Goal: Task Accomplishment & Management: Contribute content

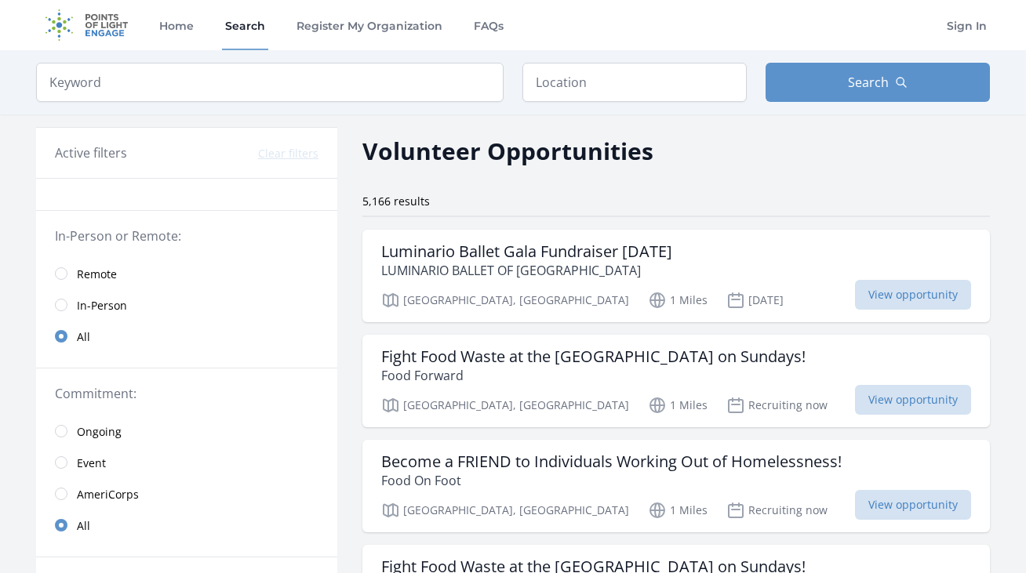
click at [102, 26] on img at bounding box center [86, 25] width 101 height 50
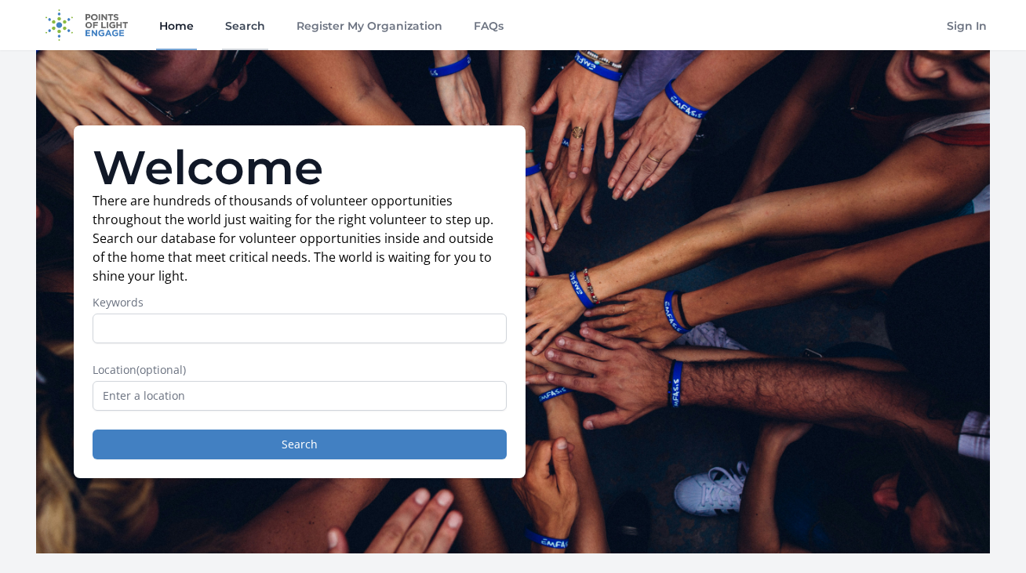
click at [245, 24] on link "Search" at bounding box center [245, 25] width 46 height 50
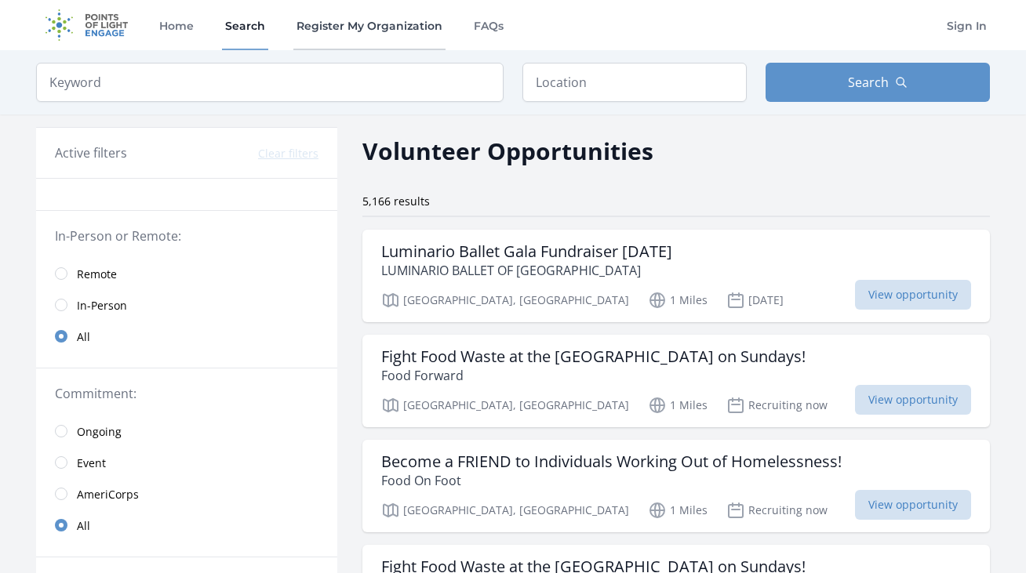
click at [336, 31] on link "Register My Organization" at bounding box center [369, 25] width 152 height 50
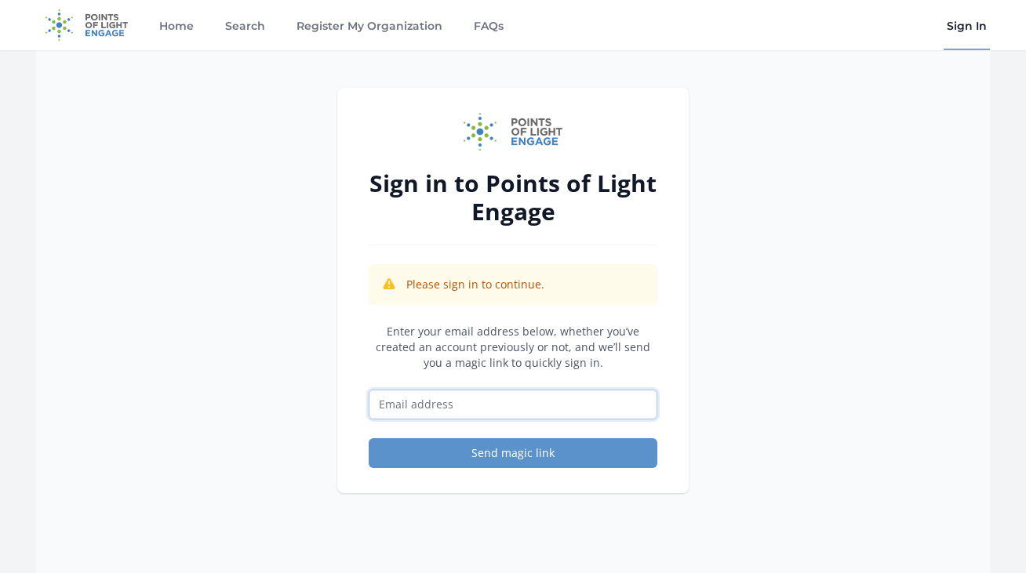
click at [435, 416] on input "Email address" at bounding box center [513, 405] width 289 height 30
type input "alondra@bigsunday.org"
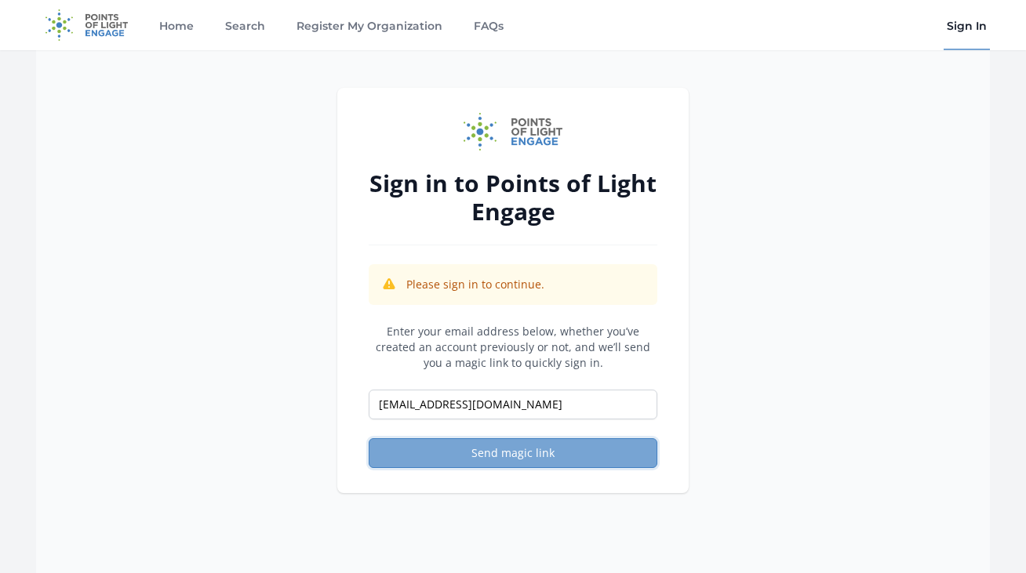
click at [489, 460] on button "Send magic link" at bounding box center [513, 453] width 289 height 30
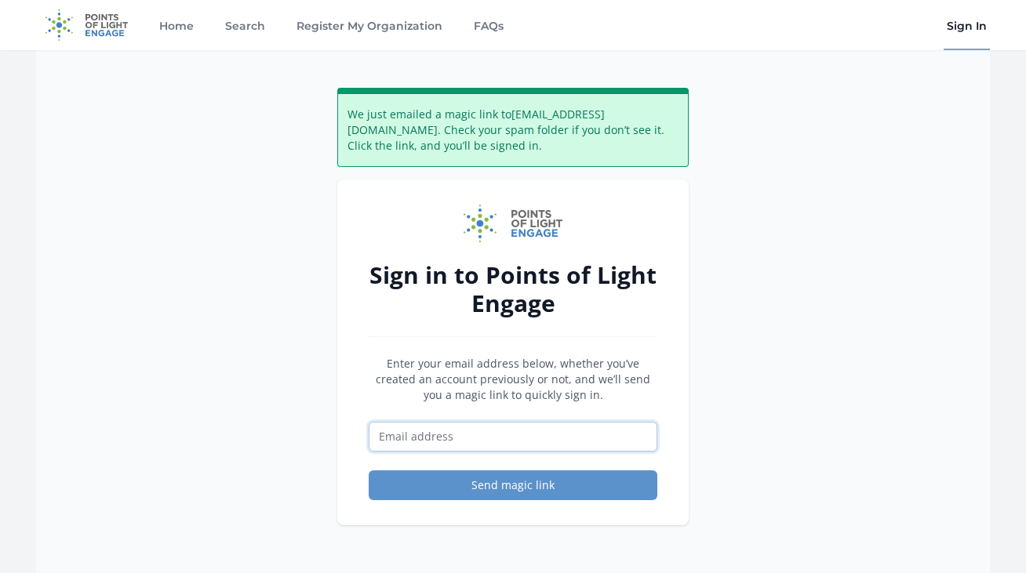
click at [483, 434] on input "Email address" at bounding box center [513, 437] width 289 height 30
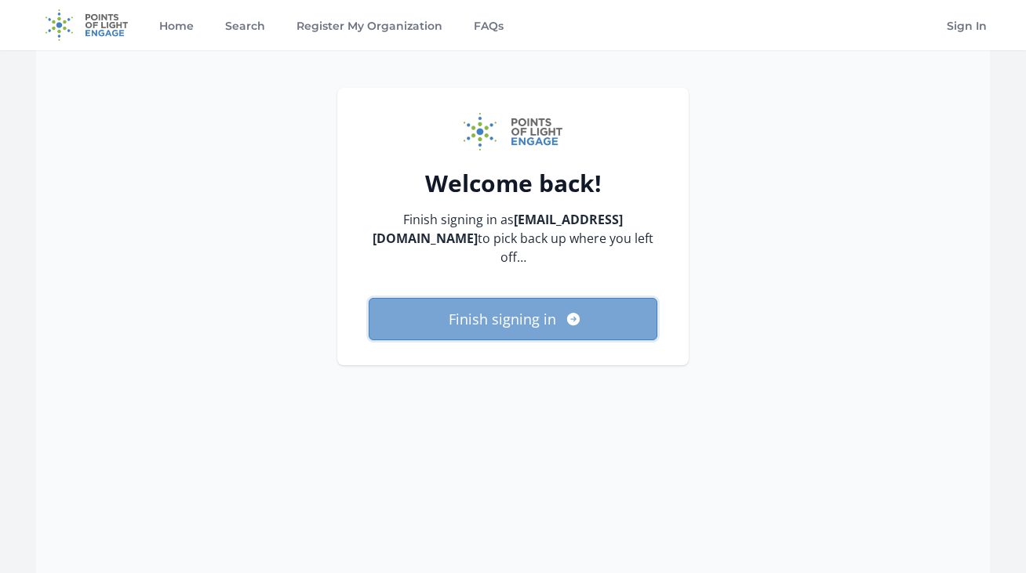
click at [632, 299] on button "Finish signing in" at bounding box center [513, 319] width 289 height 42
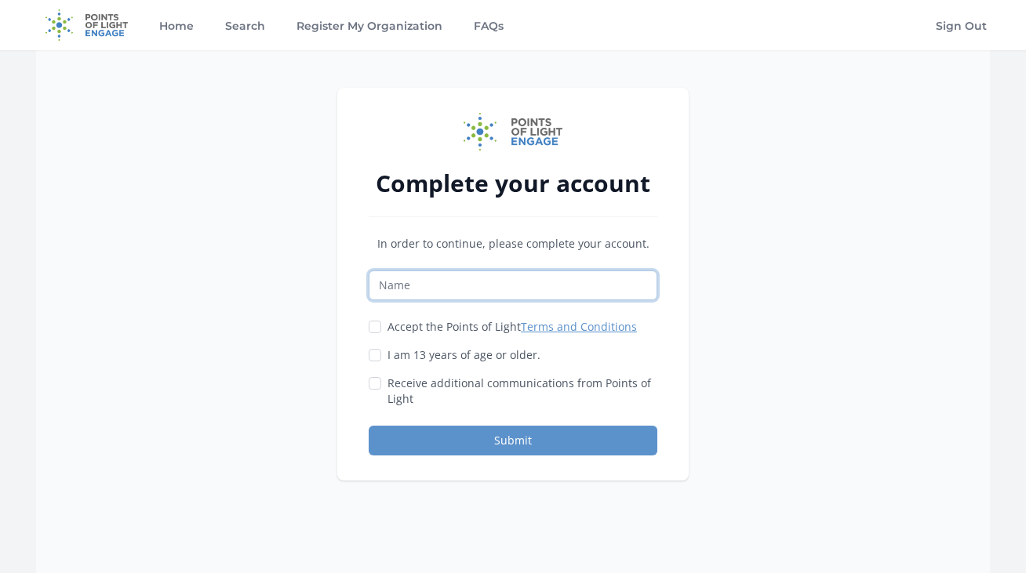
click at [536, 296] on input "Name" at bounding box center [513, 286] width 289 height 30
type input "Alondra"
click at [378, 321] on input "Accept the Points of Light Terms and Conditions" at bounding box center [375, 327] width 13 height 13
checkbox input "true"
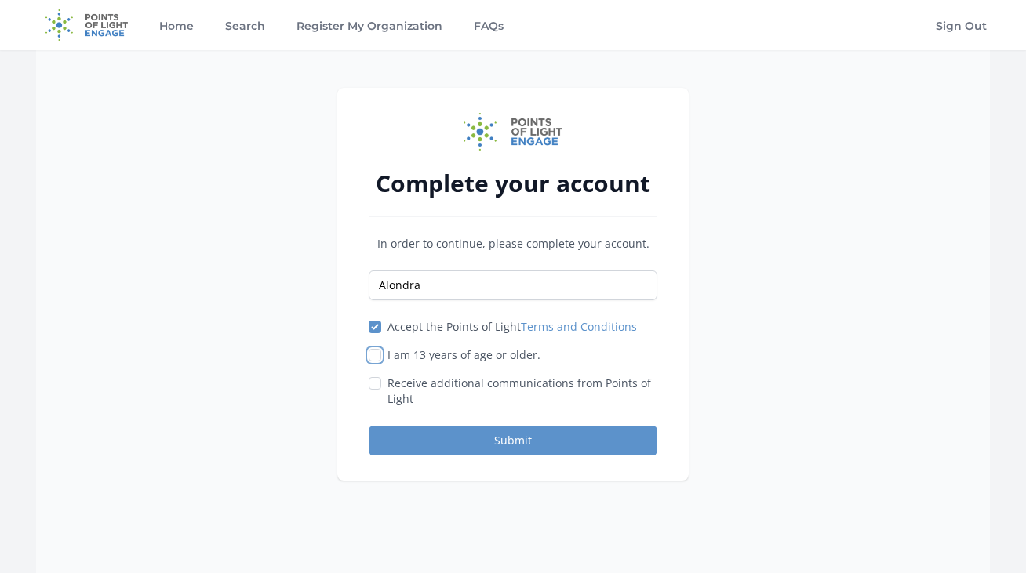
click at [377, 351] on input "I am 13 years of age or older." at bounding box center [375, 355] width 13 height 13
checkbox input "true"
click at [377, 388] on input "Receive additional communications from Points of Light" at bounding box center [375, 383] width 13 height 13
checkbox input "true"
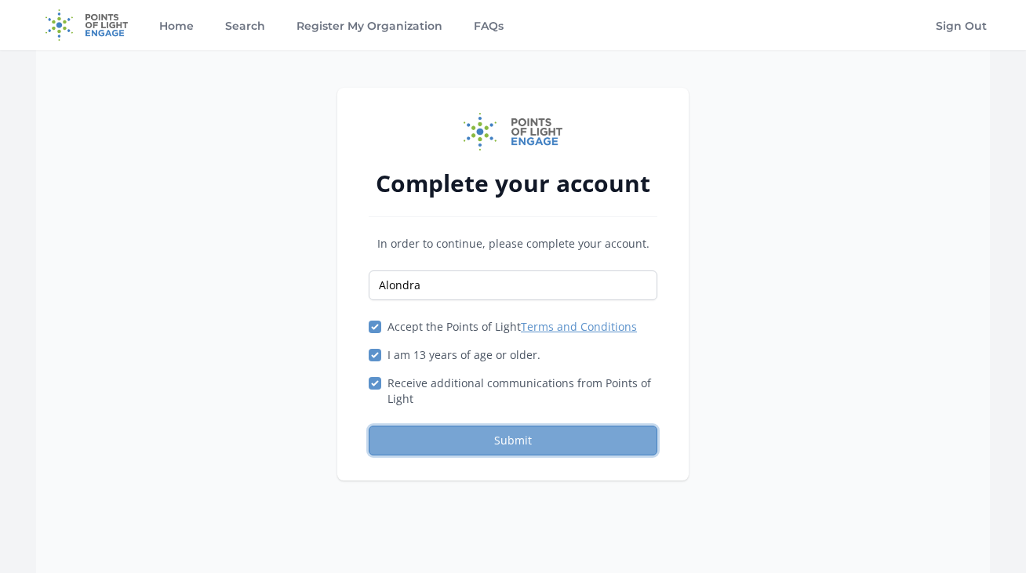
click at [424, 439] on button "Submit" at bounding box center [513, 441] width 289 height 30
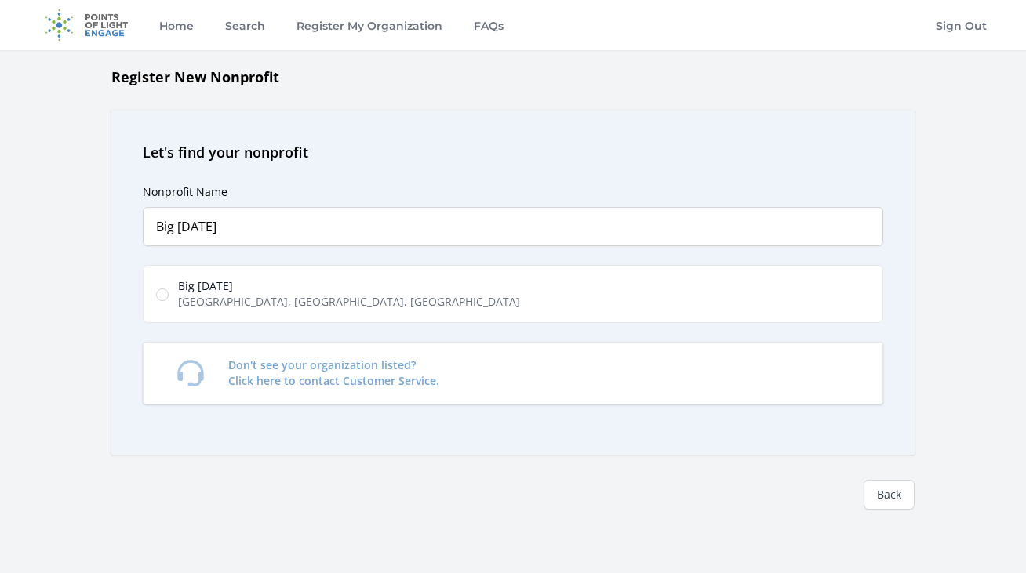
type input "Big [DATE]"
click at [304, 298] on span "[GEOGRAPHIC_DATA], [GEOGRAPHIC_DATA], [GEOGRAPHIC_DATA]" at bounding box center [349, 302] width 342 height 16
click at [169, 298] on input "Big [DATE] [GEOGRAPHIC_DATA], [GEOGRAPHIC_DATA], [GEOGRAPHIC_DATA], [GEOGRAPHIC…" at bounding box center [162, 295] width 13 height 13
radio input "true"
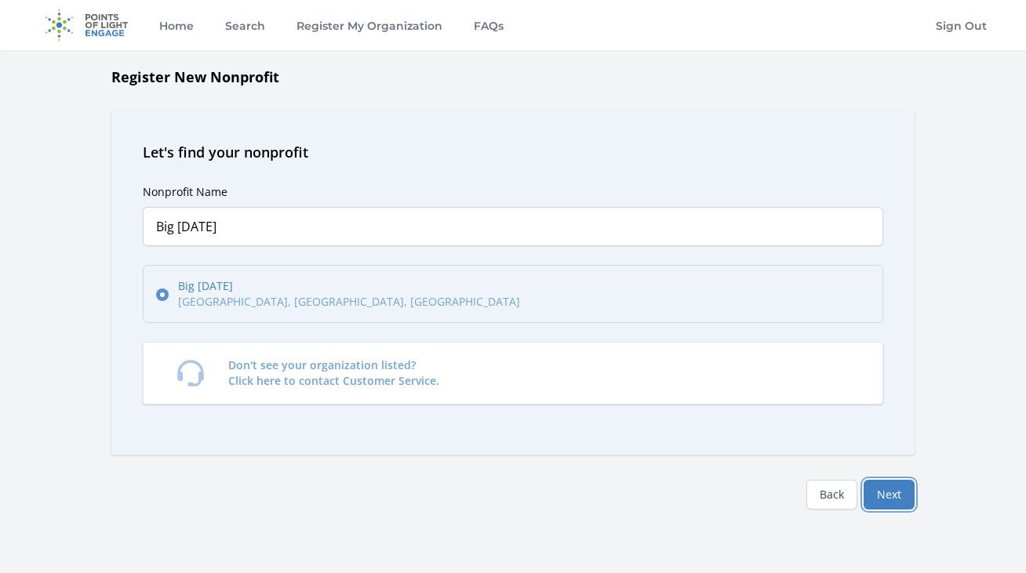
click at [895, 495] on button "Next" at bounding box center [888, 495] width 51 height 30
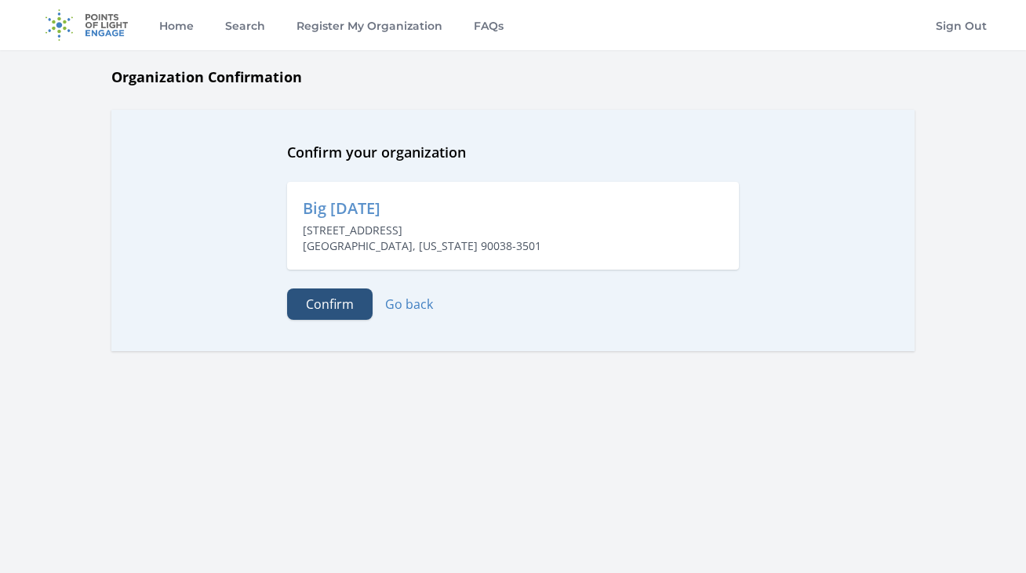
click at [353, 306] on button "Confirm" at bounding box center [329, 304] width 85 height 31
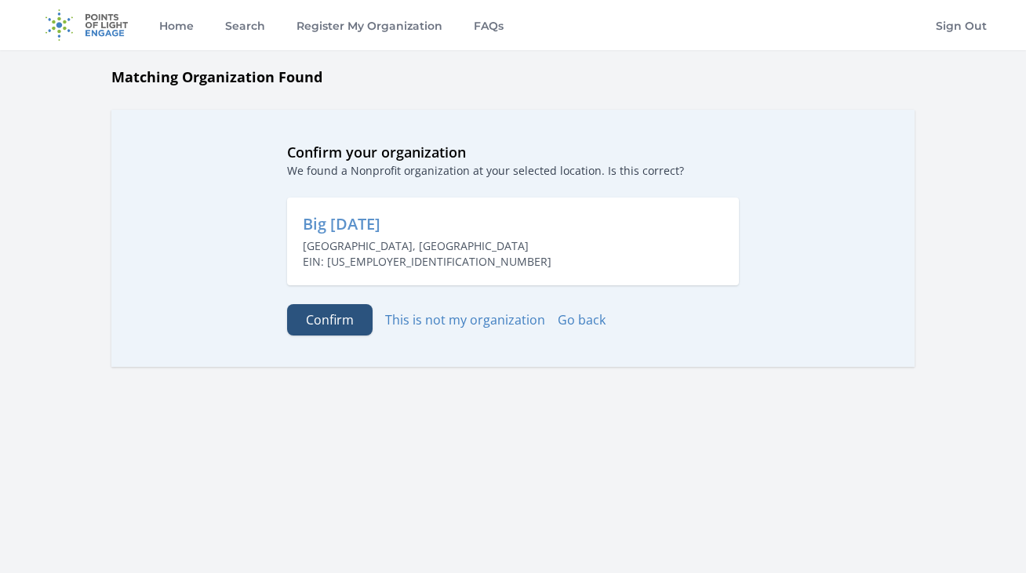
click at [329, 325] on button "Confirm" at bounding box center [329, 319] width 85 height 31
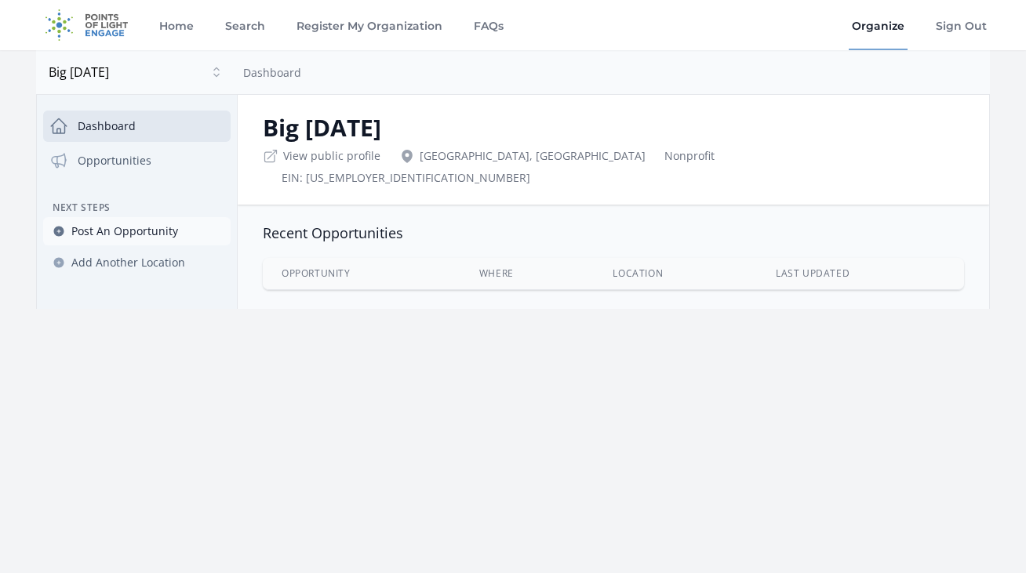
click at [151, 232] on span "Post An Opportunity" at bounding box center [124, 231] width 107 height 16
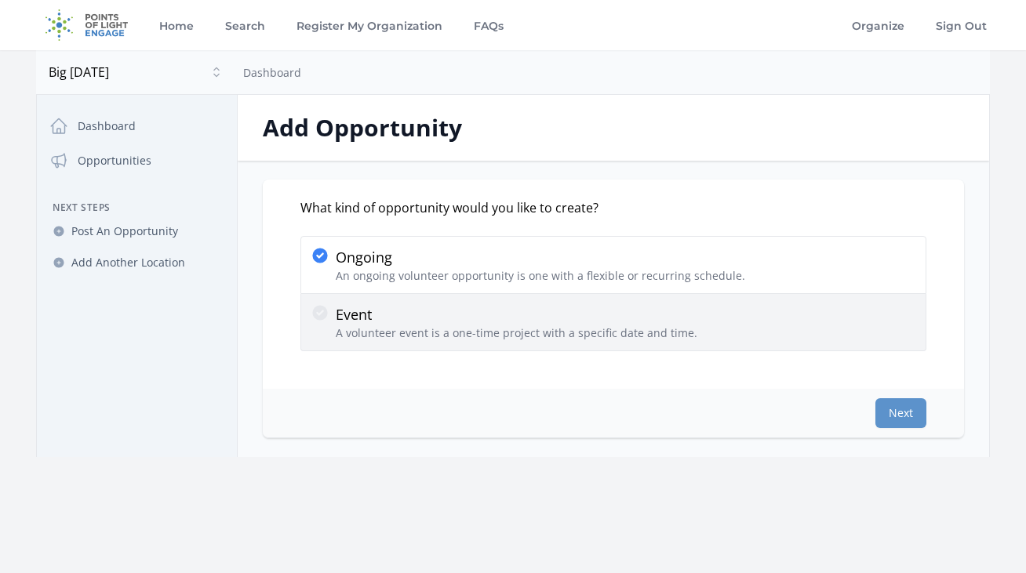
click at [324, 318] on icon at bounding box center [319, 312] width 15 height 15
click at [0, 0] on input "Event A volunteer event is a one-time project with a specific date and time." at bounding box center [0, 0] width 0 height 0
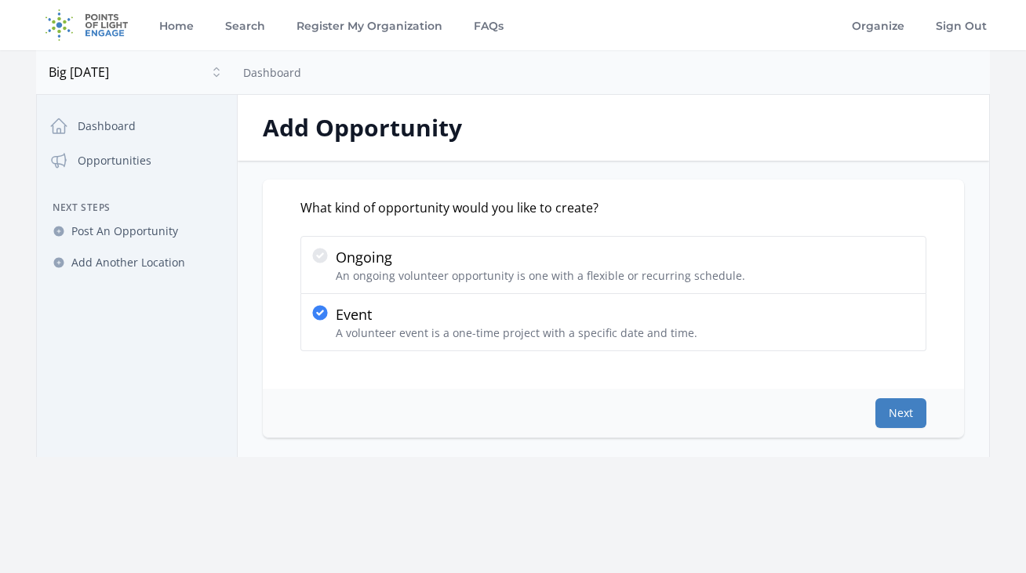
click at [896, 417] on button "Next" at bounding box center [900, 413] width 51 height 30
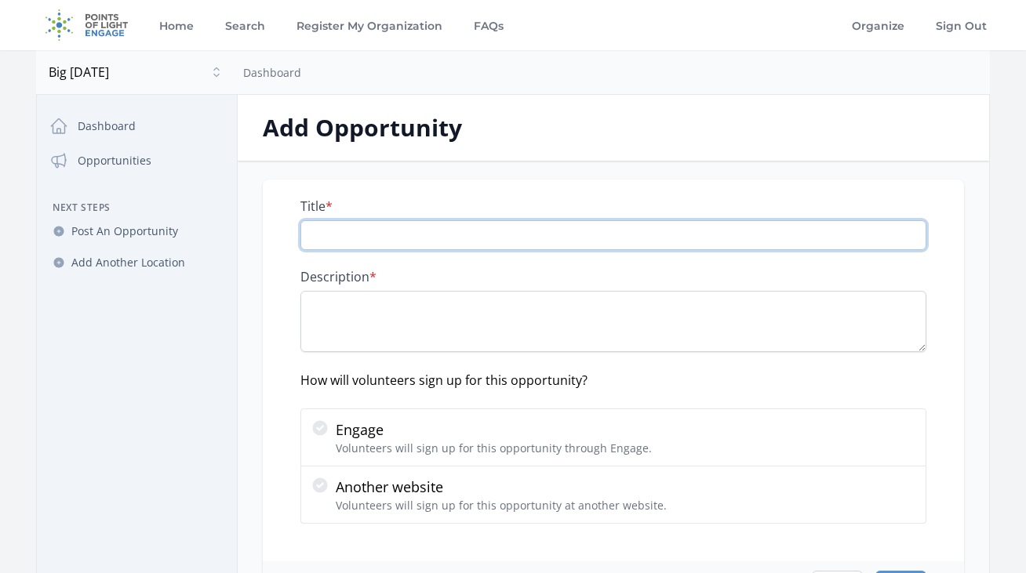
click at [641, 237] on input "Title *" at bounding box center [613, 235] width 626 height 30
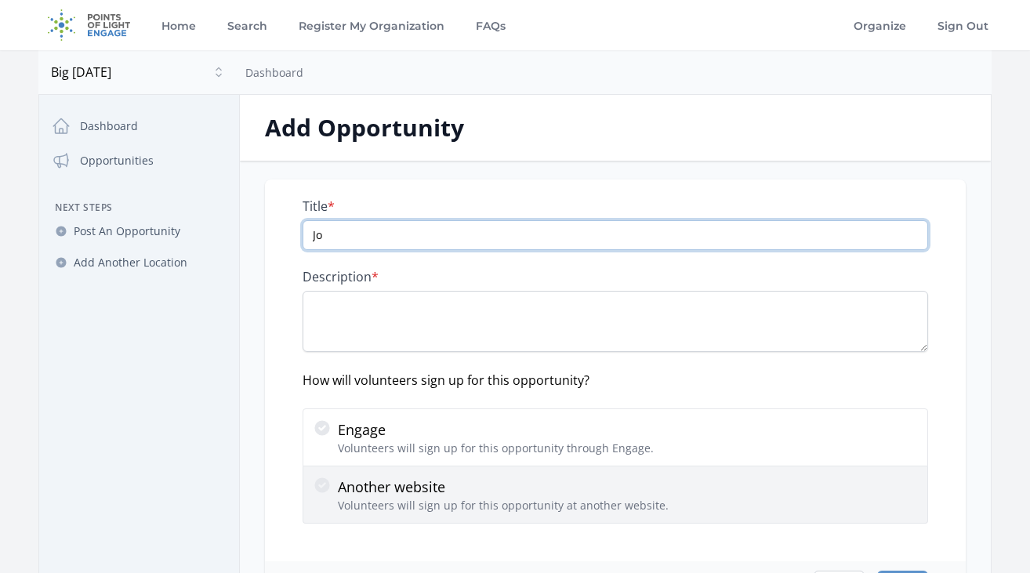
type input "J"
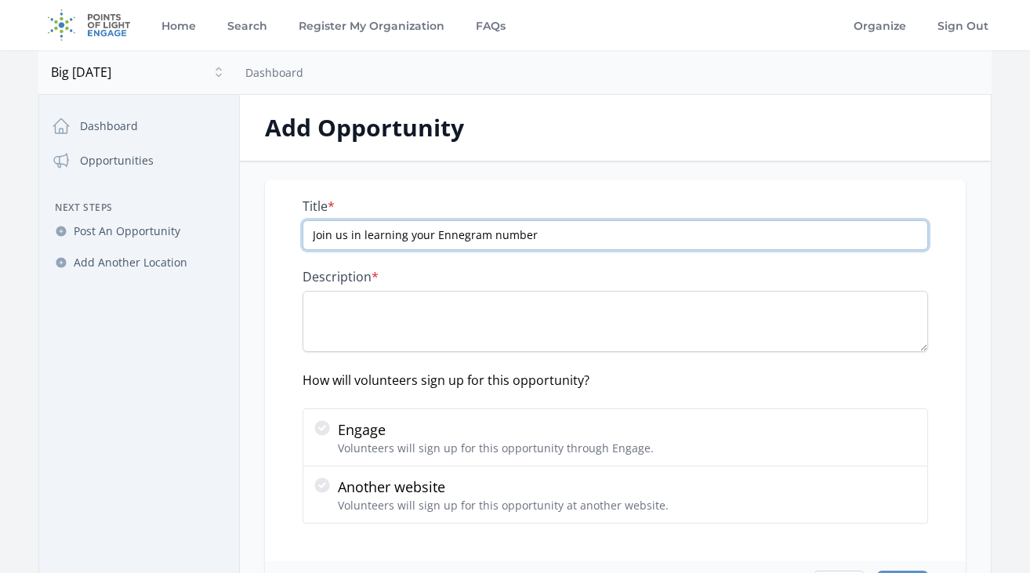
click at [360, 235] on input "Join us in learning your Ennegram number" at bounding box center [616, 235] width 626 height 30
click at [550, 234] on input "Join us in learning your Ennegram number" at bounding box center [616, 235] width 626 height 30
click at [432, 239] on input "Join us in learning your Ennegram number to" at bounding box center [616, 235] width 626 height 30
drag, startPoint x: 641, startPoint y: 237, endPoint x: 532, endPoint y: 242, distance: 109.9
click at [532, 242] on input "Join us in learning your personality type Ennegram number to" at bounding box center [616, 235] width 626 height 30
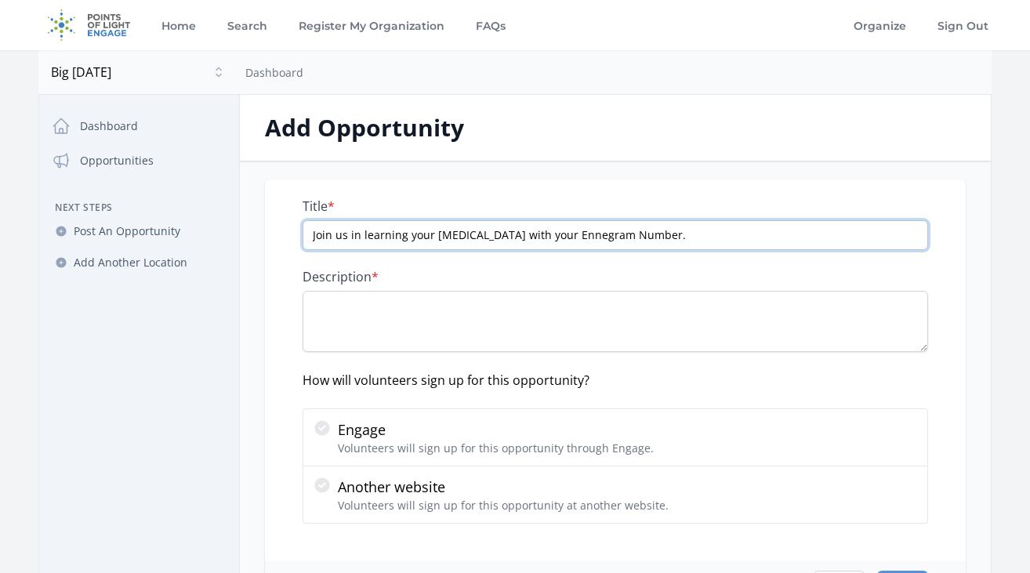
type input "Join us in learning your personality type with your Ennegram Number."
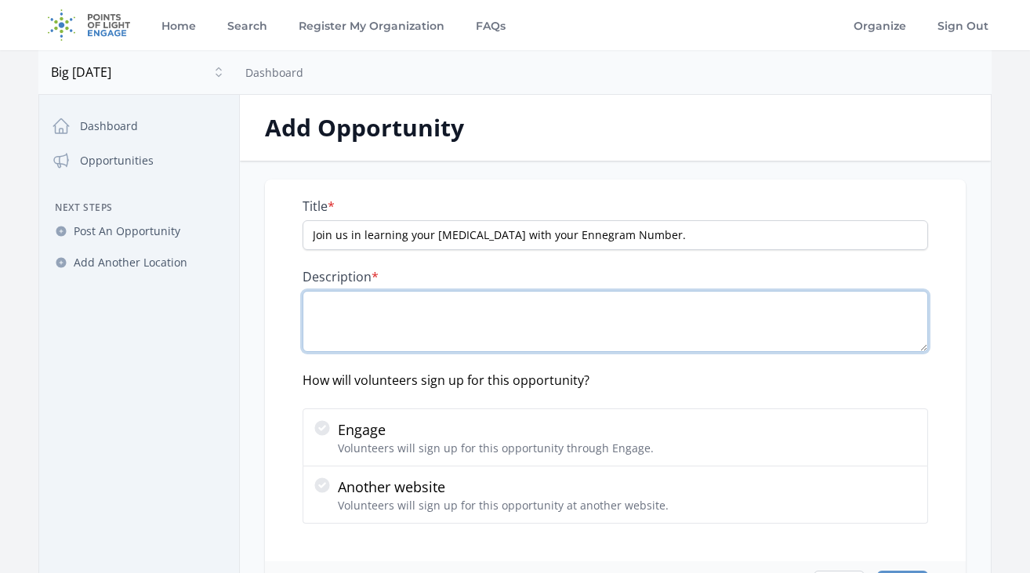
click at [540, 310] on textarea "Description *" at bounding box center [616, 321] width 626 height 61
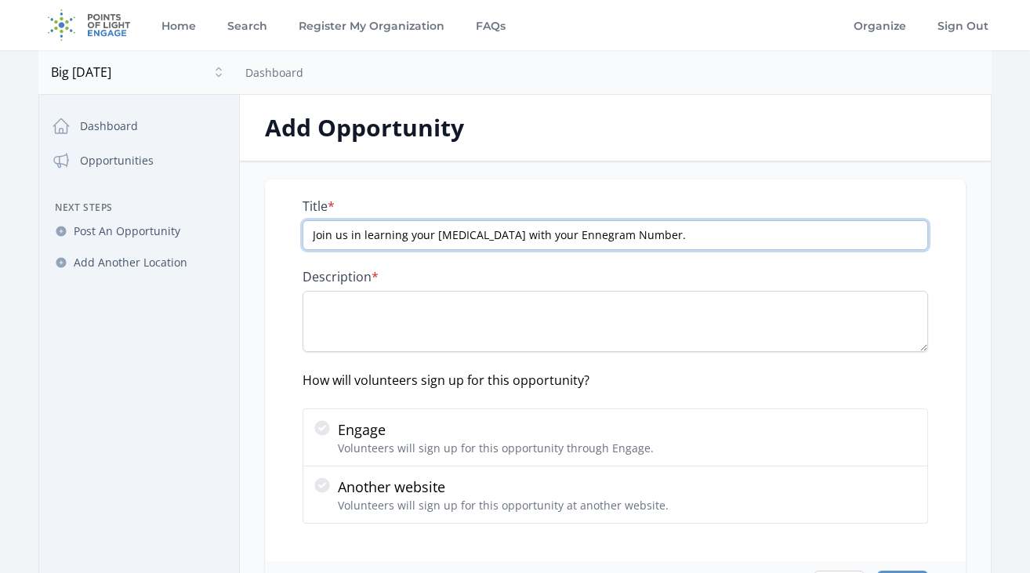
click at [564, 240] on input "Join us in learning your personality type with your Ennegram Number." at bounding box center [616, 235] width 626 height 30
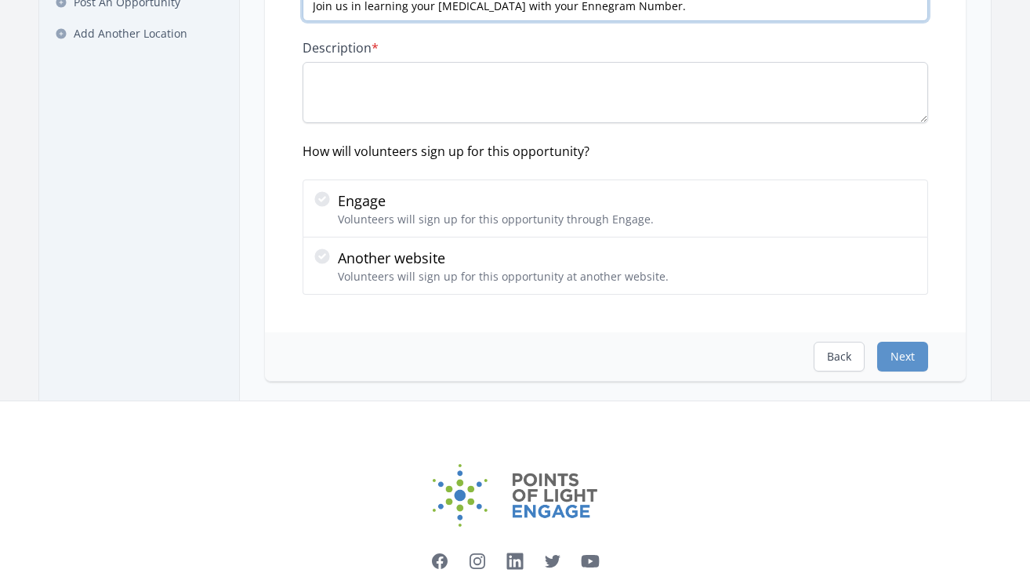
scroll to position [237, 0]
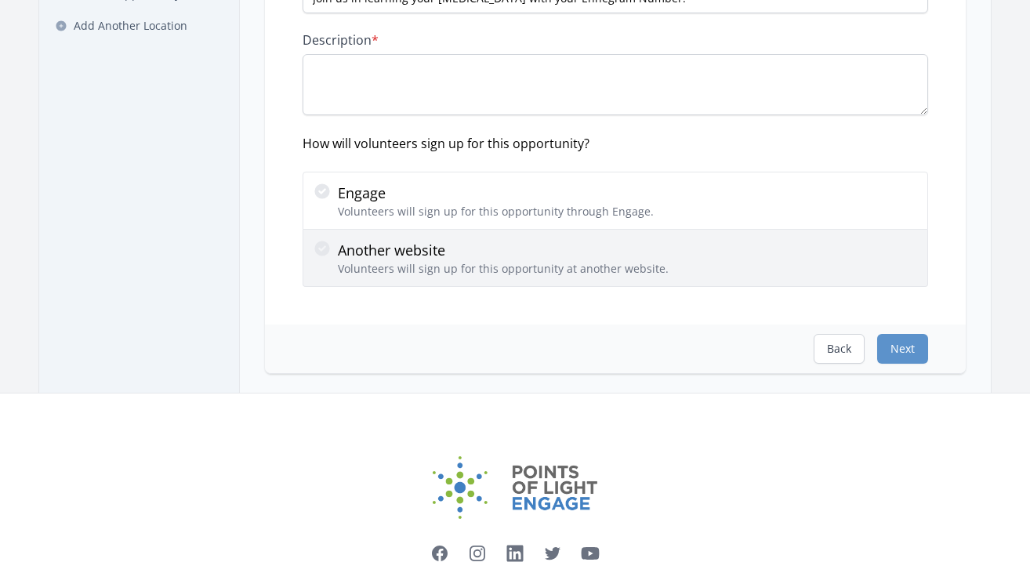
click at [615, 247] on p "Another website" at bounding box center [503, 250] width 331 height 22
click at [0, 0] on input "Another website Volunteers will sign up for this opportunity at another website." at bounding box center [0, 0] width 0 height 0
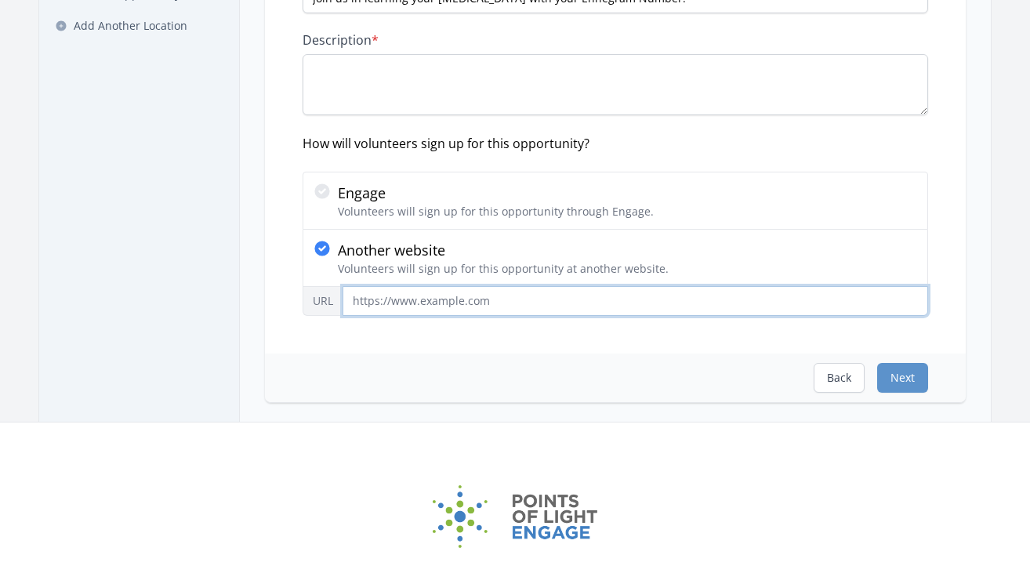
click at [513, 315] on input "URL" at bounding box center [636, 301] width 586 height 30
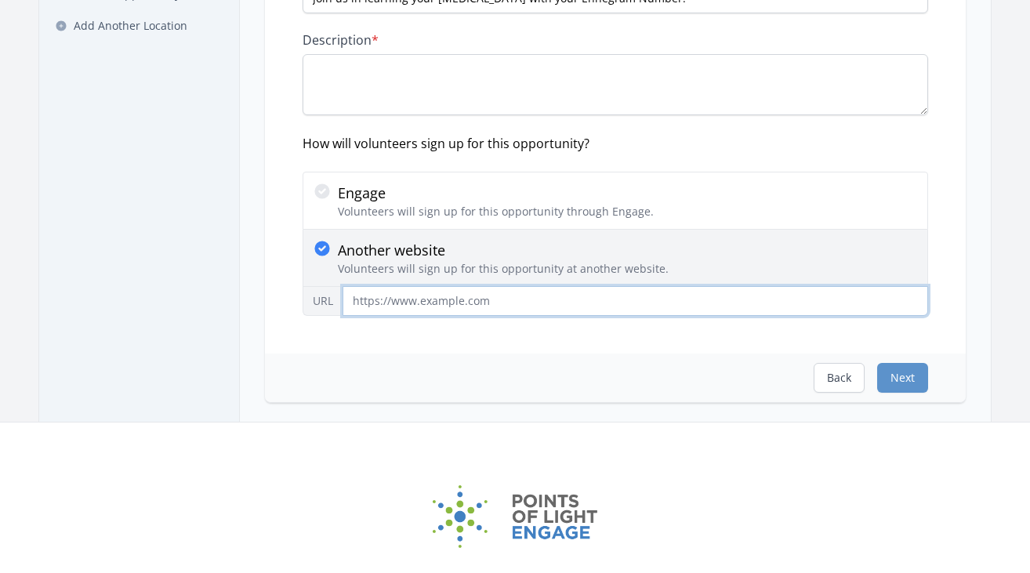
paste input "https://bigsundayorg.wufoo.com/forms/wellness-monday-2025/"
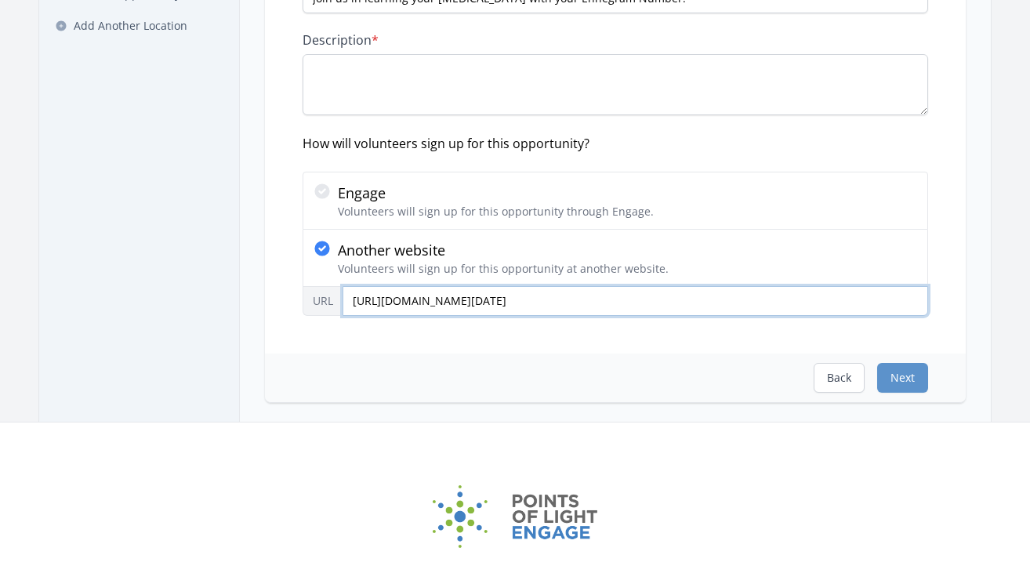
type input "https://bigsundayorg.wufoo.com/forms/wellness-monday-2025/"
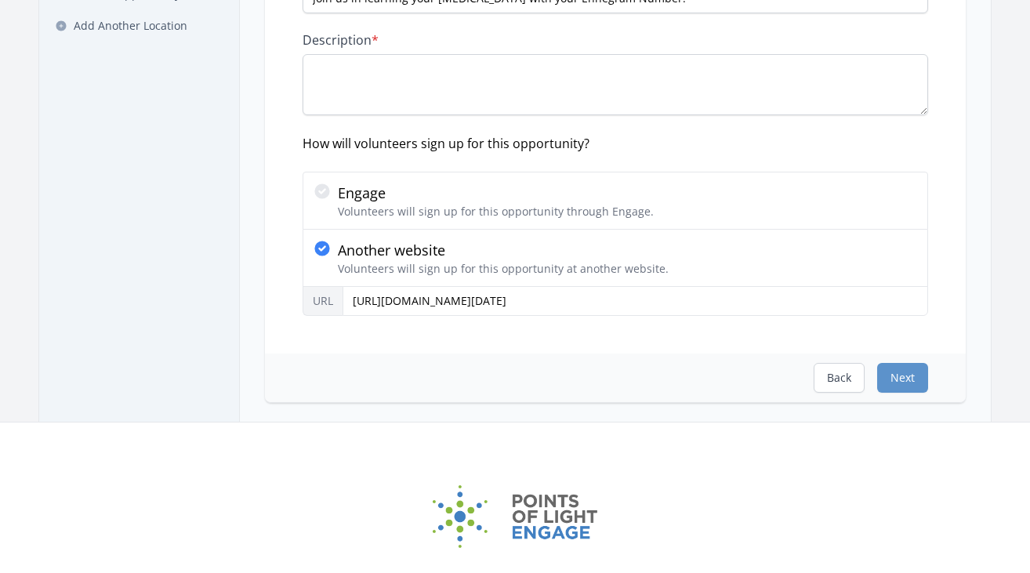
click at [500, 376] on div "Back Next" at bounding box center [615, 378] width 701 height 49
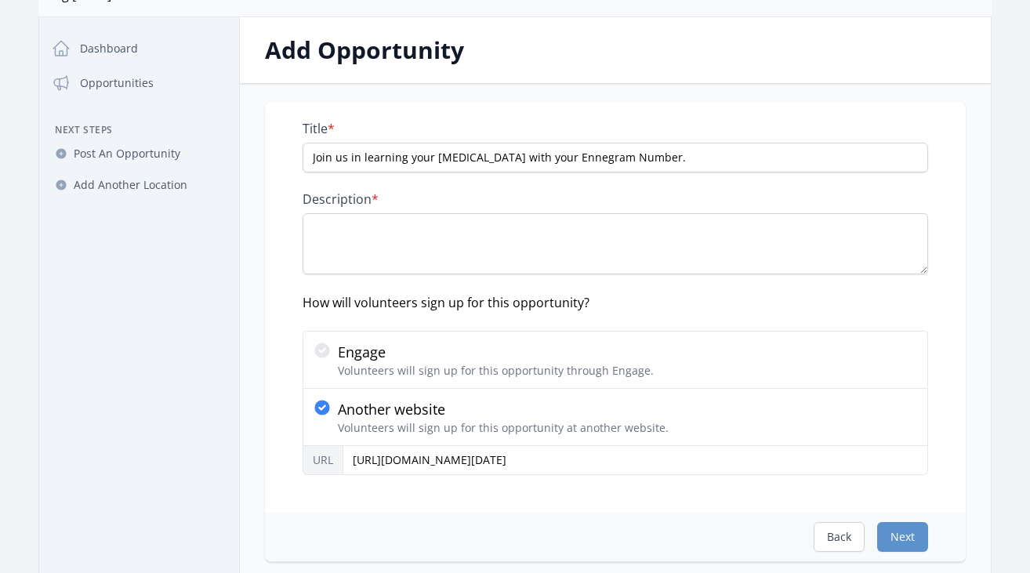
scroll to position [77, 0]
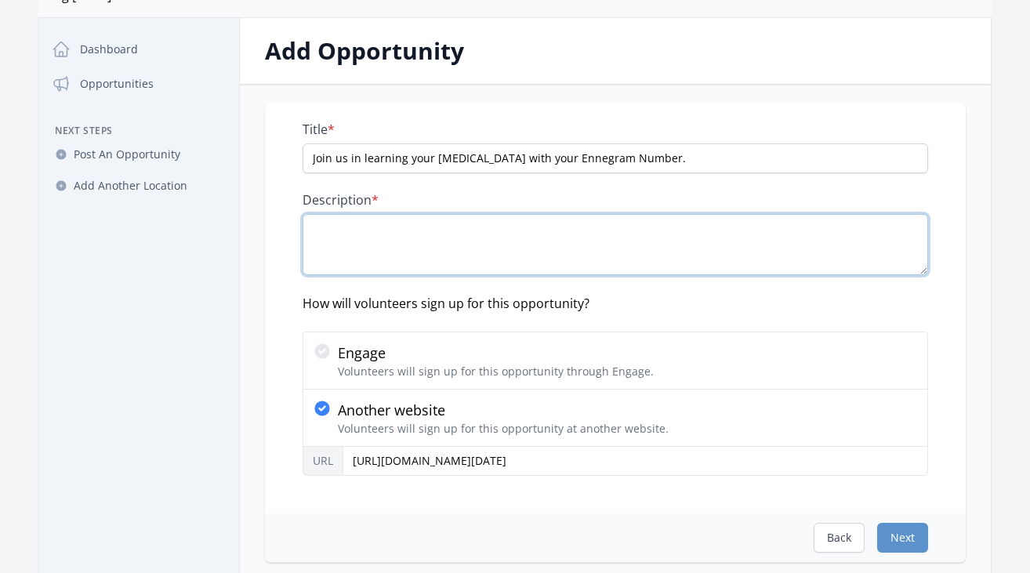
click at [498, 233] on textarea "Description *" at bounding box center [616, 244] width 626 height 61
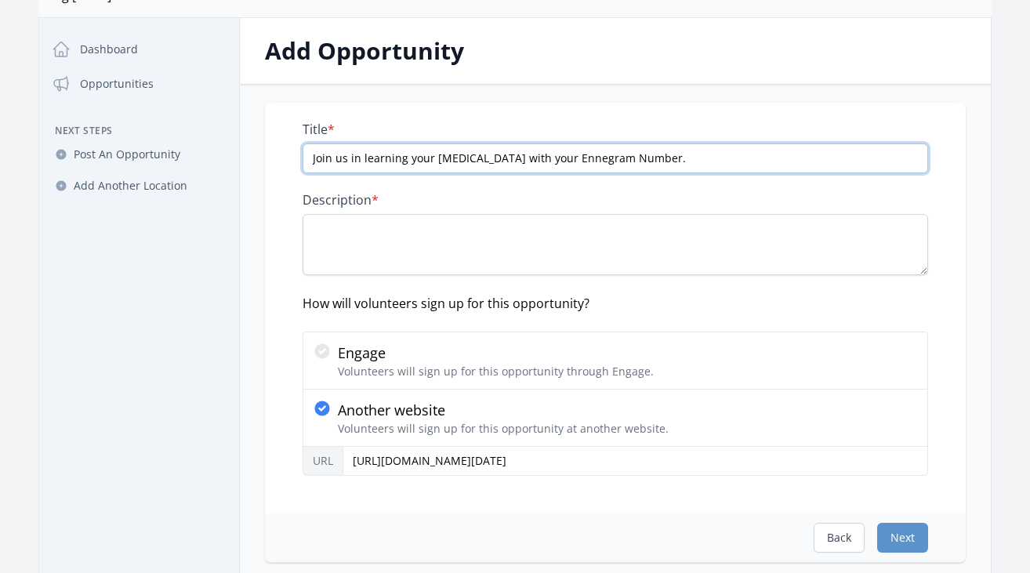
click at [679, 163] on input "Join us in learning your personality type with your Ennegram Number." at bounding box center [616, 159] width 626 height 30
drag, startPoint x: 565, startPoint y: 159, endPoint x: 429, endPoint y: 162, distance: 136.5
click at [429, 162] on input "Join us in learning your personality type with your Ennegram Number." at bounding box center [616, 159] width 626 height 30
click at [456, 165] on input "Join us in learning your Ennegram Number." at bounding box center [616, 159] width 626 height 30
click at [556, 161] on input "Join us in learning your Enneagram Number." at bounding box center [616, 159] width 626 height 30
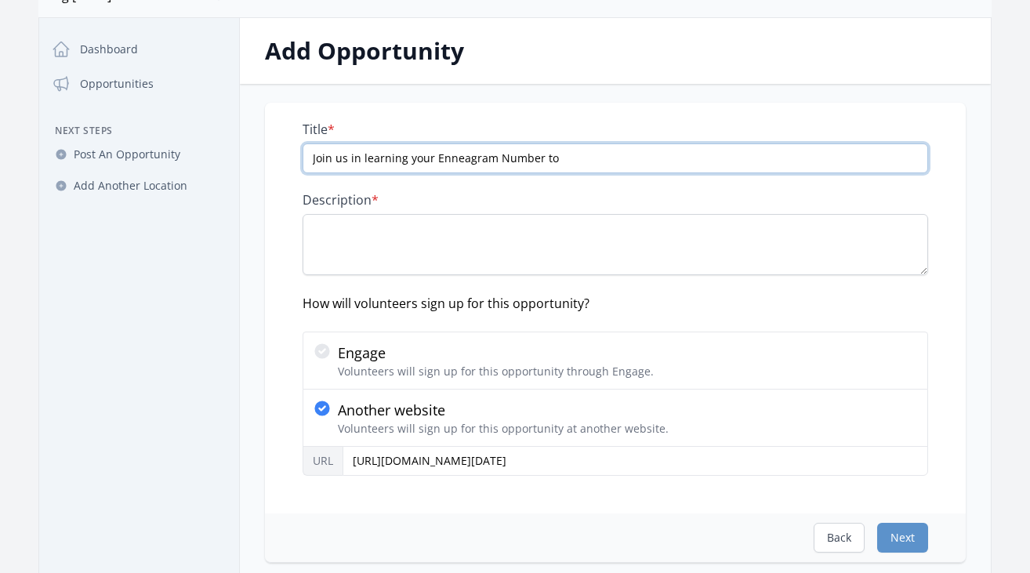
paste input "increase COMPASSION for ourselves & others"
type input "Join us in learning your Enneagram Number to increase COMPASSION for ourselves …"
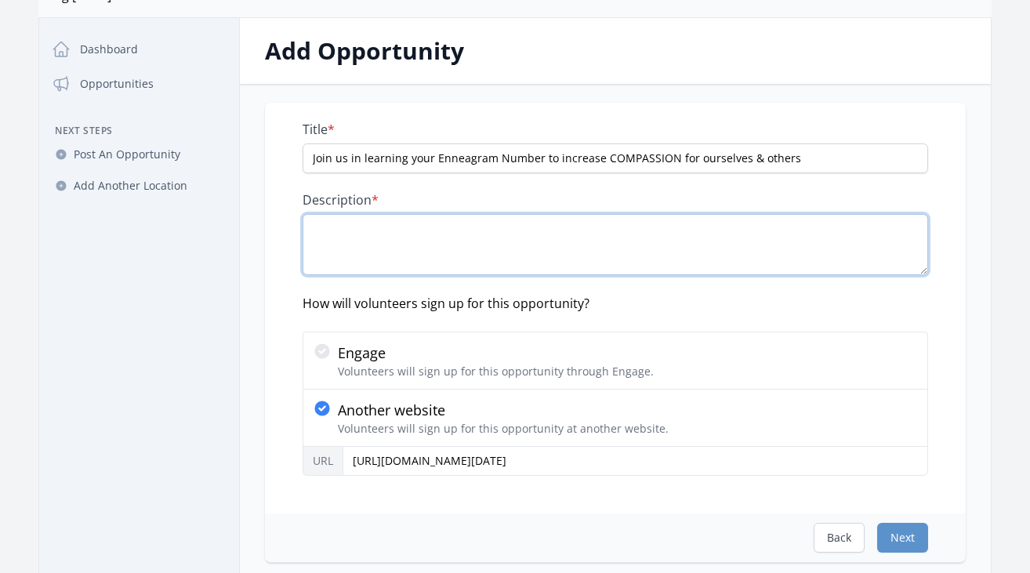
click at [509, 234] on textarea "Description *" at bounding box center [616, 244] width 626 height 61
paste textarea "Introduction to the Enneagram: TJ Teems will be sharing about the powerful, rel…"
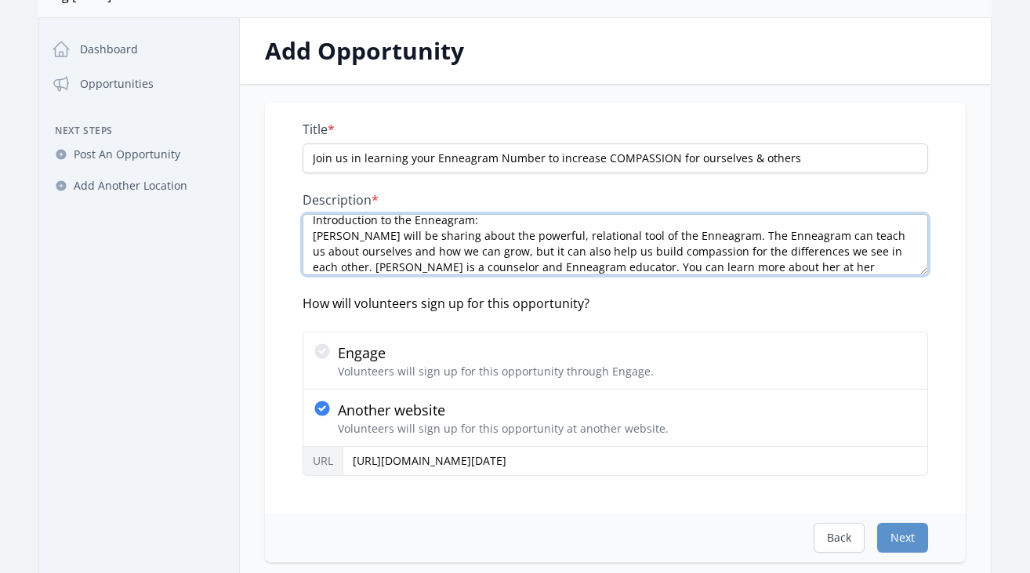
scroll to position [0, 0]
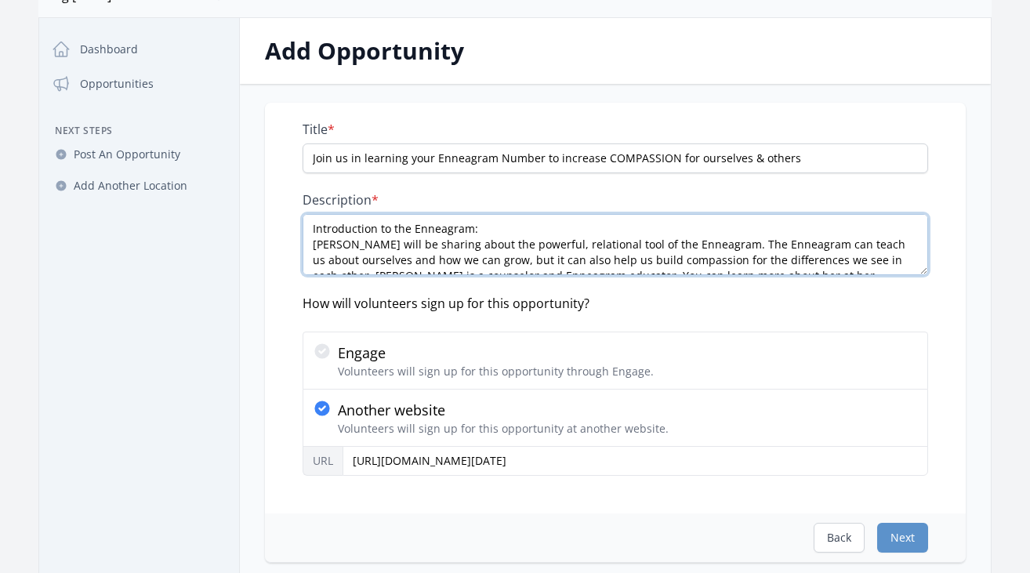
click at [312, 245] on textarea "Introduction to the Enneagram: TJ Teems will be sharing about the powerful, rel…" at bounding box center [616, 244] width 626 height 61
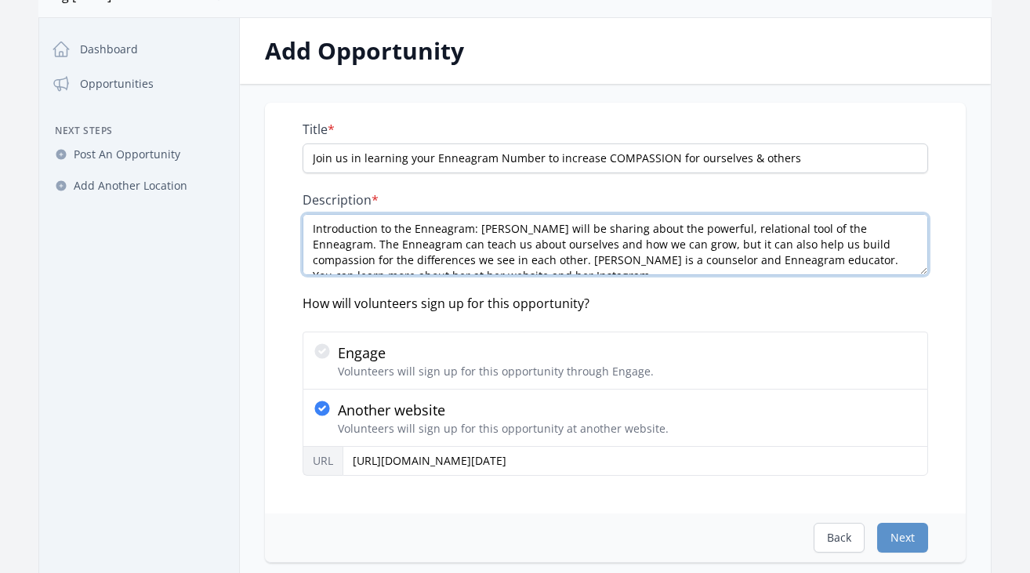
click at [311, 229] on textarea "Introduction to the Enneagram: TJ Teems will be sharing about the powerful, rel…" at bounding box center [616, 244] width 626 height 61
click at [367, 229] on textarea "Part of our Monday SIntroduction to the Enneagram: TJ Teems will be sharing abo…" at bounding box center [616, 244] width 626 height 61
click at [467, 230] on textarea "Part of our Wellness Monday SIntroduction to the Enneagram: TJ Teems will be sh…" at bounding box center [616, 244] width 626 height 61
click at [311, 226] on textarea "Part of our Wellness Monday Series Introduction to the Enneagram: TJ Teems will…" at bounding box center [616, 244] width 626 height 61
click at [495, 231] on textarea "Part of our Wellness Monday Series Introduction to the Enneagram: TJ Teems will…" at bounding box center [616, 244] width 626 height 61
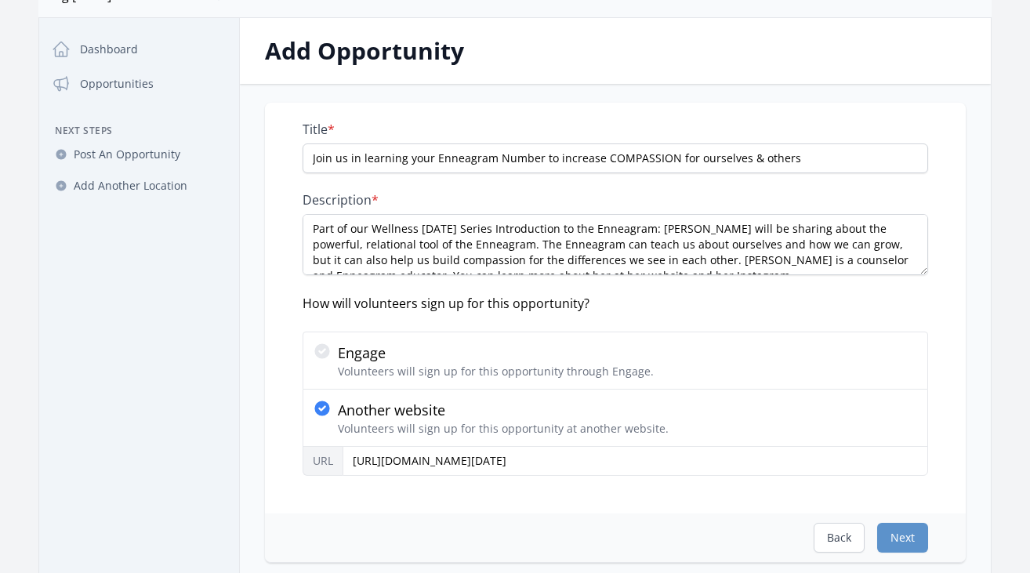
click at [566, 314] on div "Title * Join us in learning your Enneagram Number to increase COMPASSION for ou…" at bounding box center [616, 299] width 626 height 354
click at [633, 308] on div "Title * Join us in learning your Enneagram Number to increase COMPASSION for ou…" at bounding box center [616, 299] width 626 height 354
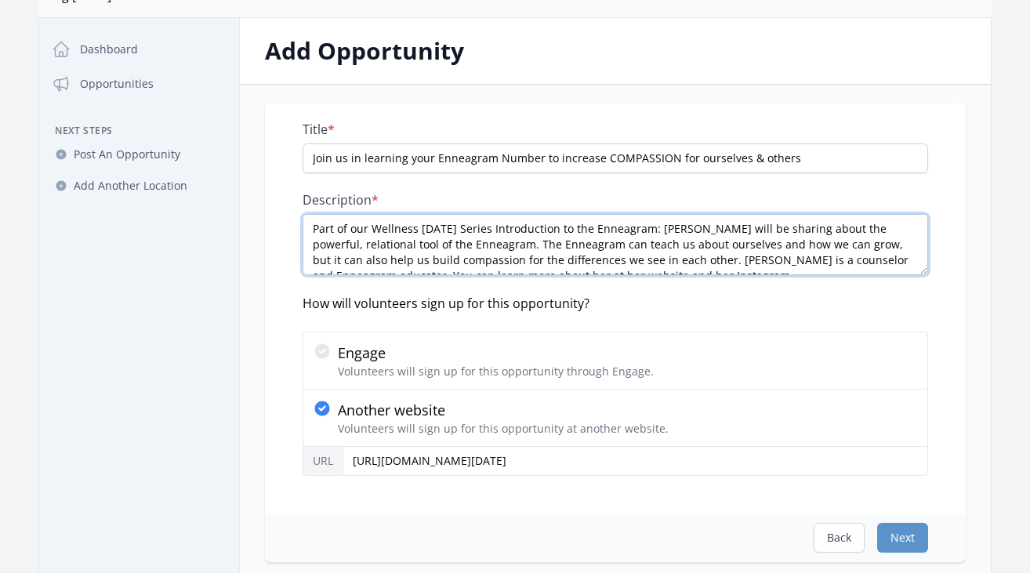
click at [331, 226] on textarea "Part of our Wellness Monday Series Introduction to the Enneagram: TJ Teems will…" at bounding box center [616, 244] width 626 height 61
click at [496, 231] on textarea "Part of our Wellness Monday Series Introduction to the Enneagram: TJ Teems will…" at bounding box center [616, 244] width 626 height 61
click at [312, 231] on textarea "Part of our Wellness Monday Series Introduction to the Enneagram: TJ Teems will…" at bounding box center [616, 244] width 626 height 61
drag, startPoint x: 328, startPoint y: 228, endPoint x: 294, endPoint y: 222, distance: 34.3
click at [294, 222] on div "Title * Join us in learning your Enneagram Number to increase COMPASSION for ou…" at bounding box center [615, 308] width 701 height 411
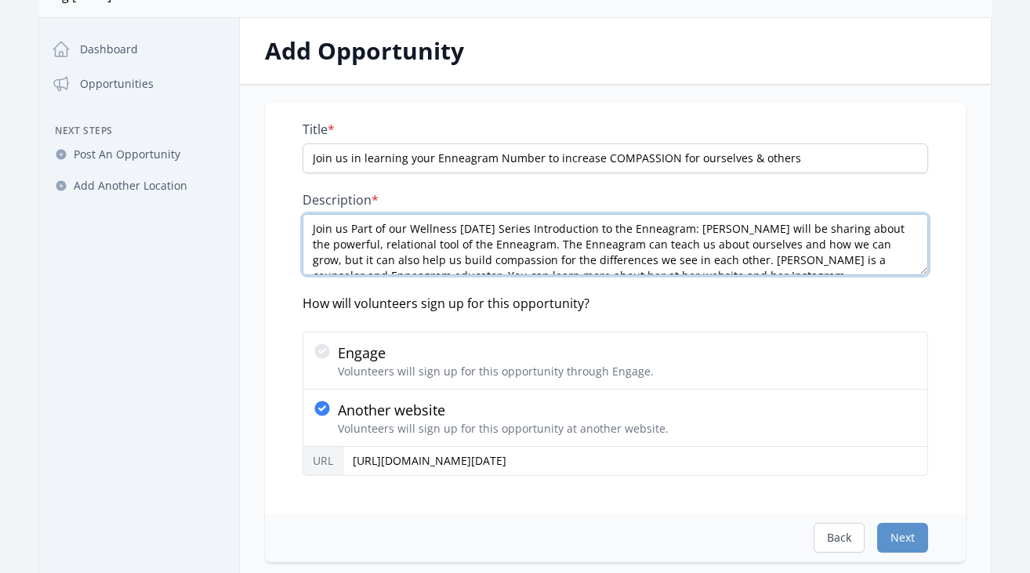
click at [383, 229] on textarea "Join us Part of our Wellness Monday Series Introduction to the Enneagram: TJ Te…" at bounding box center [616, 244] width 626 height 61
drag, startPoint x: 458, startPoint y: 229, endPoint x: 371, endPoint y: 232, distance: 87.1
click at [371, 232] on textarea "Join us to one of our events our Wellness Monday Series Introduction to the Enn…" at bounding box center [616, 244] width 626 height 61
click at [507, 232] on textarea "Join us in this introduction to the Ennegram in part with our Wellness Monday S…" at bounding box center [616, 244] width 626 height 61
click at [612, 245] on textarea "Join us in this introduction to the Enneagram in part with our Wellness Monday …" at bounding box center [616, 244] width 626 height 61
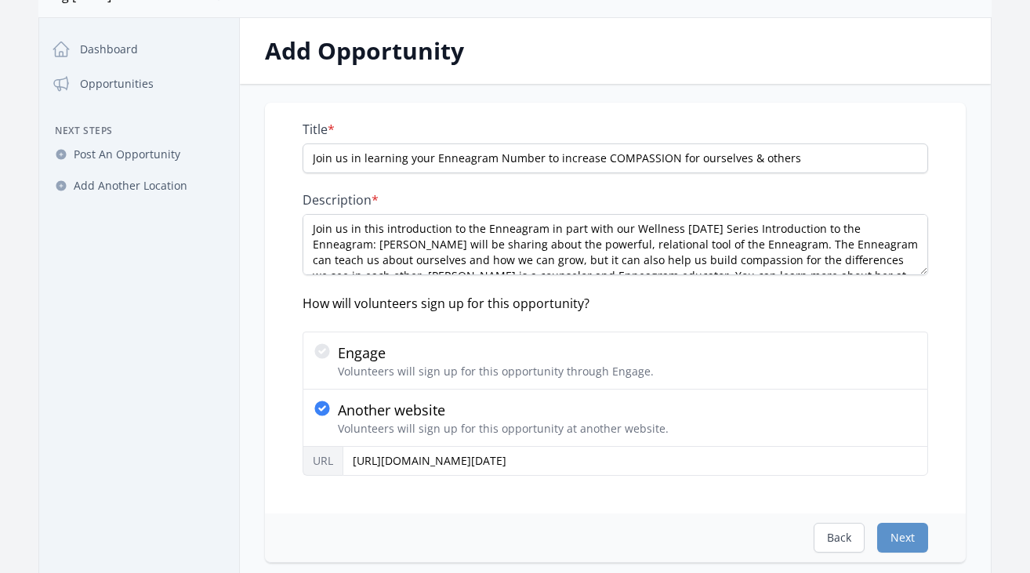
click at [766, 60] on h2 "Add Opportunity" at bounding box center [615, 51] width 701 height 28
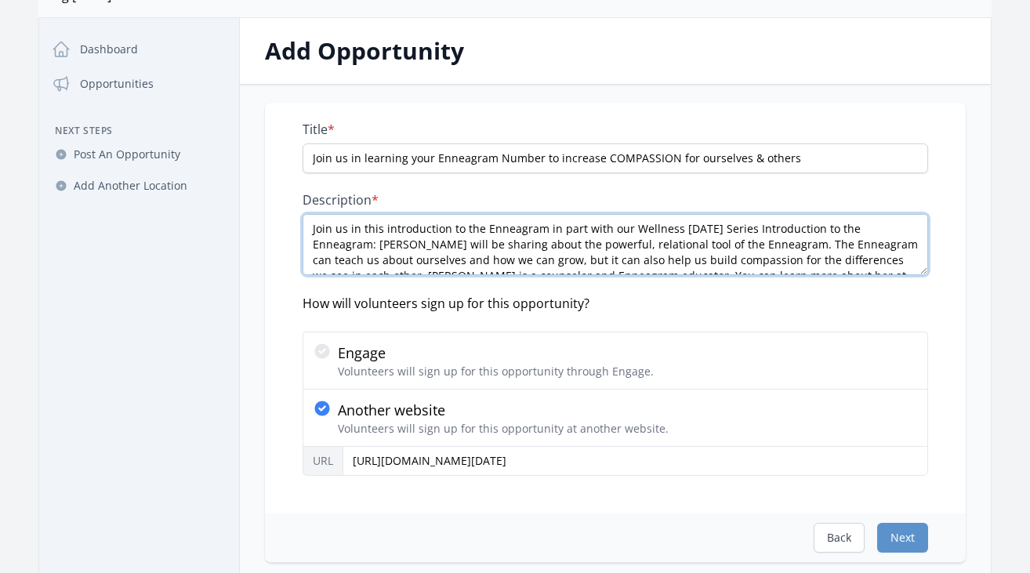
click at [555, 229] on textarea "Join us in this introduction to the Enneagram in part with our Wellness Monday …" at bounding box center [616, 244] width 626 height 61
click at [594, 231] on textarea "Join us in this introduction to the Enneagram, part with our Wellness Monday Se…" at bounding box center [616, 244] width 626 height 61
drag, startPoint x: 894, startPoint y: 230, endPoint x: 737, endPoint y: 234, distance: 156.9
click at [737, 234] on textarea "Join us in this introduction to the Enneagram, part of our Wellness Monday Seri…" at bounding box center [616, 244] width 626 height 61
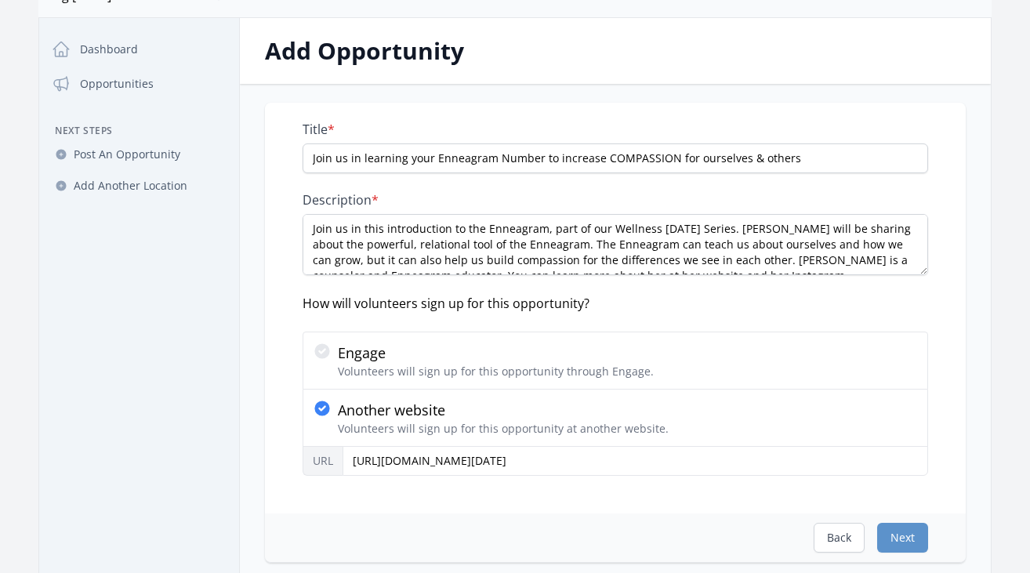
click at [830, 194] on label "Description *" at bounding box center [616, 200] width 626 height 16
click at [830, 214] on textarea "Join us in this introduction to the Enneagram, part of our Wellness Monday Seri…" at bounding box center [616, 244] width 626 height 61
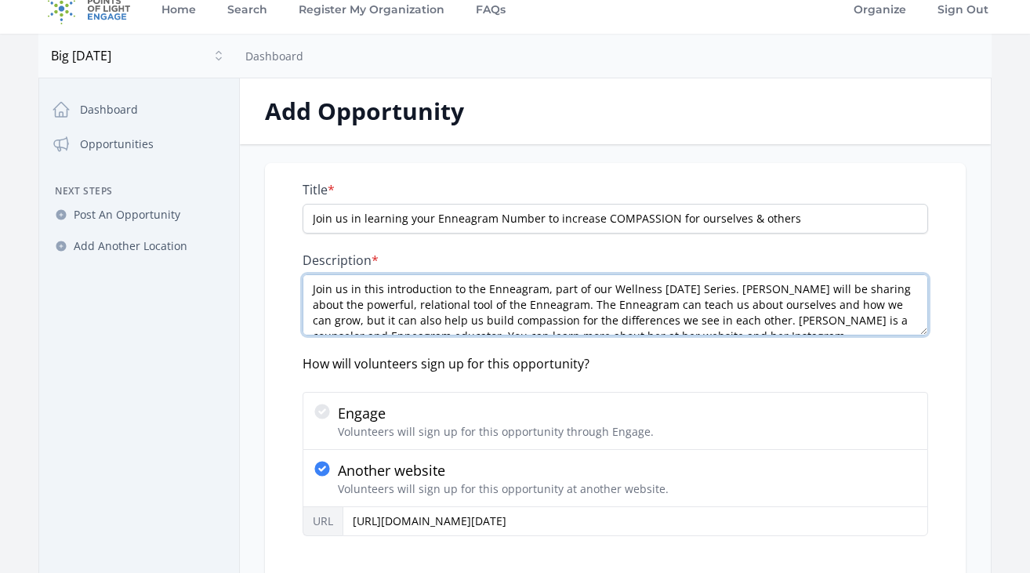
click at [380, 290] on textarea "Join us in this introduction to the Enneagram, part of our Wellness Monday Seri…" at bounding box center [616, 304] width 626 height 61
click at [547, 292] on textarea "Join us in this introduction to the Enneagram, part of our Wellness Monday Seri…" at bounding box center [616, 304] width 626 height 61
click at [745, 289] on textarea "Join us in this introduction to the Enneagram, in part of our Wellness Monday S…" at bounding box center [616, 304] width 626 height 61
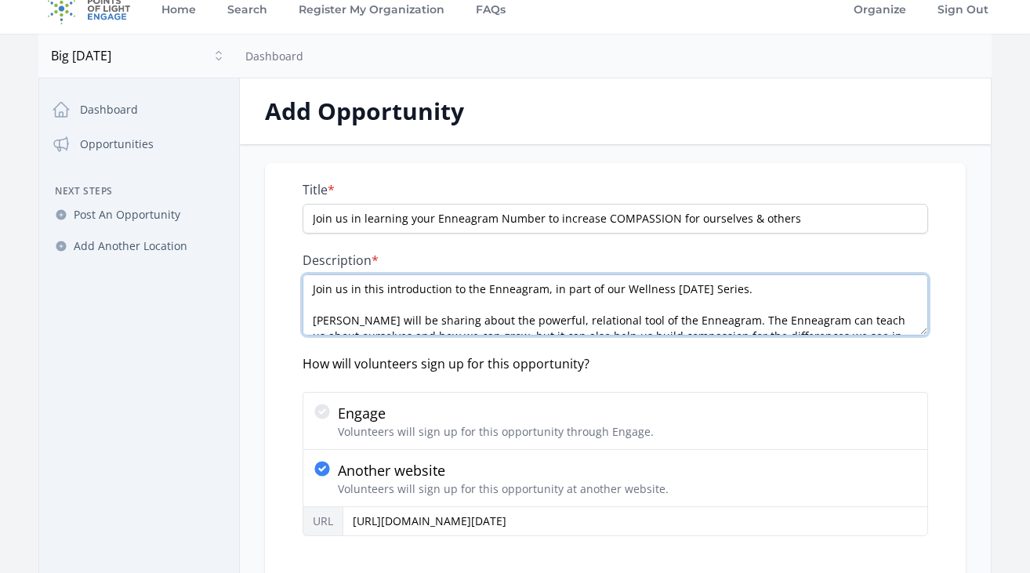
click at [761, 288] on textarea "Join us in this introduction to the Enneagram, in part of our Wellness Monday S…" at bounding box center [616, 304] width 626 height 61
paste textarea "a special session in the name of happiness, wholeness, and feeling better"
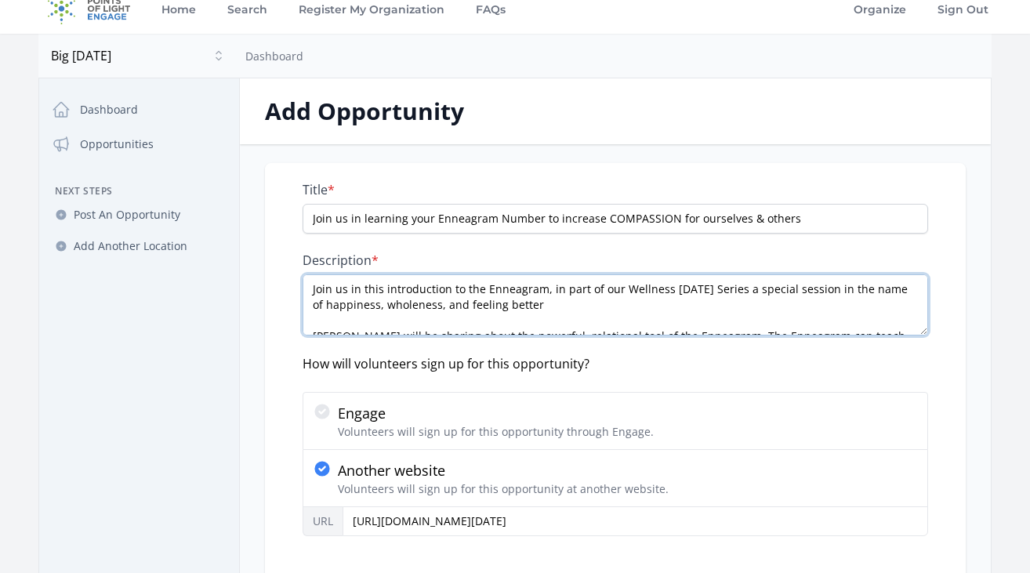
click at [829, 291] on textarea "Join us in this introduction to the Enneagram, in part of our Wellness Monday S…" at bounding box center [616, 304] width 626 height 61
click at [750, 289] on textarea "Join us in this introduction to the Enneagram, in part of our Wellness Monday S…" at bounding box center [616, 304] width 626 height 61
click at [823, 289] on textarea "Join us in this introduction to the Enneagram, in part of our Wellness Monday S…" at bounding box center [616, 304] width 626 height 61
click at [855, 313] on textarea "Join us in this introduction to the Enneagram, in part of our Wellness Monday S…" at bounding box center [616, 304] width 626 height 61
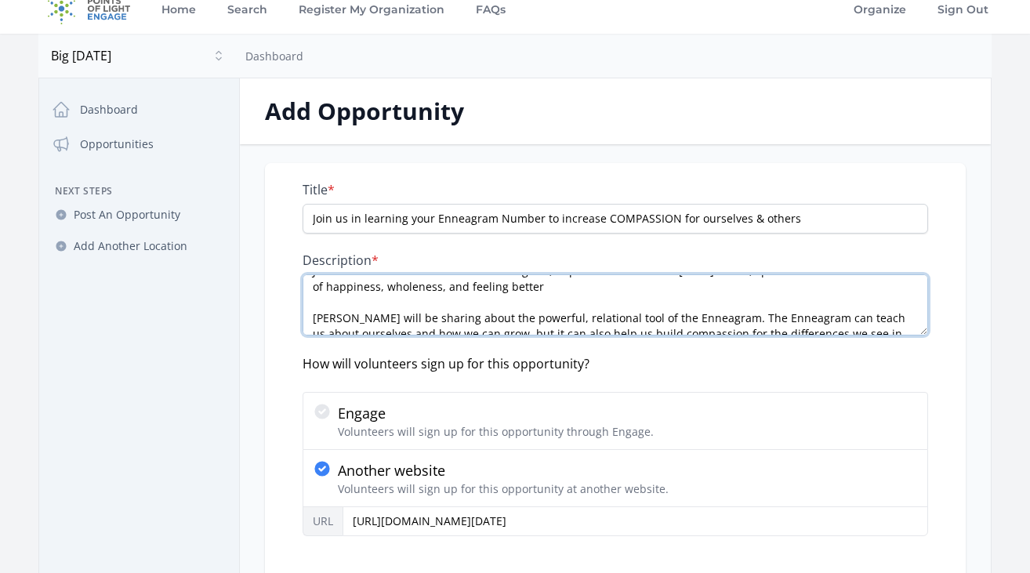
scroll to position [16, 0]
click at [531, 293] on textarea "Join us in this introduction to the Enneagram, in part of our Wellness Monday S…" at bounding box center [616, 304] width 626 height 61
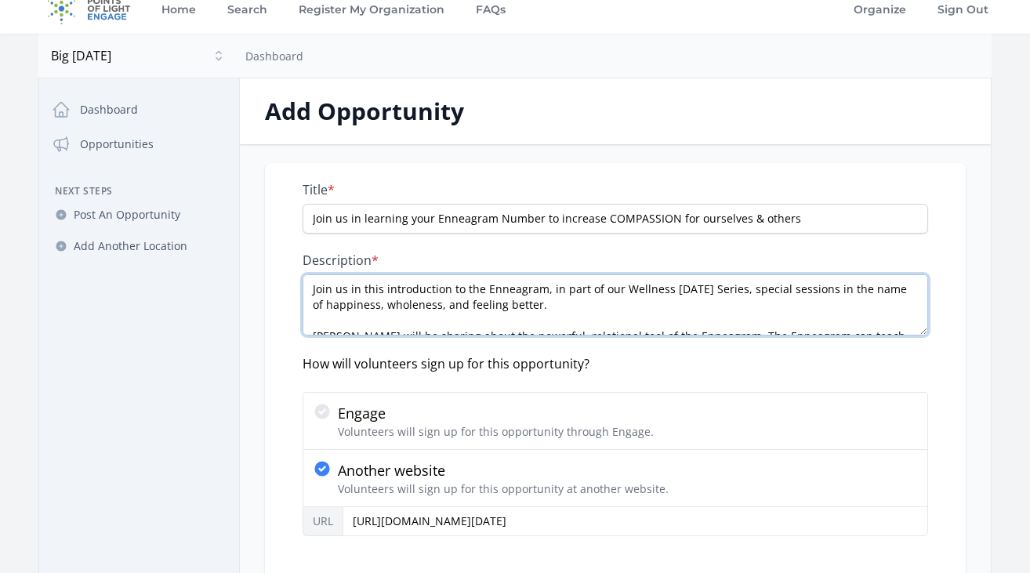
drag, startPoint x: 538, startPoint y: 313, endPoint x: 267, endPoint y: 271, distance: 273.8
click at [267, 271] on div "Title * Join us in learning your Enneagram Number to increase COMPASSION for ou…" at bounding box center [615, 368] width 701 height 411
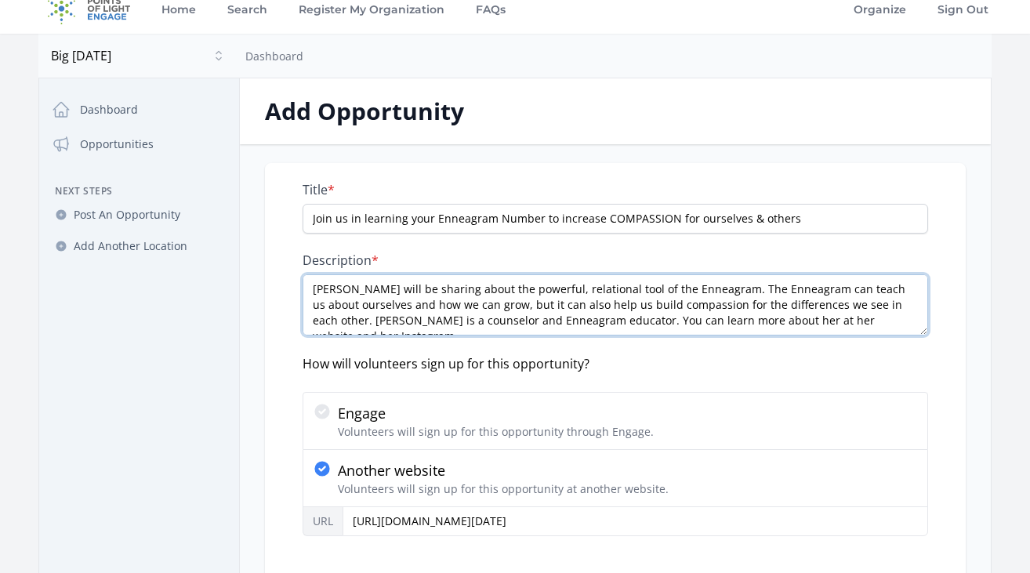
paste textarea "Join us for an introduction to the Enneagram as part of our Wellness Monday Ser…"
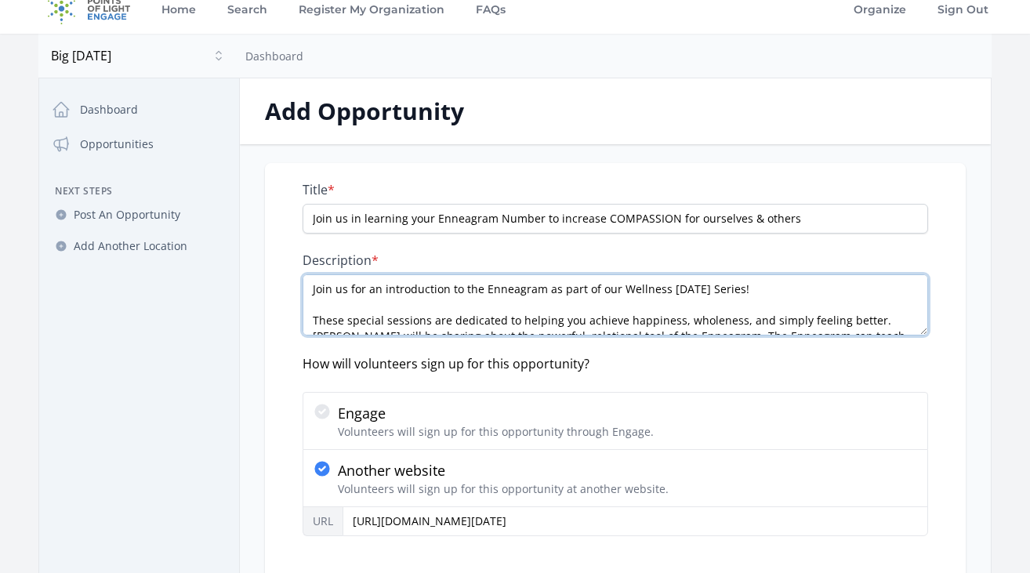
scroll to position [24, 0]
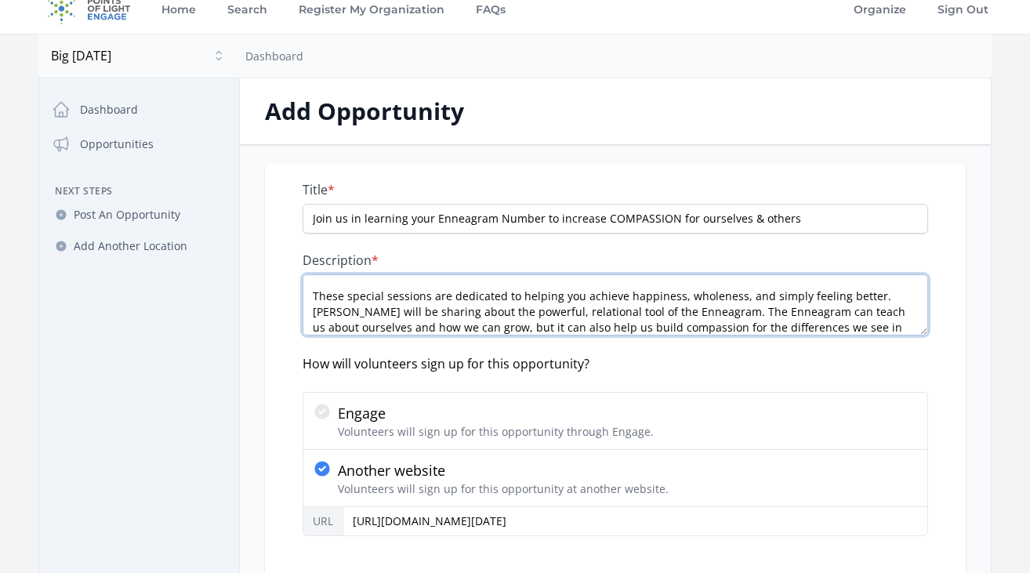
click at [310, 294] on textarea "Join us for an introduction to the Enneagram as part of our Wellness Monday Ser…" at bounding box center [616, 304] width 626 height 61
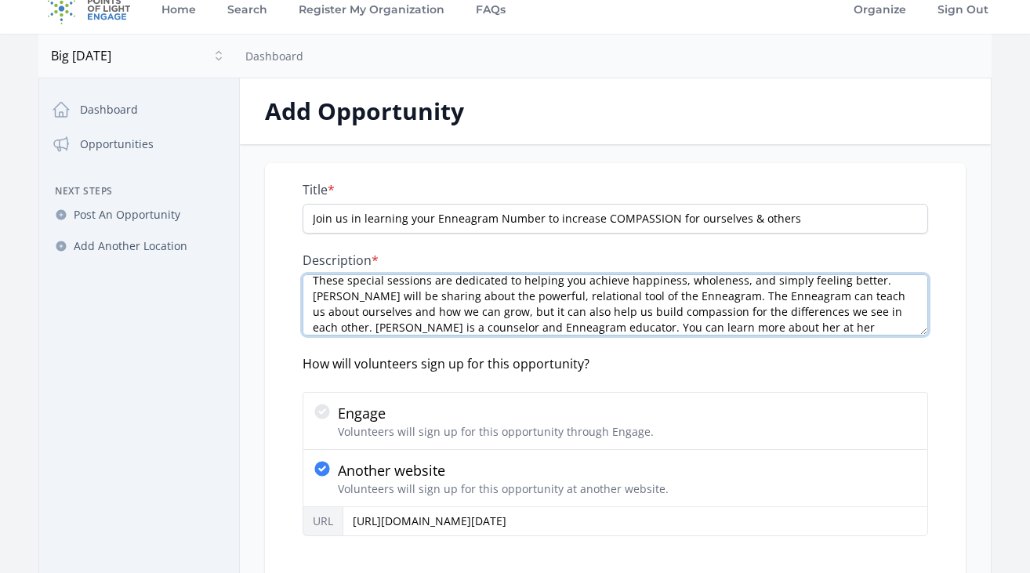
scroll to position [9, 0]
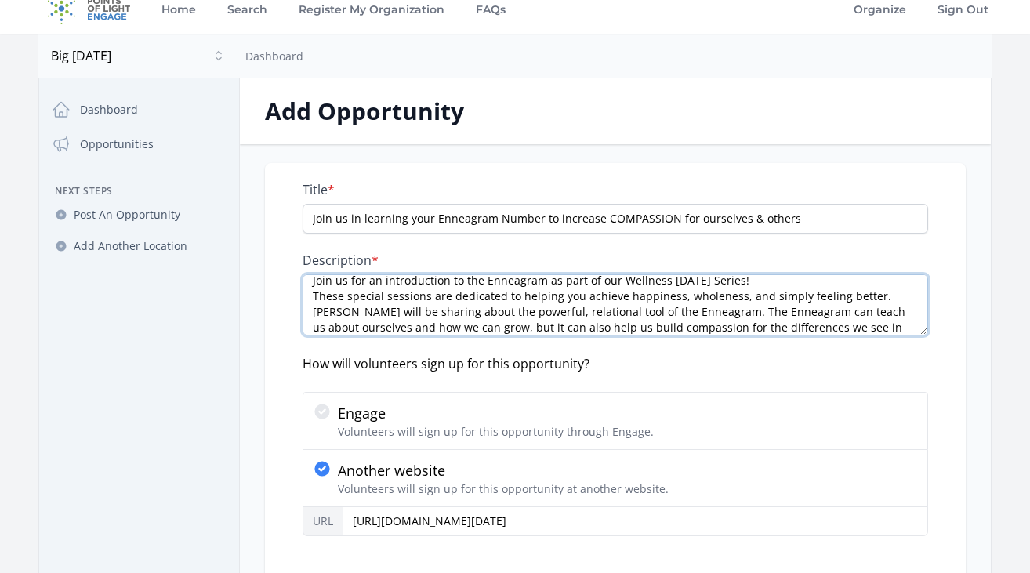
click at [878, 297] on textarea "Join us for an introduction to the Enneagram as part of our Wellness Monday Ser…" at bounding box center [616, 304] width 626 height 61
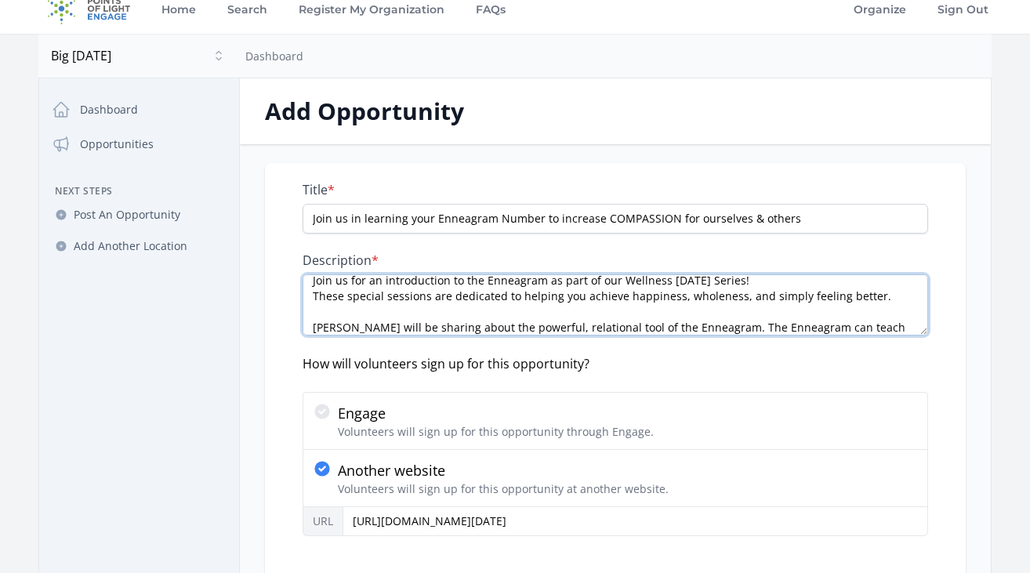
click at [313, 299] on textarea "Join us for an introduction to the Enneagram as part of our Wellness Monday Ser…" at bounding box center [616, 304] width 626 height 61
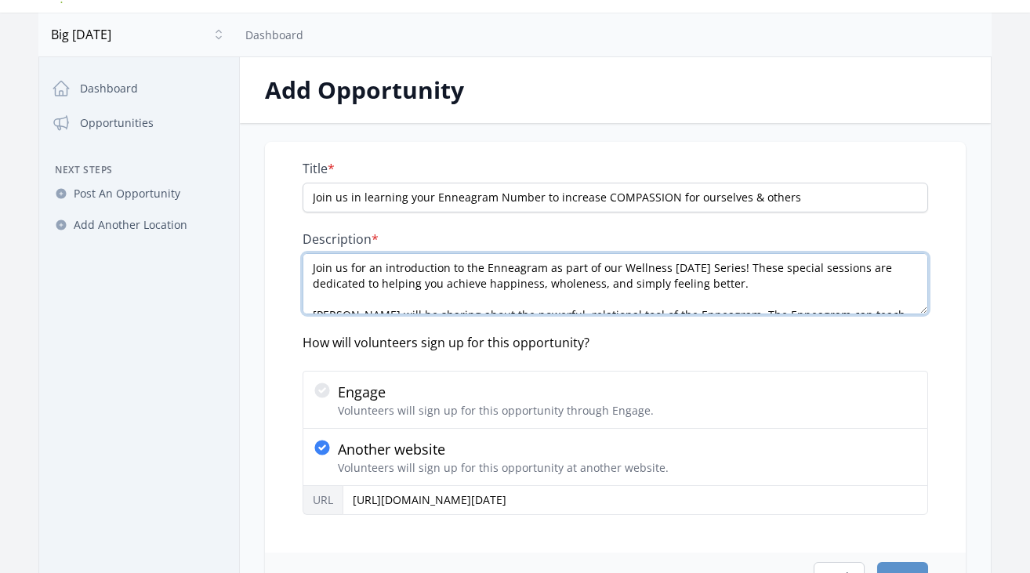
scroll to position [25, 0]
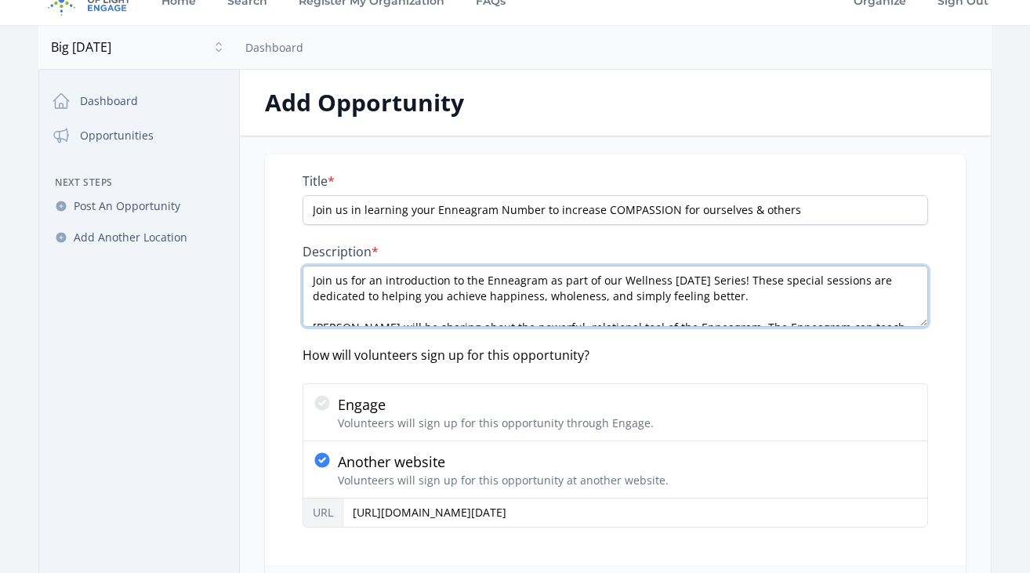
type textarea "Join us for an introduction to the Enneagram as part of our Wellness Monday Ser…"
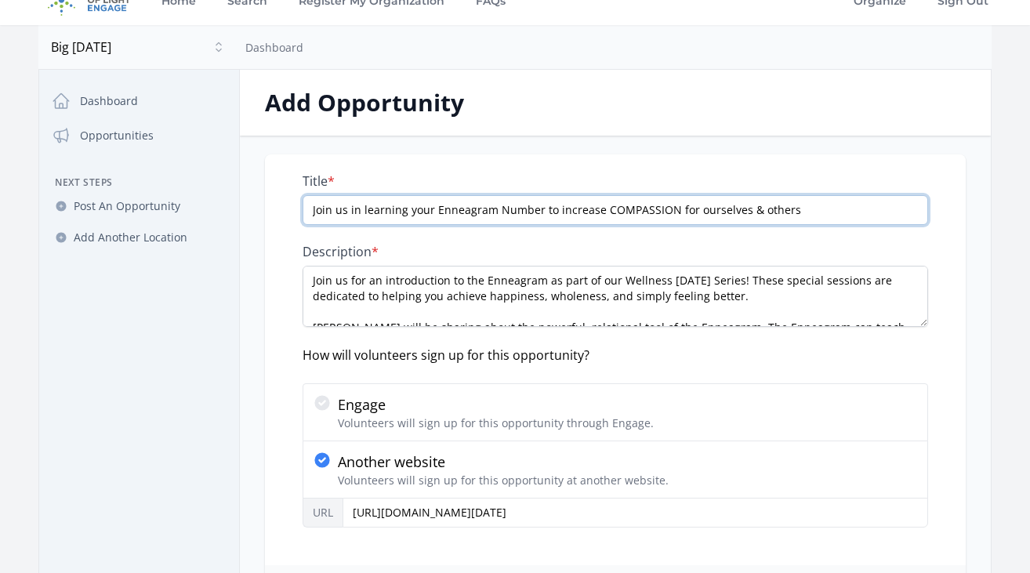
click at [314, 209] on input "Join us in learning your Enneagram Number to increase COMPASSION for ourselves …" at bounding box center [616, 210] width 626 height 30
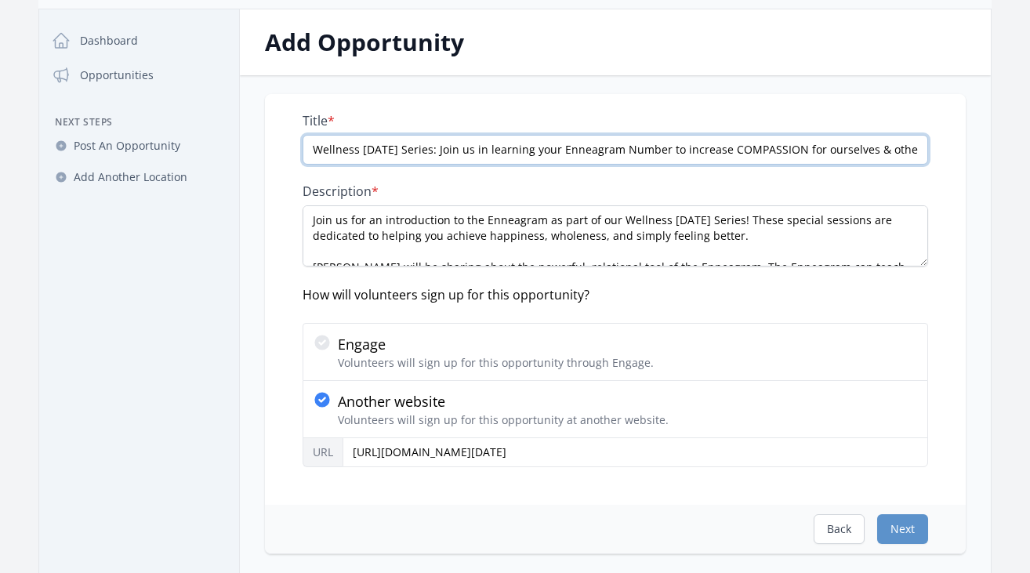
scroll to position [90, 0]
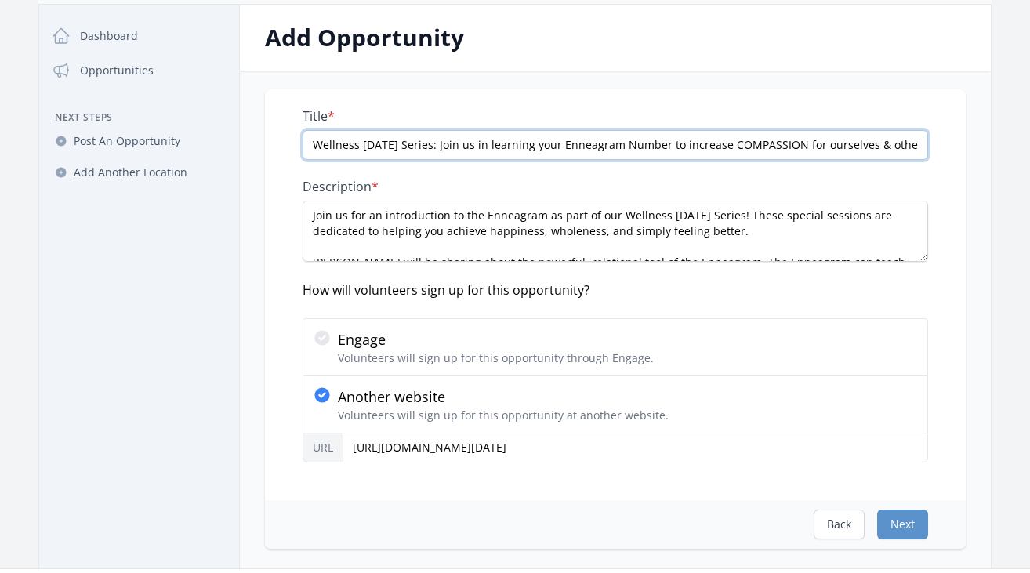
drag, startPoint x: 441, startPoint y: 147, endPoint x: 287, endPoint y: 147, distance: 153.7
click at [287, 147] on div "Title * Wellness Monday Series: Join us in learning your Enneagram Number to in…" at bounding box center [615, 294] width 701 height 411
drag, startPoint x: 790, startPoint y: 144, endPoint x: 331, endPoint y: 126, distance: 459.9
click at [331, 126] on div "Title * Join us in learning your Enneagram Number to increase COMPASSION for ou…" at bounding box center [616, 134] width 626 height 52
click at [402, 147] on input "Join us in learning your Enneagram Number to increase COMPASSION for ourselves …" at bounding box center [616, 145] width 626 height 30
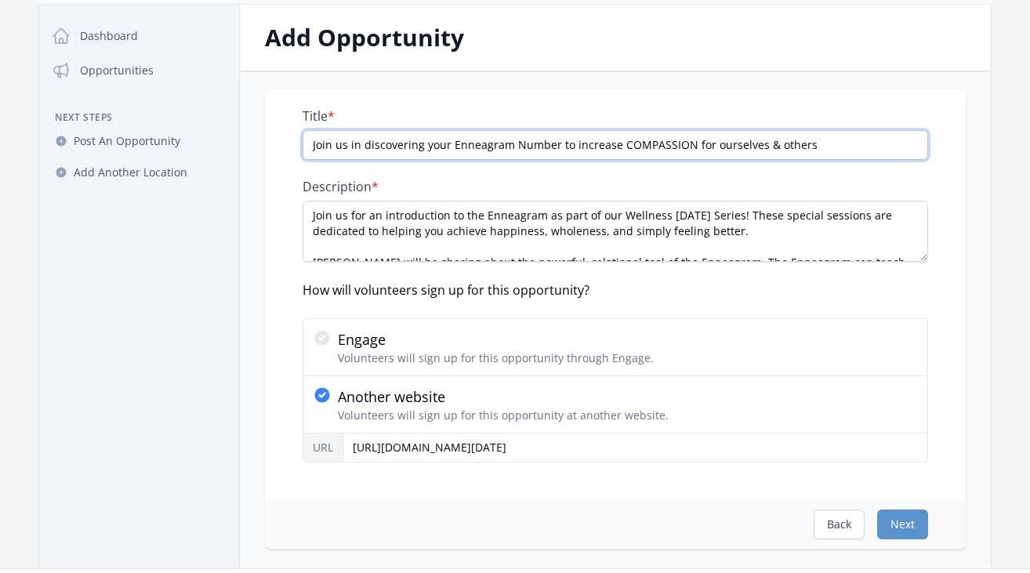
click at [514, 136] on input "Join us in discovering your Enneagram Number to increase COMPASSION for ourselv…" at bounding box center [616, 145] width 626 height 30
drag, startPoint x: 812, startPoint y: 142, endPoint x: 571, endPoint y: 142, distance: 240.7
click at [571, 142] on input "Join us in discovering your Enneagram Number to increase COMPASSION for ourselv…" at bounding box center [616, 145] width 626 height 30
paste input "unlock greater compassion for both yourself and others!"
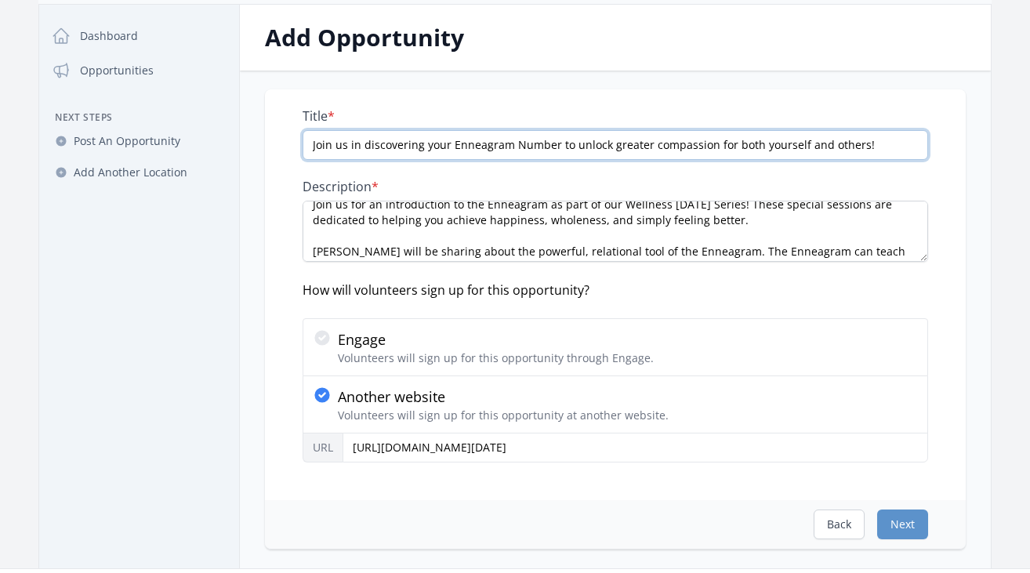
scroll to position [0, 0]
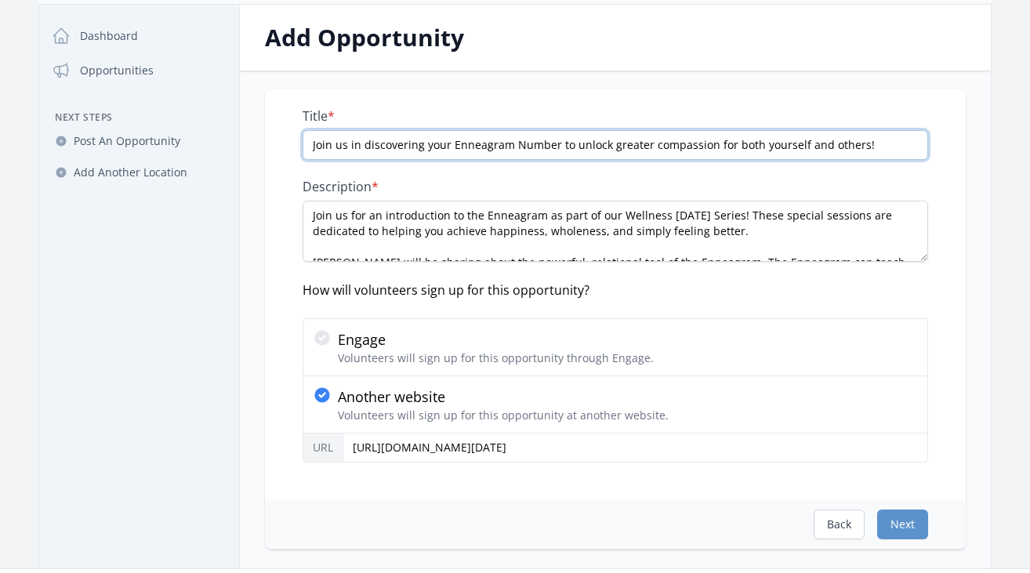
type input "Join us in discovering your Enneagram Number to unlock greater compassion for b…"
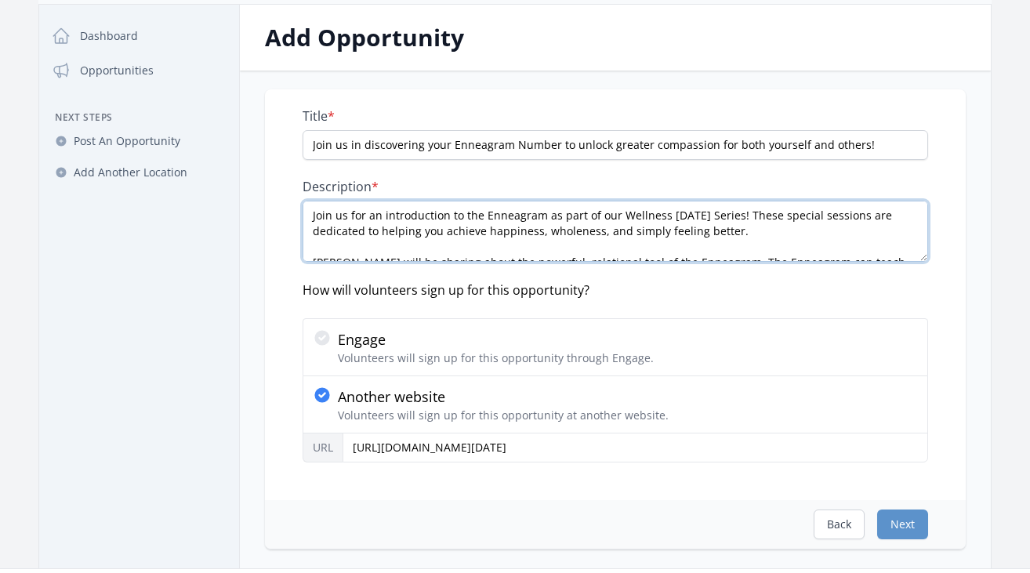
click at [737, 231] on textarea "Join us for an introduction to the Enneagram as part of our Wellness Monday Ser…" at bounding box center [616, 231] width 626 height 61
click at [739, 234] on textarea "Join us for an introduction to the Enneagram as part of our Wellness Monday Ser…" at bounding box center [616, 231] width 626 height 61
click at [862, 238] on textarea "Join us for an introduction to the Enneagram as part of our Wellness Monday Ser…" at bounding box center [616, 231] width 626 height 61
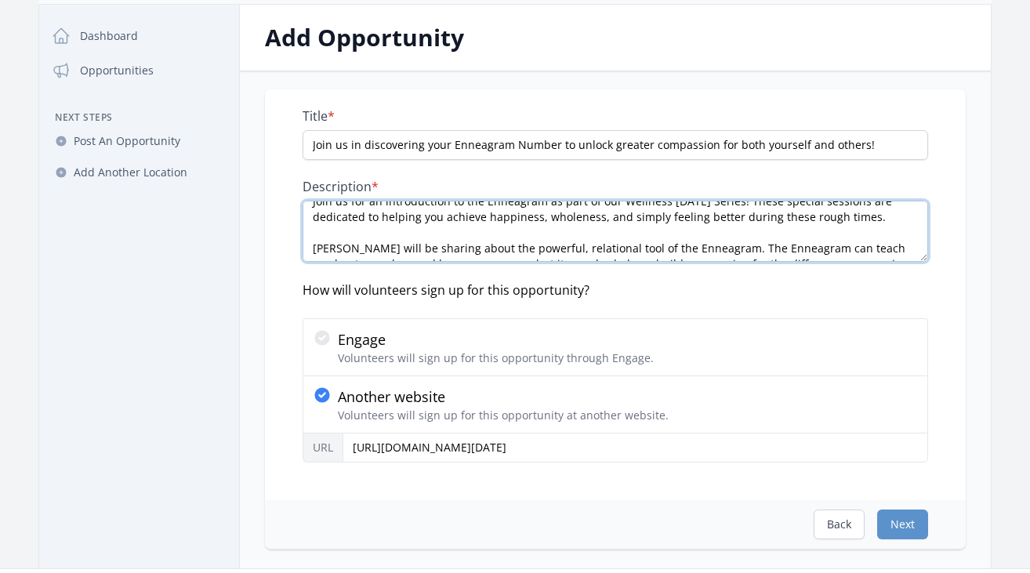
click at [822, 222] on textarea "Join us for an introduction to the Enneagram as part of our Wellness Monday Ser…" at bounding box center [616, 231] width 626 height 61
click at [809, 221] on textarea "Join us for an introduction to the Enneagram as part of our Wellness Monday Ser…" at bounding box center [616, 231] width 626 height 61
click at [906, 231] on textarea "Join us for an introduction to the Enneagram as part of our Wellness Monday Ser…" at bounding box center [616, 231] width 626 height 61
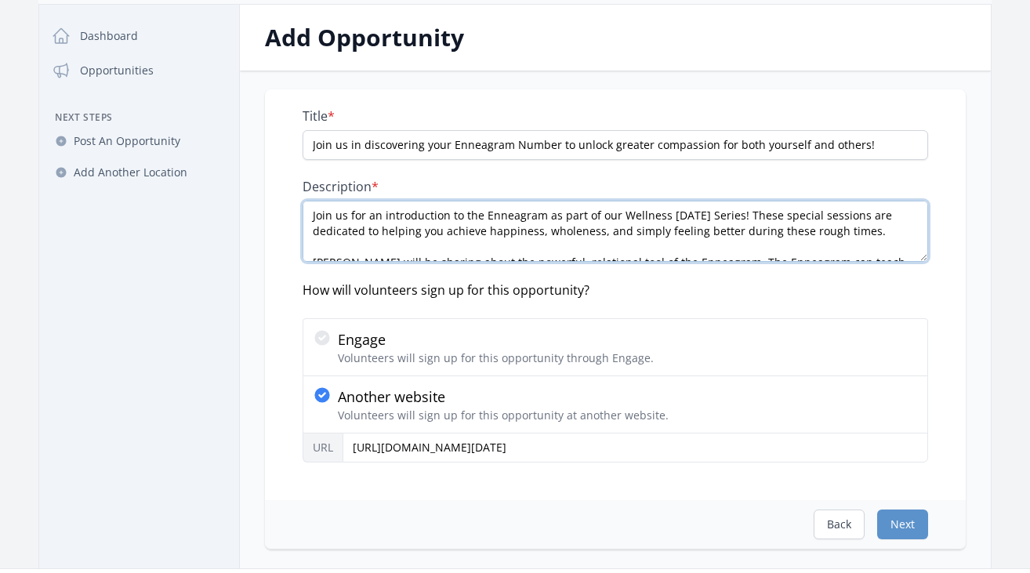
scroll to position [47, 0]
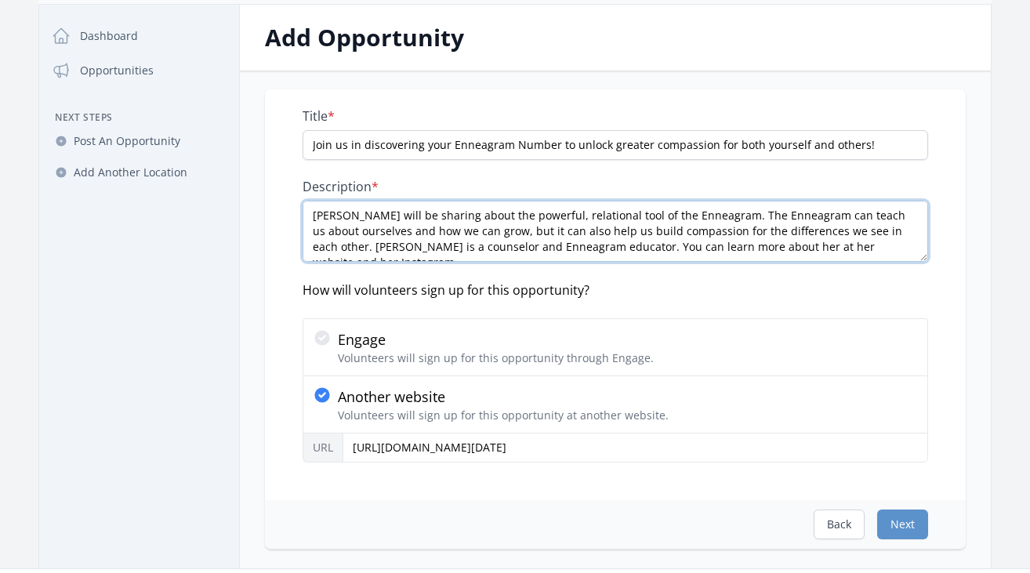
click at [860, 253] on textarea "Join us for an introduction to the Enneagram as part of our Wellness Monday Ser…" at bounding box center [616, 231] width 626 height 61
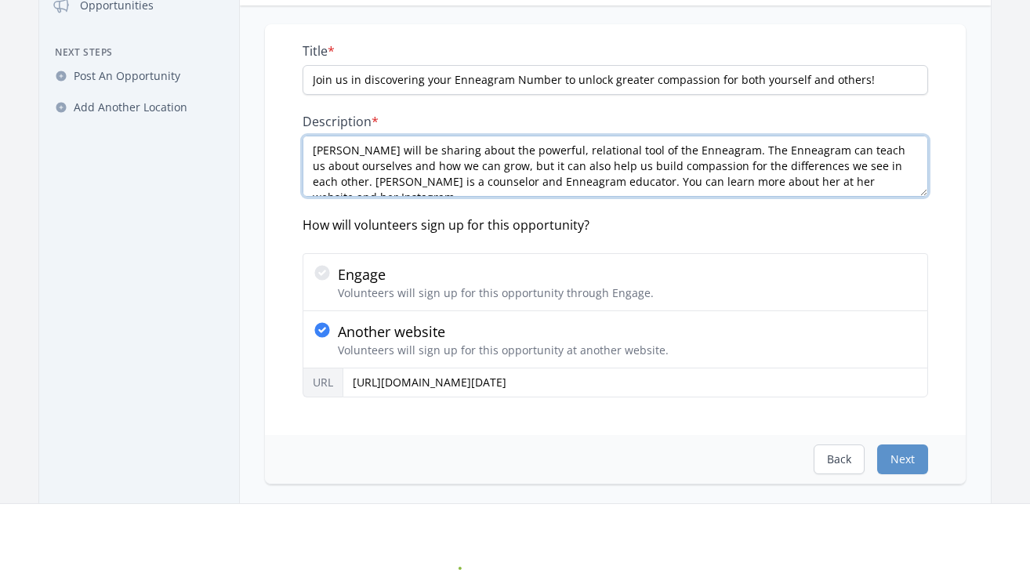
scroll to position [56, 0]
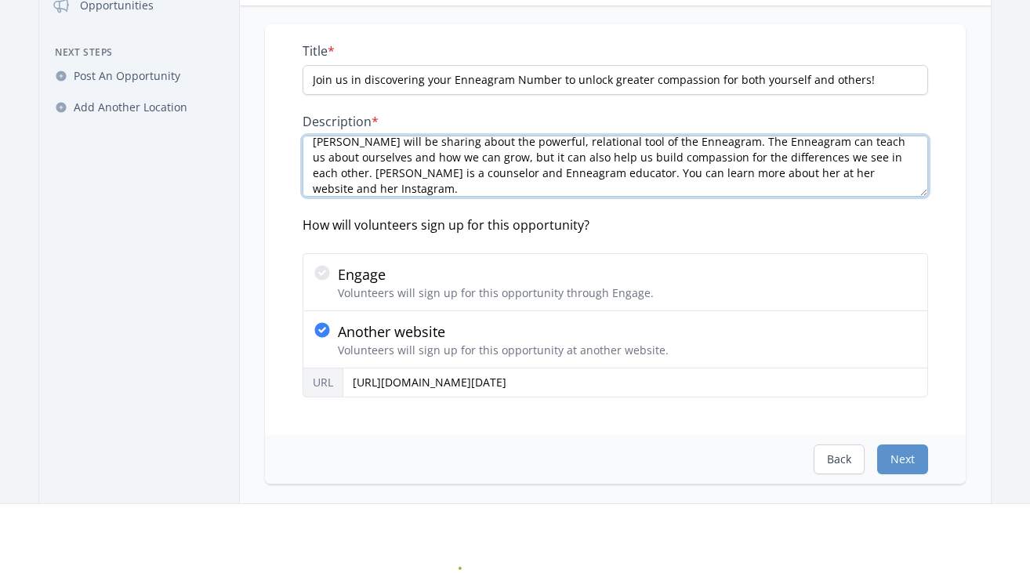
paste textarea "https://www.tjteems.com/?fbclid=PAZXh0bgNhZW0CMTEAAaefMcWVSu5QCHt9vrMzDbVFfFkpe…"
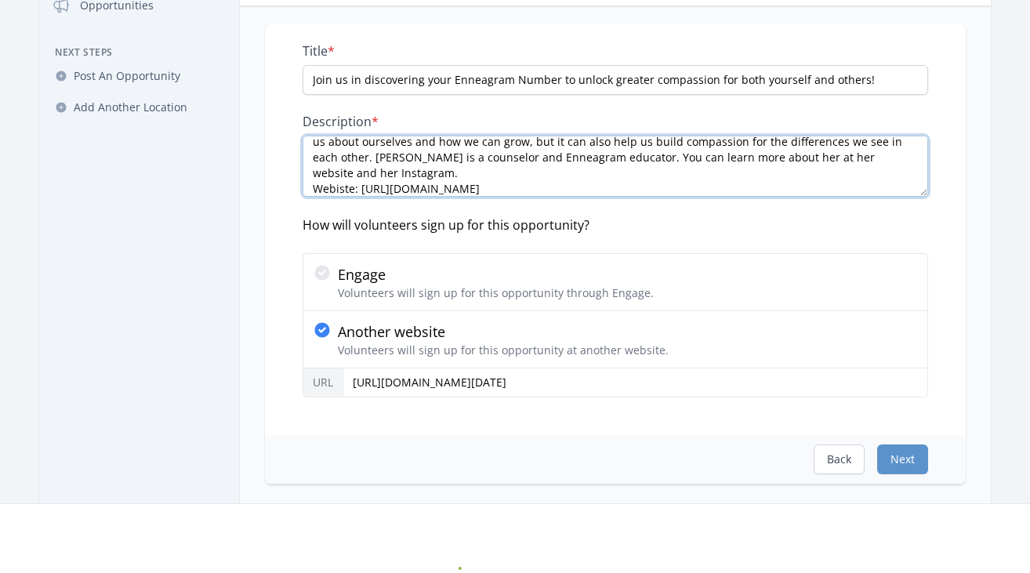
scroll to position [87, 0]
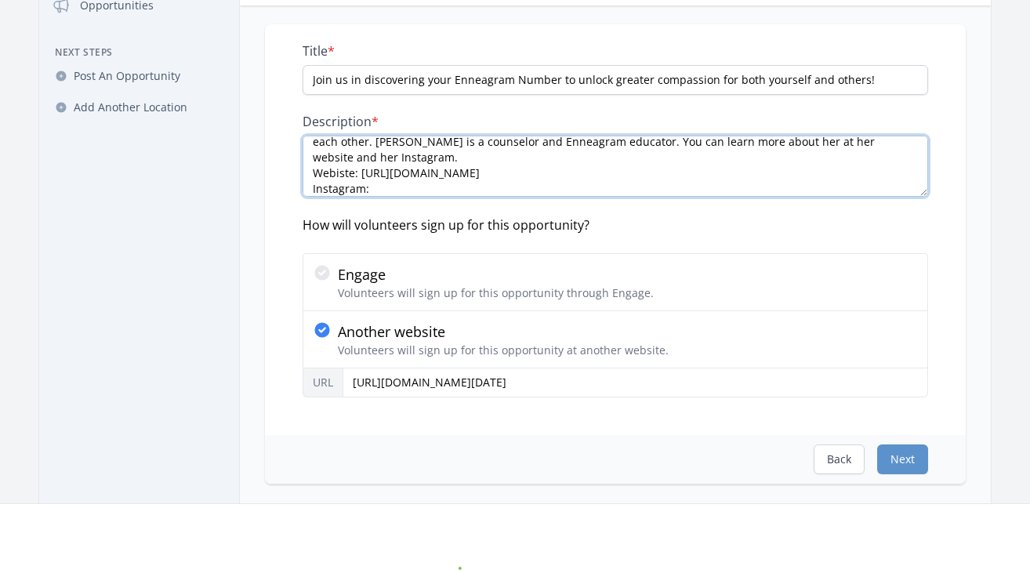
paste textarea "https://www.instagram.com/growingwiththeenneagram/?hl=en"
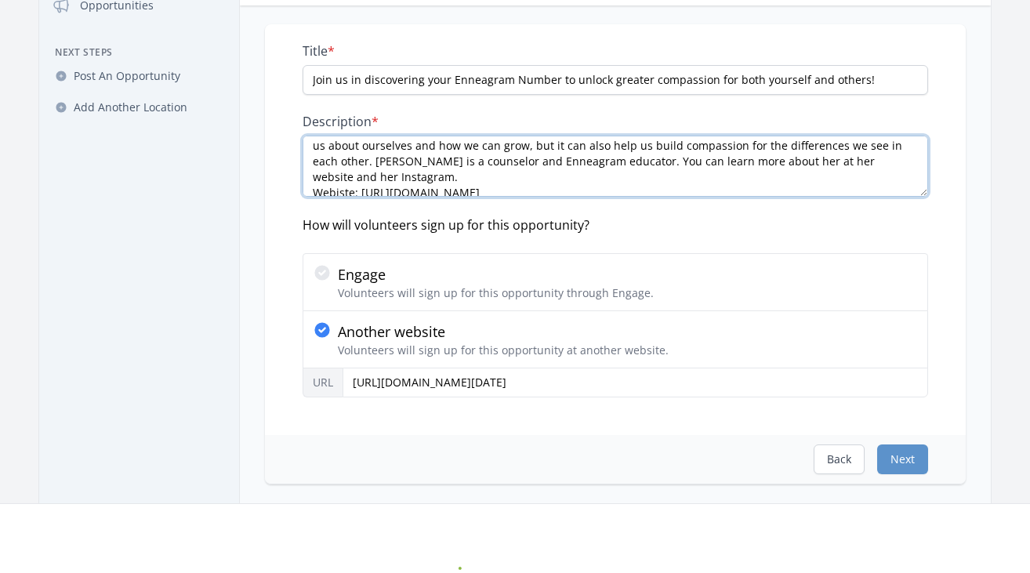
scroll to position [74, 0]
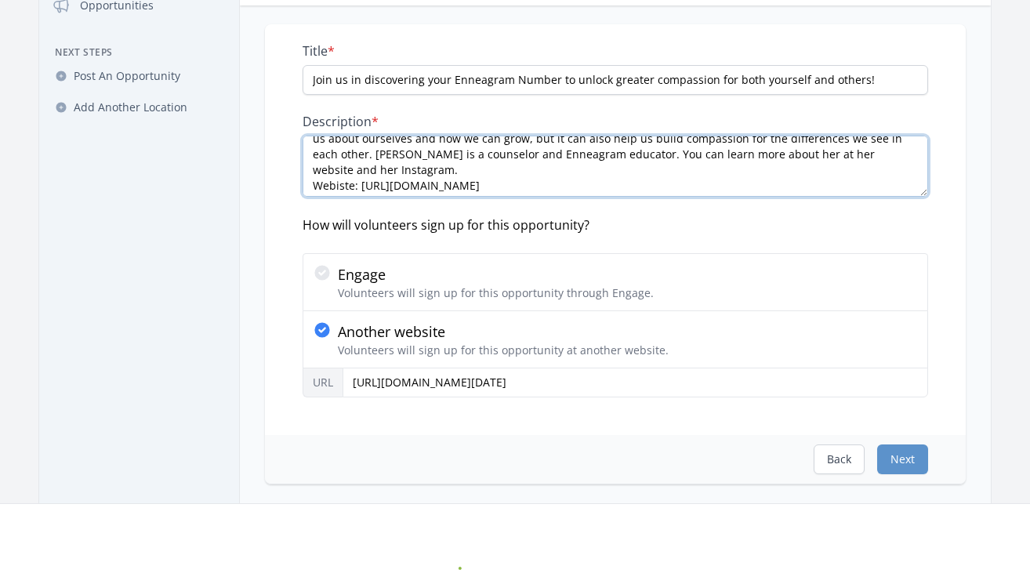
click at [846, 156] on textarea "Join us for an introduction to the Enneagram as part of our Wellness Monday Ser…" at bounding box center [616, 166] width 626 height 61
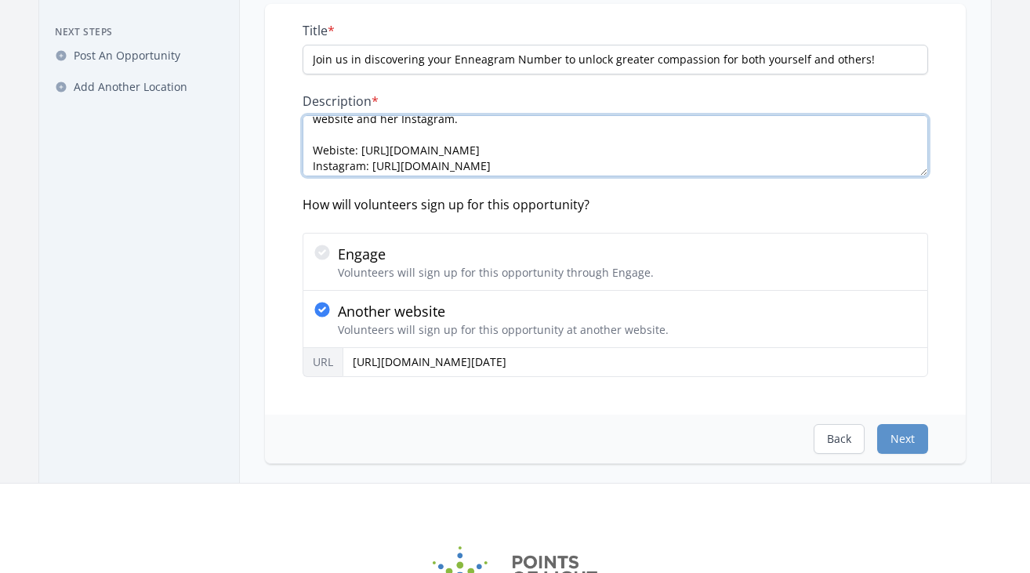
scroll to position [110, 0]
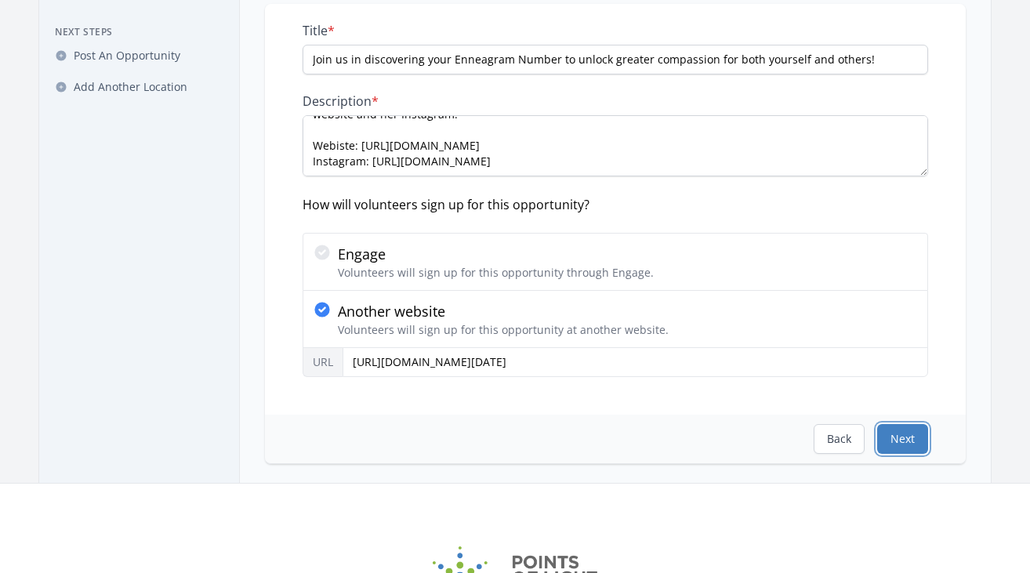
click at [892, 438] on button "Next" at bounding box center [902, 439] width 51 height 30
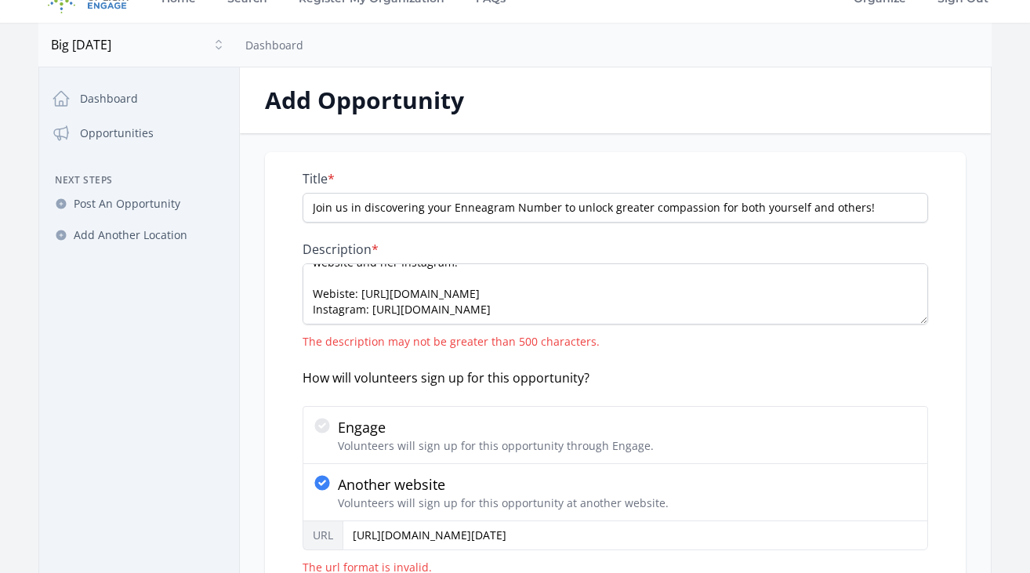
scroll to position [38, 0]
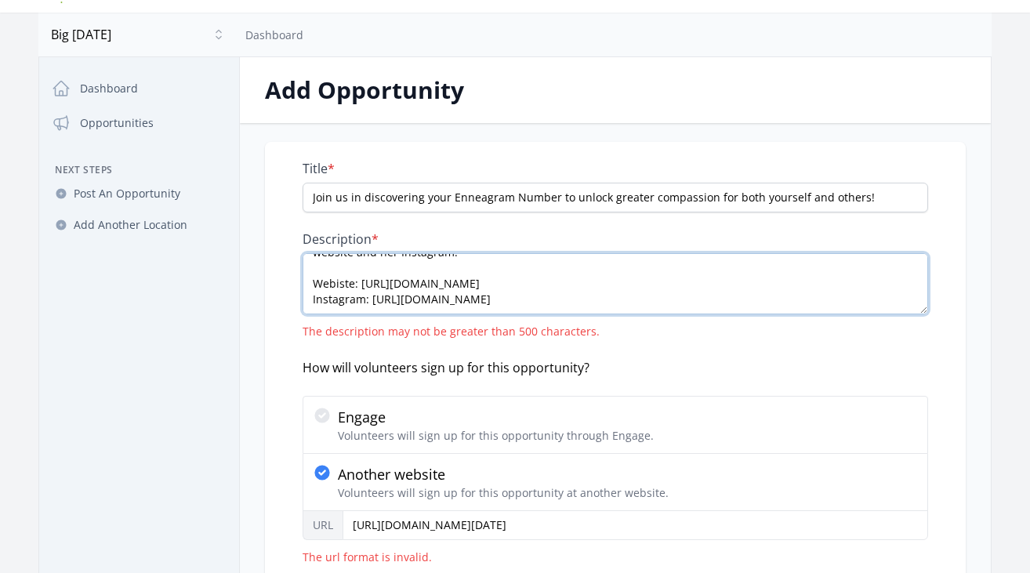
drag, startPoint x: 707, startPoint y: 300, endPoint x: 242, endPoint y: 272, distance: 465.9
click at [242, 272] on div "Title * Join us in discovering your Enneagram Number to unlock greater compassi…" at bounding box center [615, 397] width 751 height 510
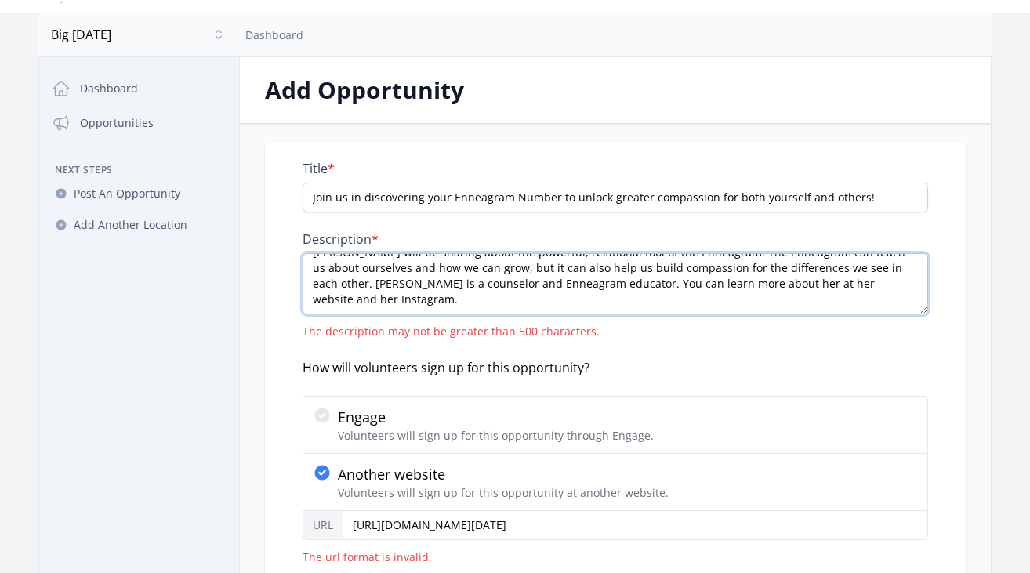
scroll to position [47, 0]
drag, startPoint x: 511, startPoint y: 300, endPoint x: 848, endPoint y: 311, distance: 337.3
click at [848, 311] on textarea "Join us for an introduction to the Enneagram as part of our Wellness Monday Ser…" at bounding box center [616, 283] width 626 height 61
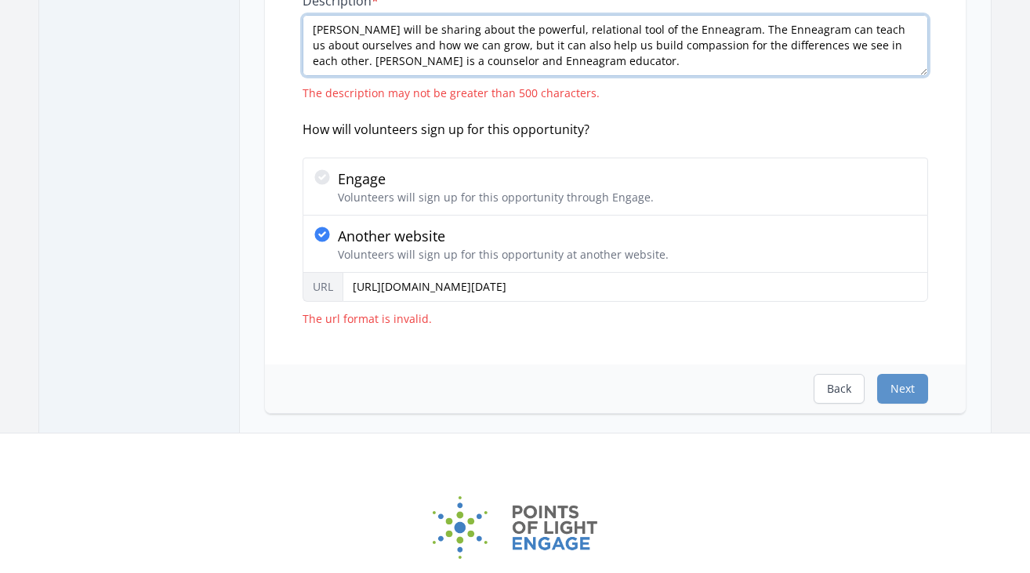
scroll to position [283, 0]
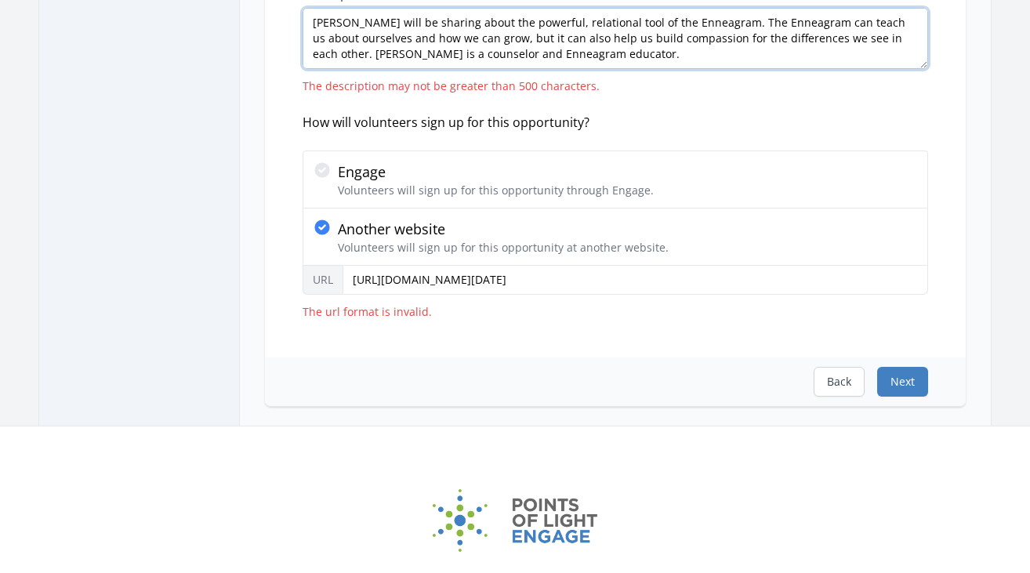
type textarea "Join us for an introduction to the Enneagram as part of our Wellness Monday Ser…"
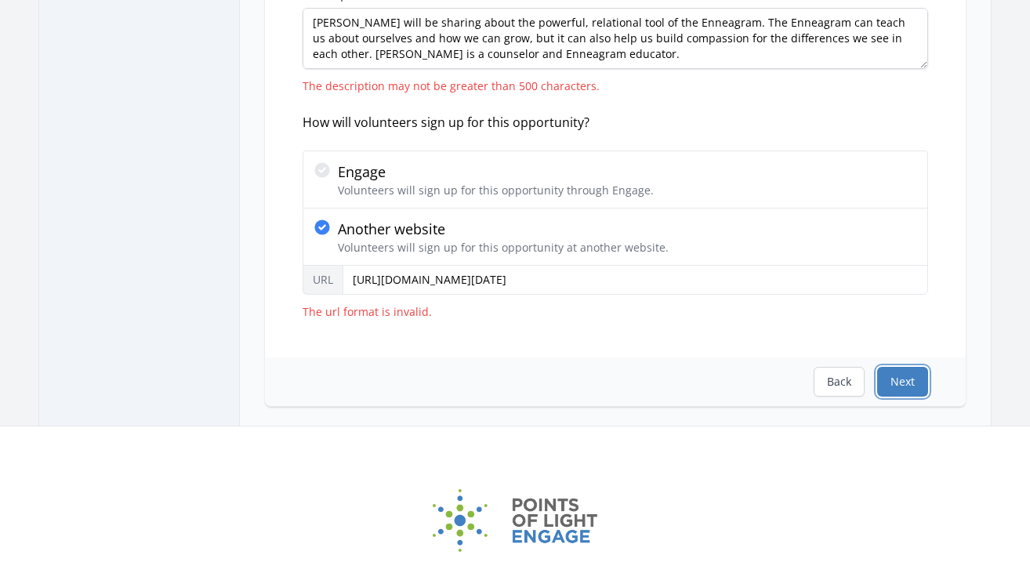
click at [905, 385] on button "Next" at bounding box center [902, 382] width 51 height 30
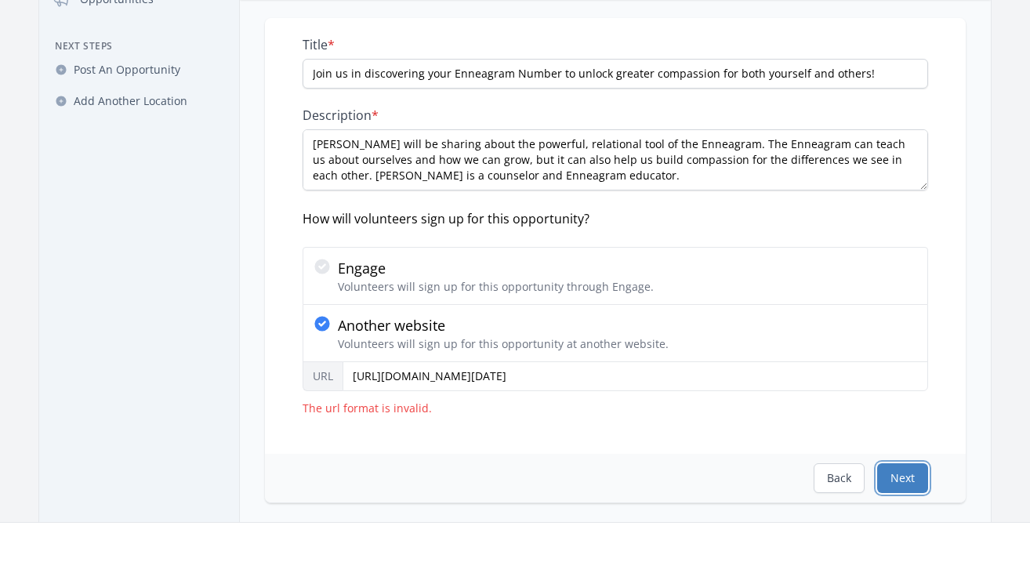
scroll to position [170, 0]
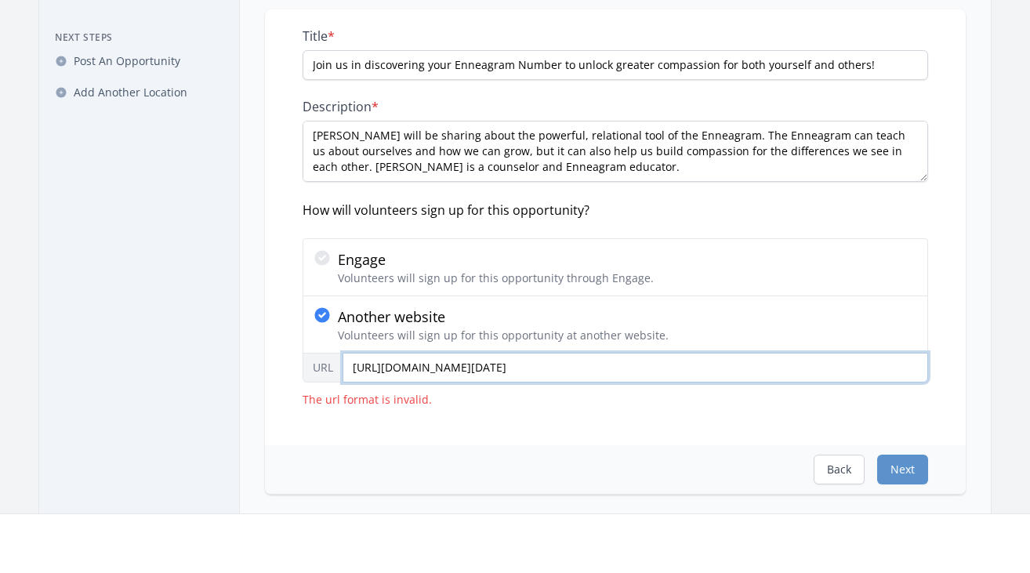
click at [532, 369] on input "https://bigsundayorg.wufoo.com/forms/wellness-monday-2025/" at bounding box center [636, 368] width 586 height 30
drag, startPoint x: 682, startPoint y: 380, endPoint x: 260, endPoint y: 330, distance: 424.8
click at [260, 330] on div "Title * Join us in discovering your Enneagram Number to unlock greater compassi…" at bounding box center [615, 251] width 751 height 485
paste input "https://bigsundayorg.wufoo.com/forms/wellness-monday-2025/"
type input "https://bigsundayorg.wufoo.com/forms/wellness-monday-2025/"
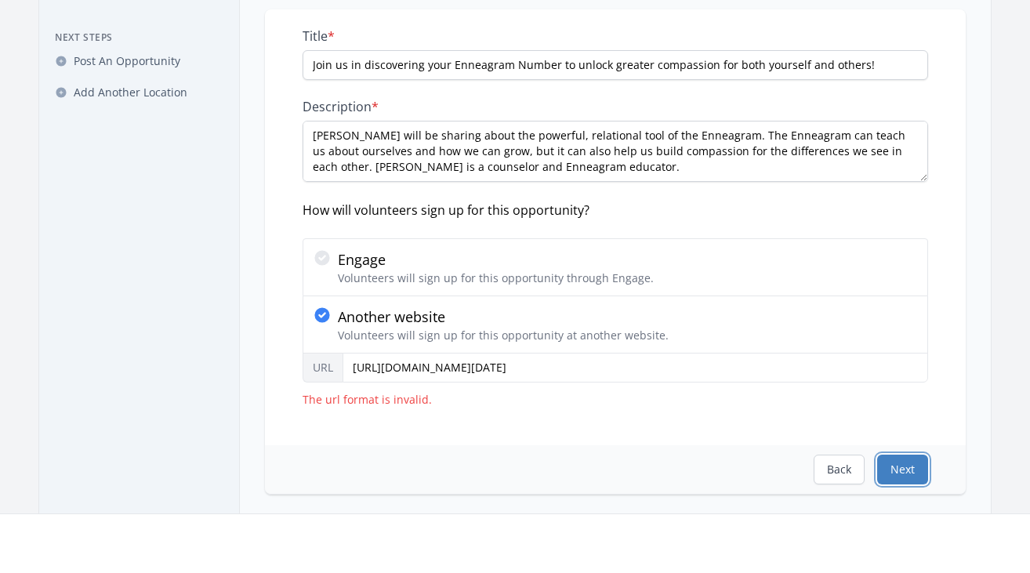
click at [905, 476] on button "Next" at bounding box center [902, 470] width 51 height 30
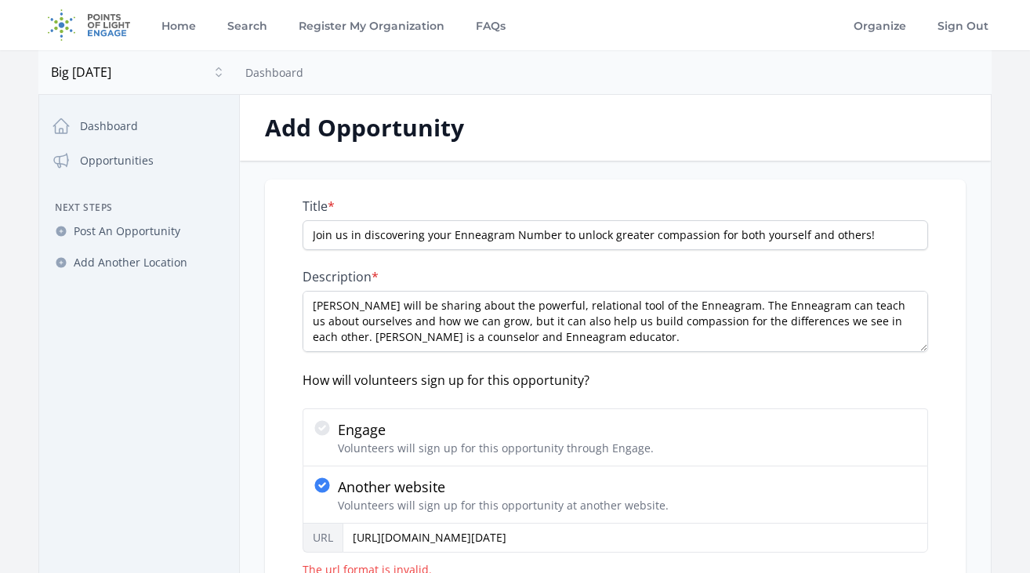
select select "US/Eastern"
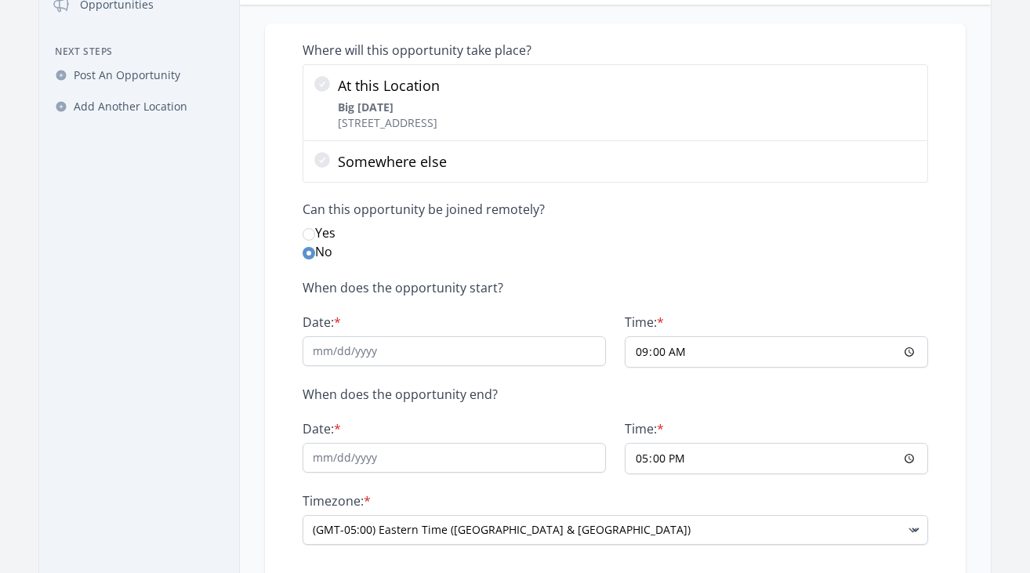
scroll to position [167, 0]
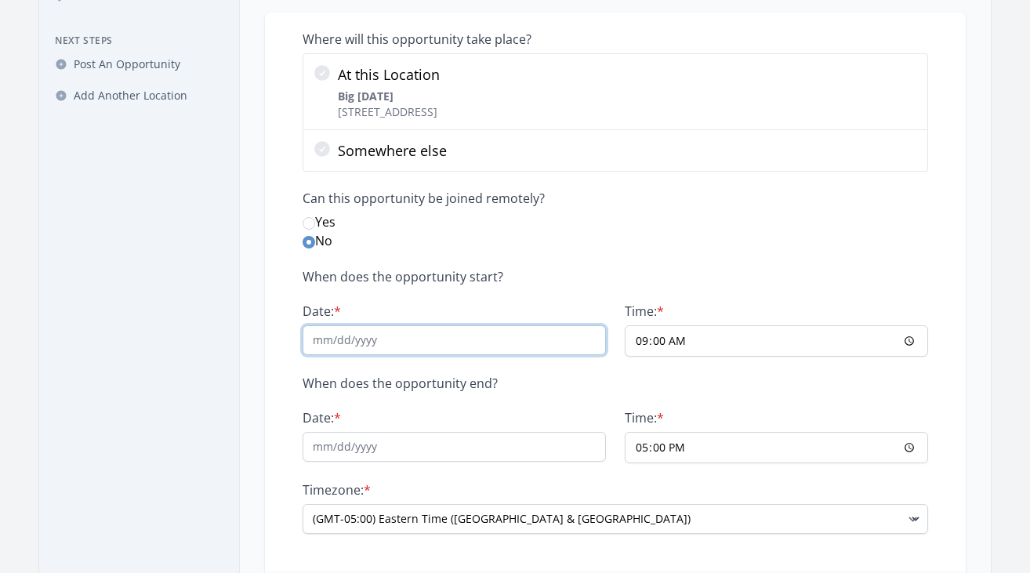
click at [414, 343] on input "Date: *" at bounding box center [454, 340] width 303 height 30
type input "10/20/25"
click at [705, 334] on input "09:00" at bounding box center [776, 340] width 303 height 31
click at [714, 337] on input "09:00" at bounding box center [776, 340] width 303 height 31
type input "10:00"
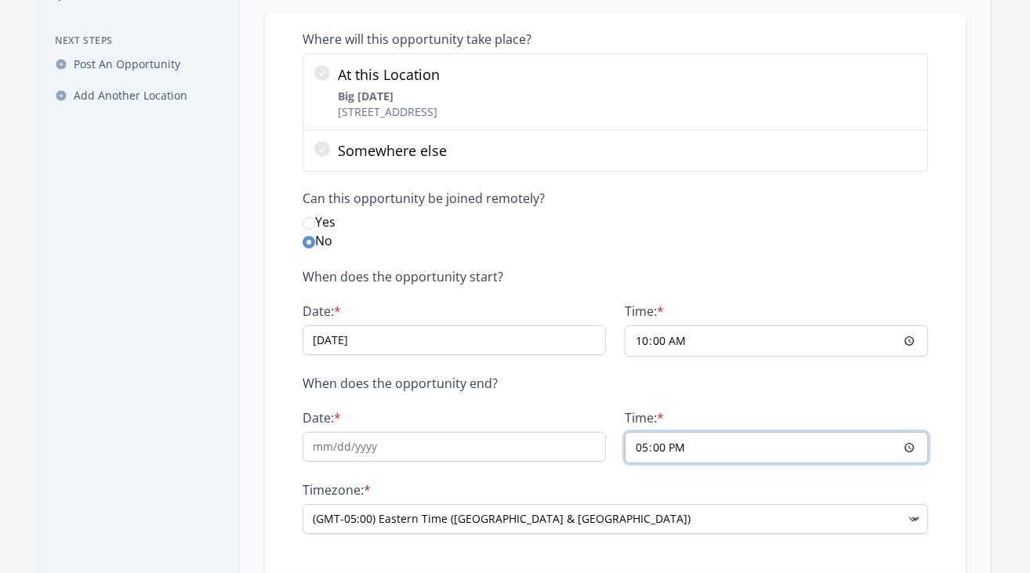
click at [642, 449] on input "17:00" at bounding box center [776, 447] width 303 height 31
type input "12:00"
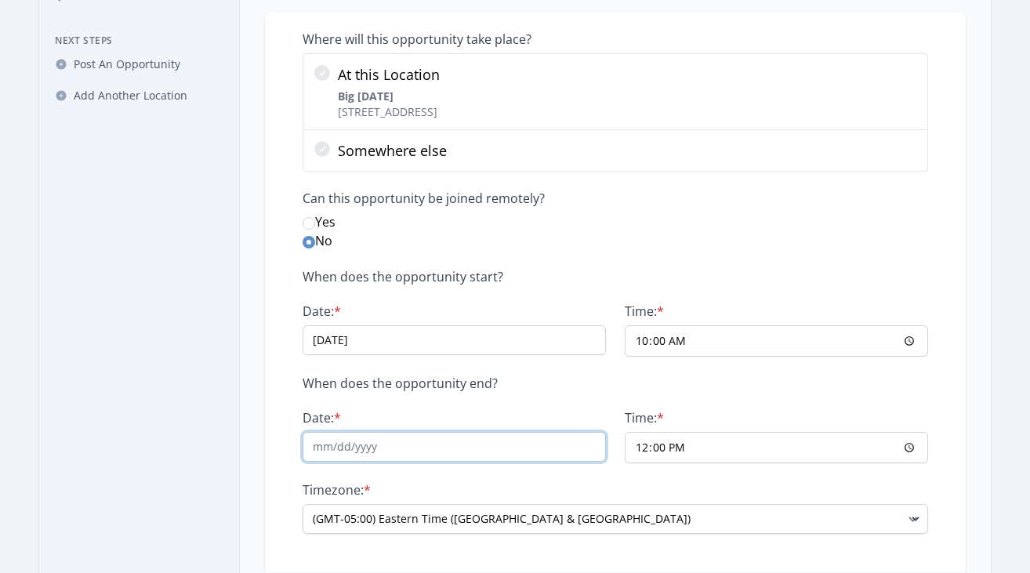
click at [459, 445] on input "Date: *" at bounding box center [454, 447] width 303 height 30
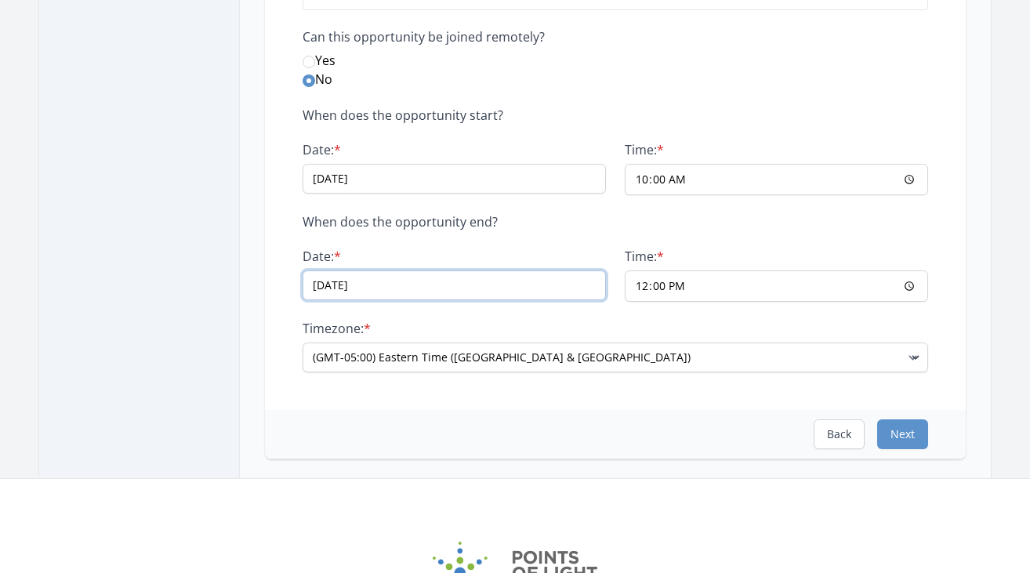
scroll to position [343, 0]
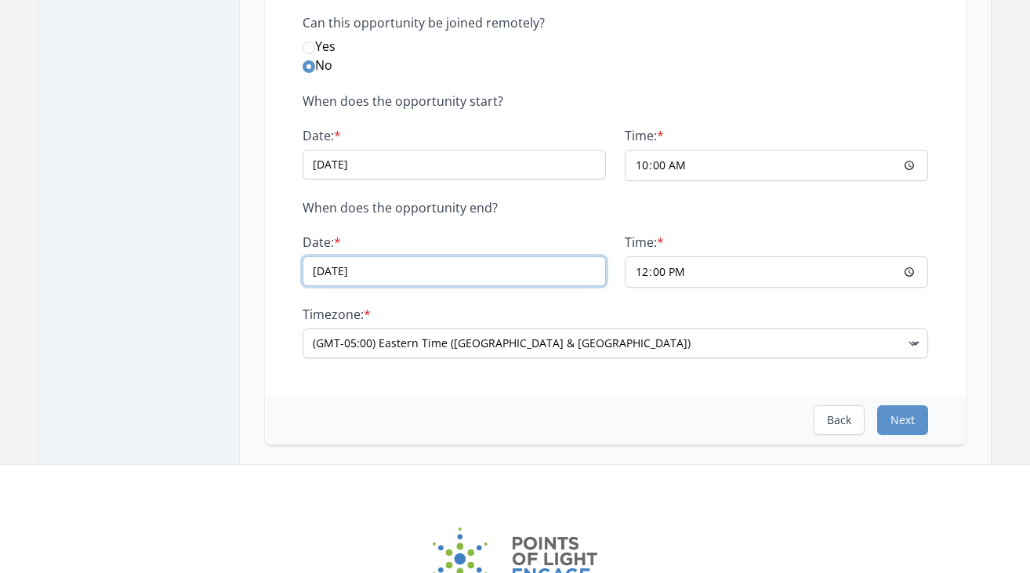
type input "10/20/25"
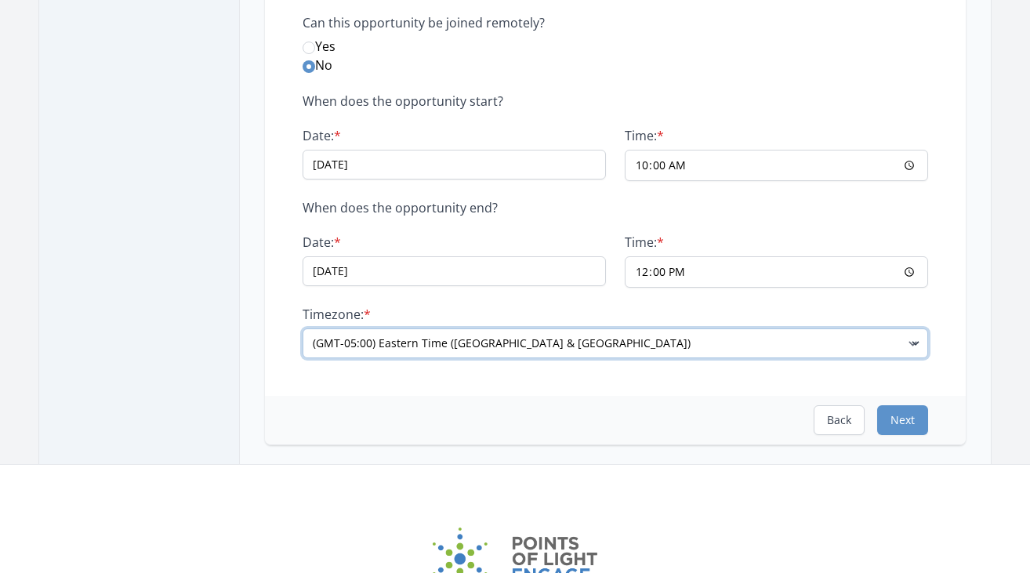
click at [620, 342] on select "(GMT-11:00) Samoa (GMT-10:00) Hawaii (GMT-09:00) Alaska (GMT-08:00) Pacific Tim…" at bounding box center [616, 344] width 626 height 30
select select "US/Pacific"
click at [303, 329] on select "(GMT-11:00) Samoa (GMT-10:00) Hawaii (GMT-09:00) Alaska (GMT-08:00) Pacific Tim…" at bounding box center [616, 344] width 626 height 30
click at [594, 343] on select "(GMT-11:00) Samoa (GMT-10:00) Hawaii (GMT-09:00) Alaska (GMT-08:00) Pacific Tim…" at bounding box center [616, 344] width 626 height 30
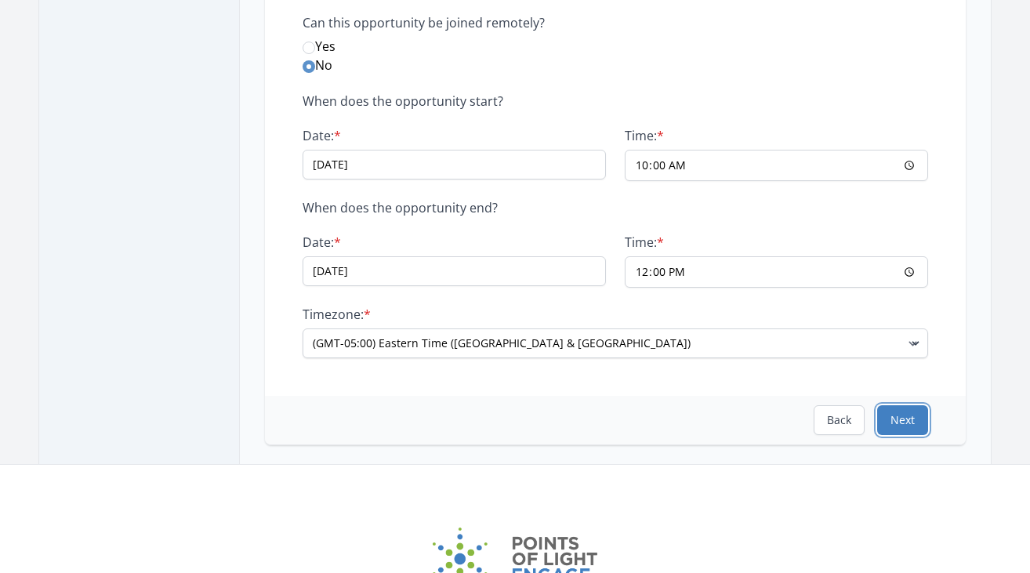
click at [897, 423] on button "Next" at bounding box center [902, 420] width 51 height 30
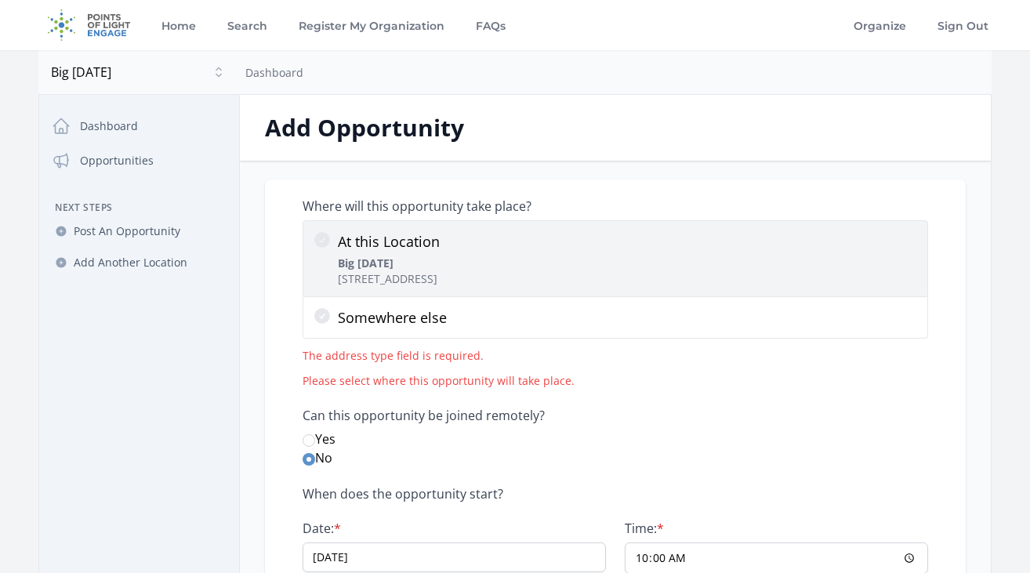
click at [435, 278] on p "Big Sunday 6111 Melrose Ave, Los Angeles, CA 90038" at bounding box center [389, 271] width 102 height 31
click at [0, 0] on input "At this Location Big Sunday 6111 Melrose Ave, Los Angeles, CA 90038" at bounding box center [0, 0] width 0 height 0
click at [325, 236] on icon at bounding box center [322, 240] width 16 height 16
click at [0, 0] on input "At this Location Big Sunday 6111 Melrose Ave, Los Angeles, CA 90038" at bounding box center [0, 0] width 0 height 0
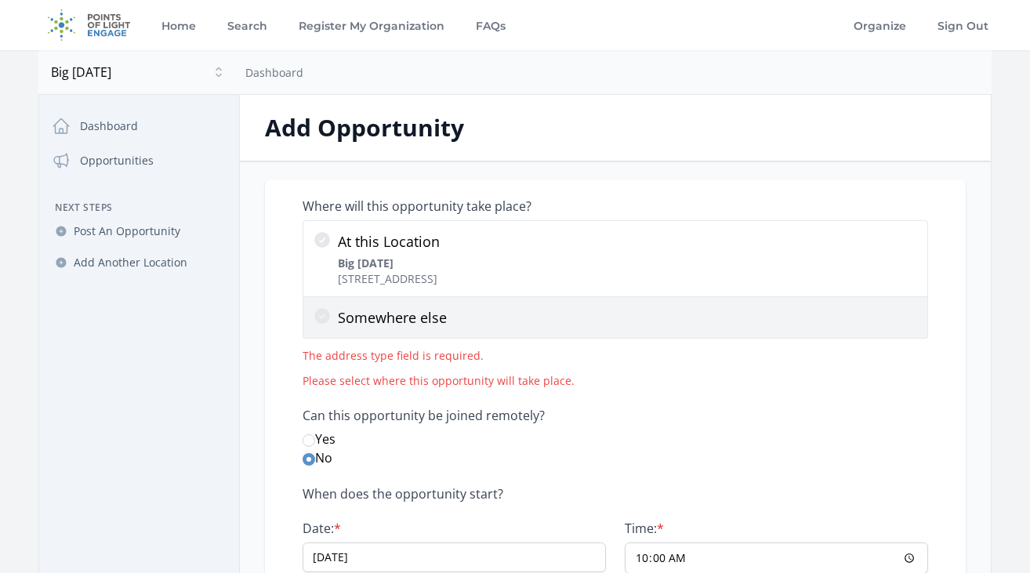
click at [327, 329] on label "Somewhere else" at bounding box center [616, 318] width 626 height 42
click at [0, 0] on input "Somewhere else" at bounding box center [0, 0] width 0 height 0
click at [326, 322] on icon at bounding box center [322, 316] width 19 height 19
click at [0, 0] on input "Somewhere else" at bounding box center [0, 0] width 0 height 0
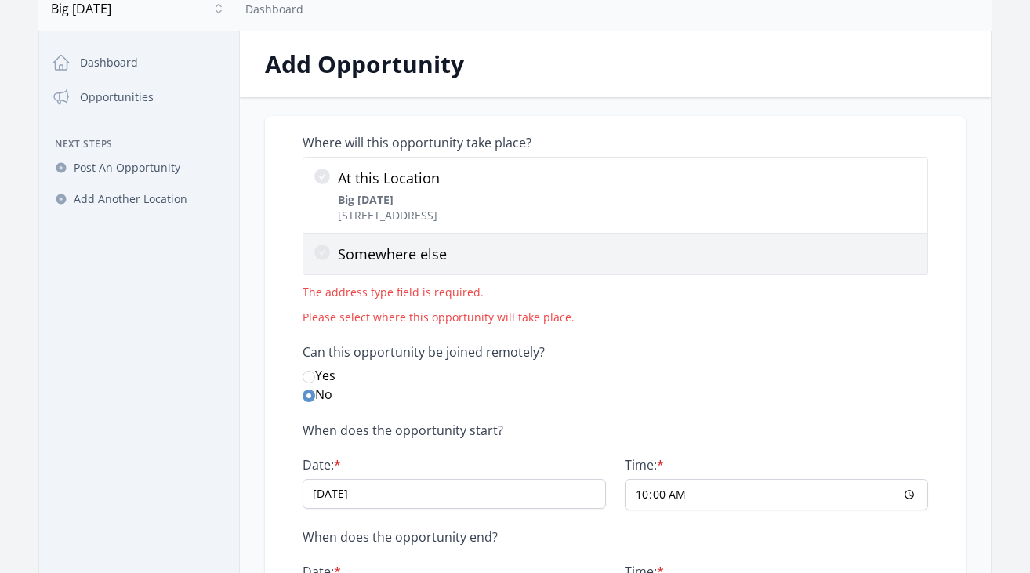
scroll to position [125, 0]
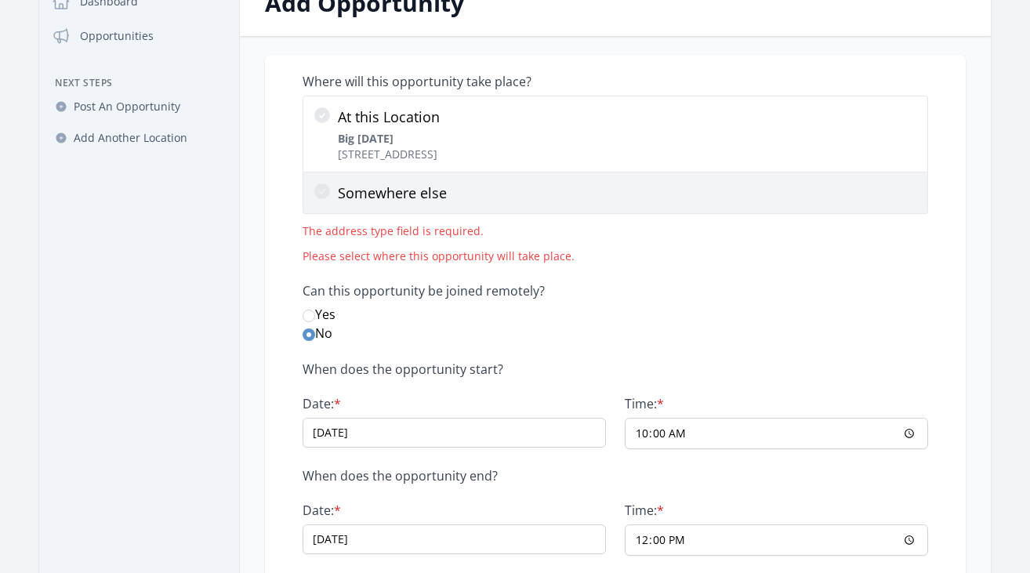
click at [391, 195] on p "Somewhere else" at bounding box center [628, 193] width 580 height 22
click at [0, 0] on input "Somewhere else" at bounding box center [0, 0] width 0 height 0
click at [391, 195] on p "Somewhere else" at bounding box center [628, 193] width 580 height 22
click at [0, 0] on input "Somewhere else" at bounding box center [0, 0] width 0 height 0
click at [391, 195] on p "Somewhere else" at bounding box center [628, 193] width 580 height 22
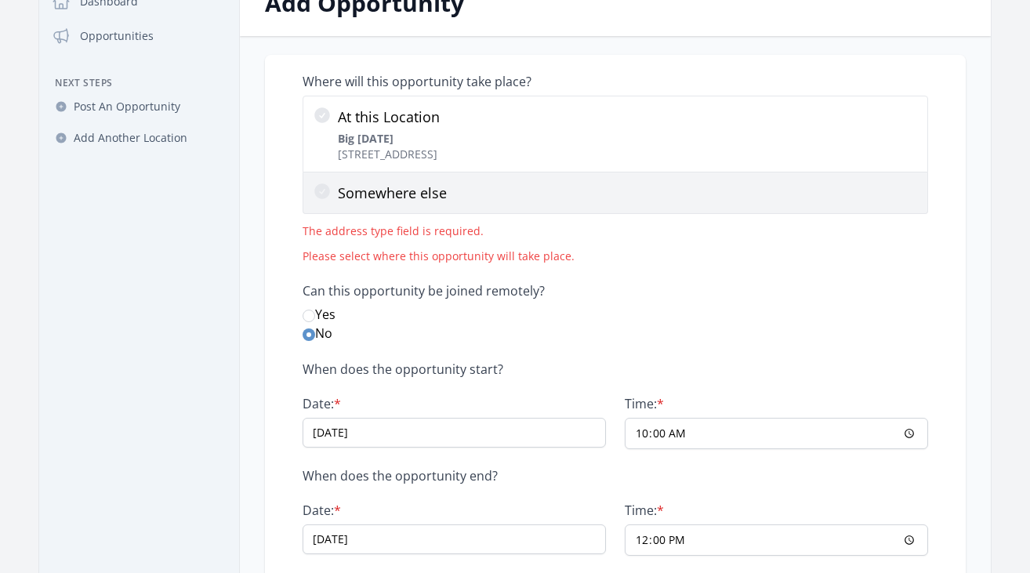
click at [0, 0] on input "Somewhere else" at bounding box center [0, 0] width 0 height 0
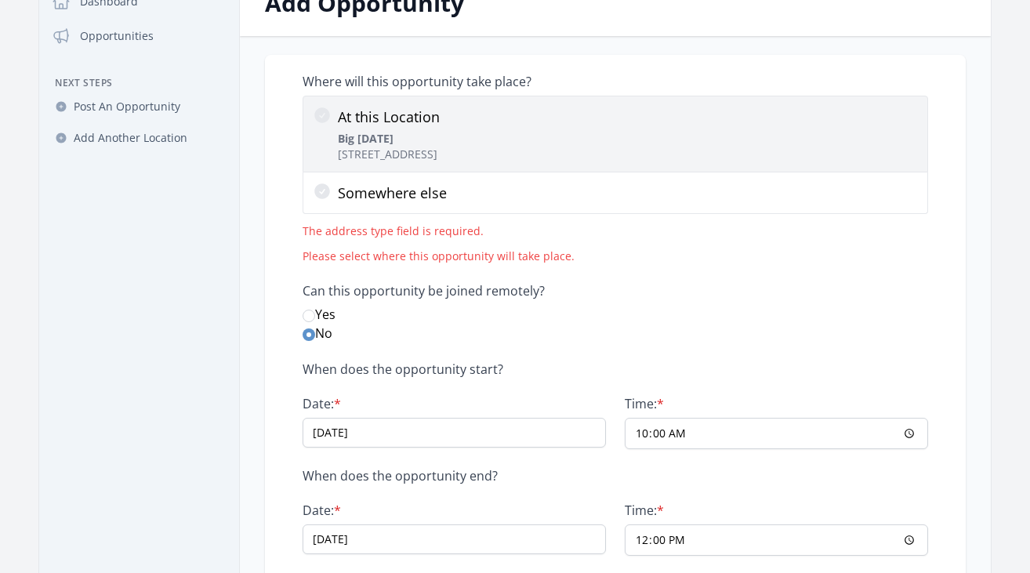
click at [373, 145] on strong "Big [DATE]" at bounding box center [366, 138] width 56 height 15
click at [0, 0] on input "At this Location Big Sunday 6111 Melrose Ave, Los Angeles, CA 90038" at bounding box center [0, 0] width 0 height 0
click at [324, 115] on icon at bounding box center [322, 115] width 16 height 16
click at [0, 0] on input "At this Location Big Sunday 6111 Melrose Ave, Los Angeles, CA 90038" at bounding box center [0, 0] width 0 height 0
click at [324, 115] on icon at bounding box center [322, 115] width 16 height 16
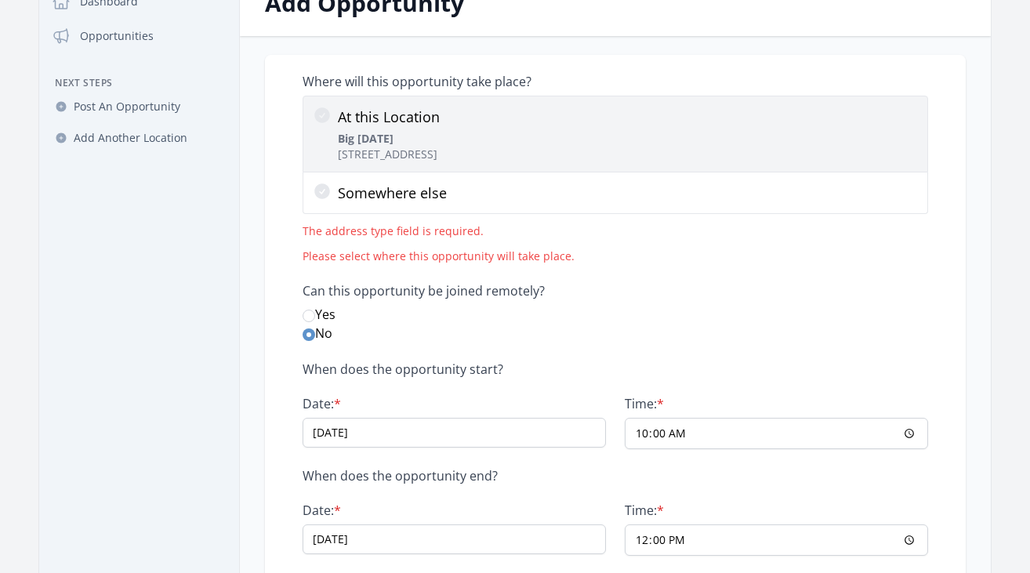
click at [0, 0] on input "At this Location Big Sunday 6111 Melrose Ave, Los Angeles, CA 90038" at bounding box center [0, 0] width 0 height 0
click at [324, 115] on icon at bounding box center [322, 115] width 16 height 16
click at [0, 0] on input "At this Location Big Sunday 6111 Melrose Ave, Los Angeles, CA 90038" at bounding box center [0, 0] width 0 height 0
click at [324, 115] on icon at bounding box center [322, 115] width 16 height 16
click at [0, 0] on input "At this Location Big Sunday 6111 Melrose Ave, Los Angeles, CA 90038" at bounding box center [0, 0] width 0 height 0
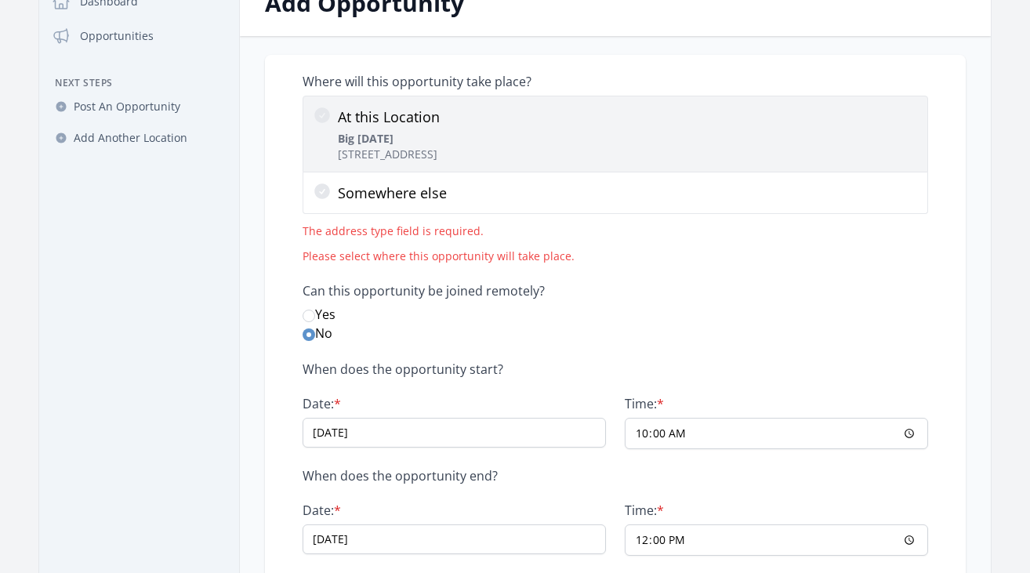
click at [324, 115] on icon at bounding box center [322, 115] width 16 height 16
click at [0, 0] on input "At this Location Big Sunday 6111 Melrose Ave, Los Angeles, CA 90038" at bounding box center [0, 0] width 0 height 0
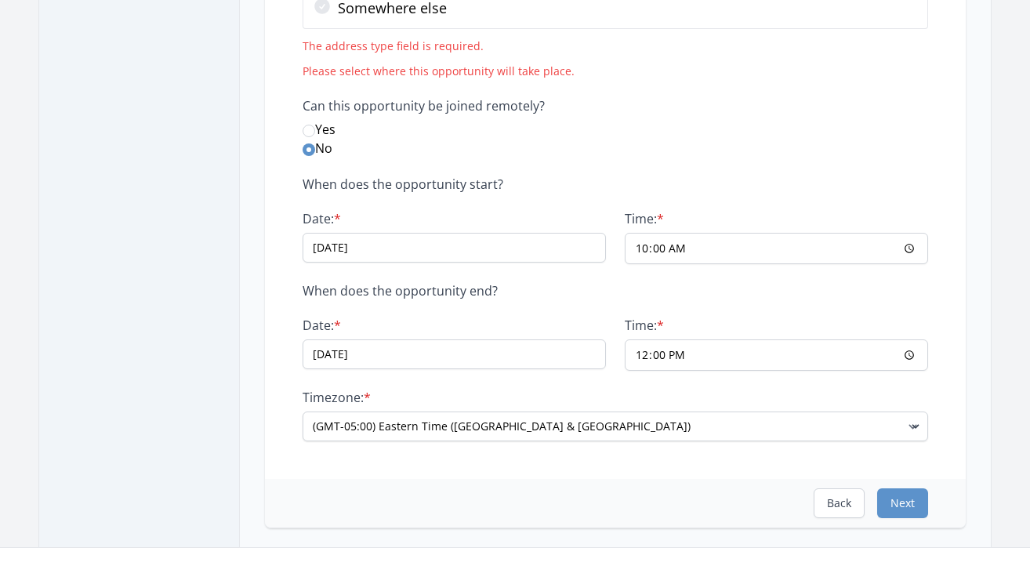
scroll to position [0, 0]
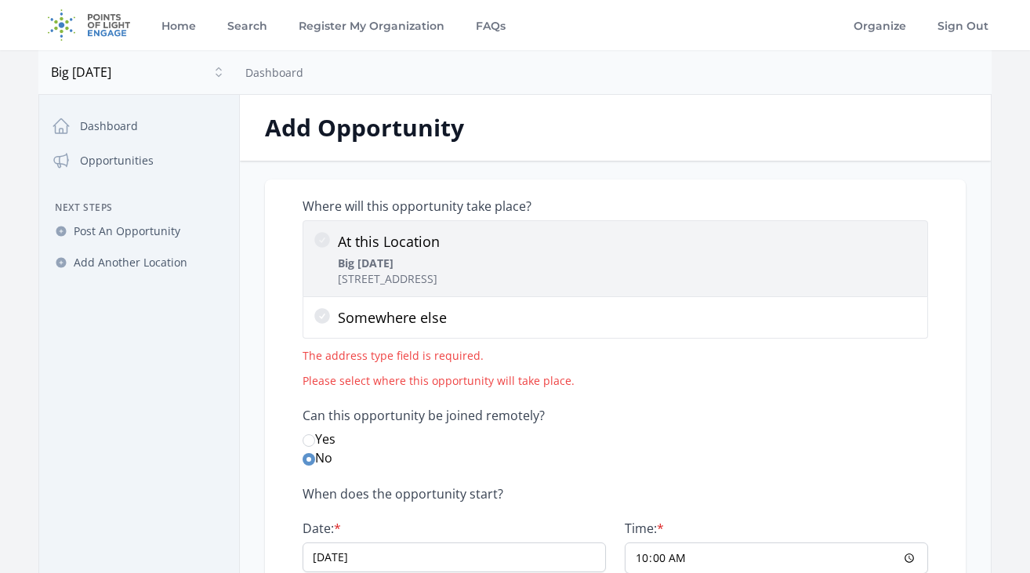
click at [503, 229] on label "At this Location Big Sunday 6111 Melrose Ave, Los Angeles, CA 90038" at bounding box center [616, 258] width 626 height 77
click at [0, 0] on input "At this Location Big Sunday 6111 Melrose Ave, Los Angeles, CA 90038" at bounding box center [0, 0] width 0 height 0
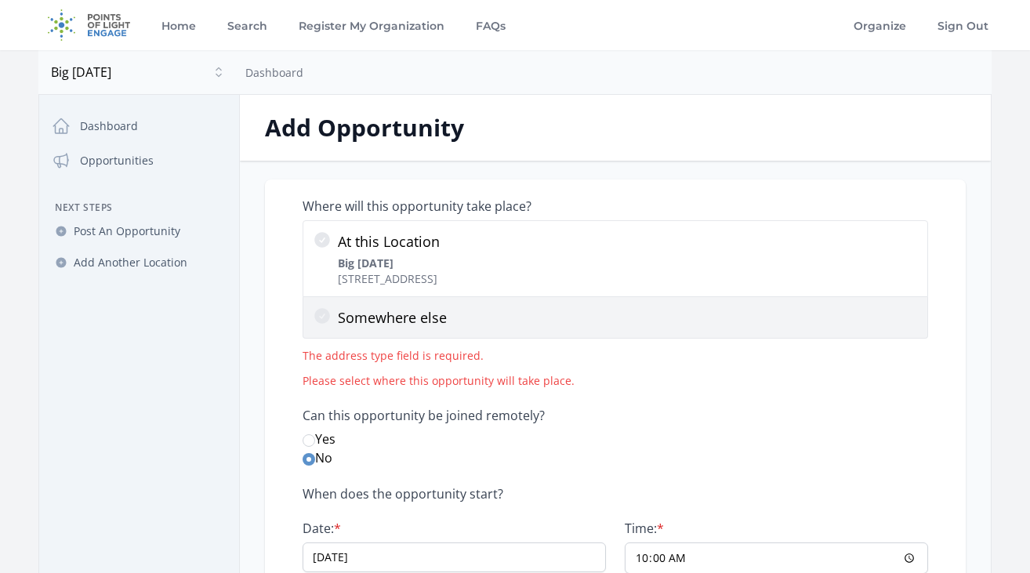
click at [600, 318] on p "Somewhere else" at bounding box center [628, 318] width 580 height 22
click at [0, 0] on input "Somewhere else" at bounding box center [0, 0] width 0 height 0
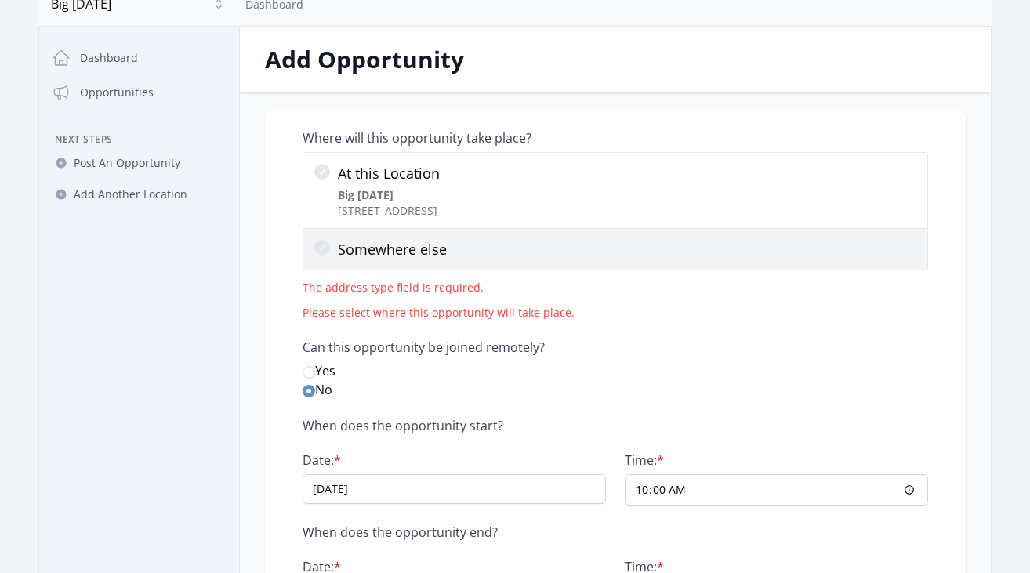
scroll to position [70, 0]
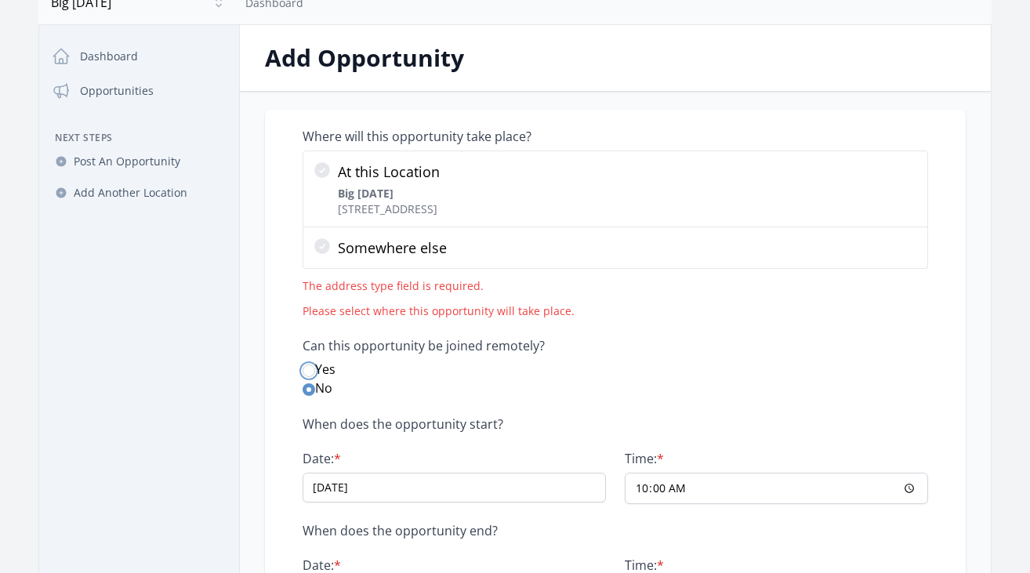
click at [310, 367] on input "Yes" at bounding box center [309, 371] width 13 height 13
radio input "true"
click at [308, 389] on input "No" at bounding box center [309, 389] width 13 height 13
radio input "true"
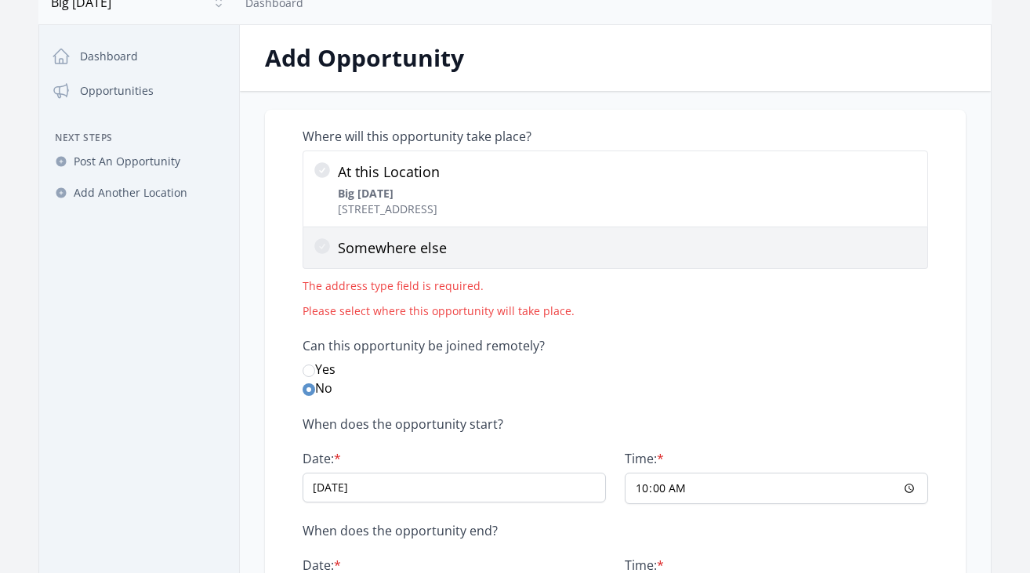
click at [351, 238] on p "Somewhere else" at bounding box center [628, 248] width 580 height 22
click at [0, 0] on input "Somewhere else" at bounding box center [0, 0] width 0 height 0
click at [329, 243] on icon at bounding box center [322, 246] width 16 height 16
click at [0, 0] on input "Somewhere else" at bounding box center [0, 0] width 0 height 0
click at [319, 238] on icon at bounding box center [322, 246] width 16 height 16
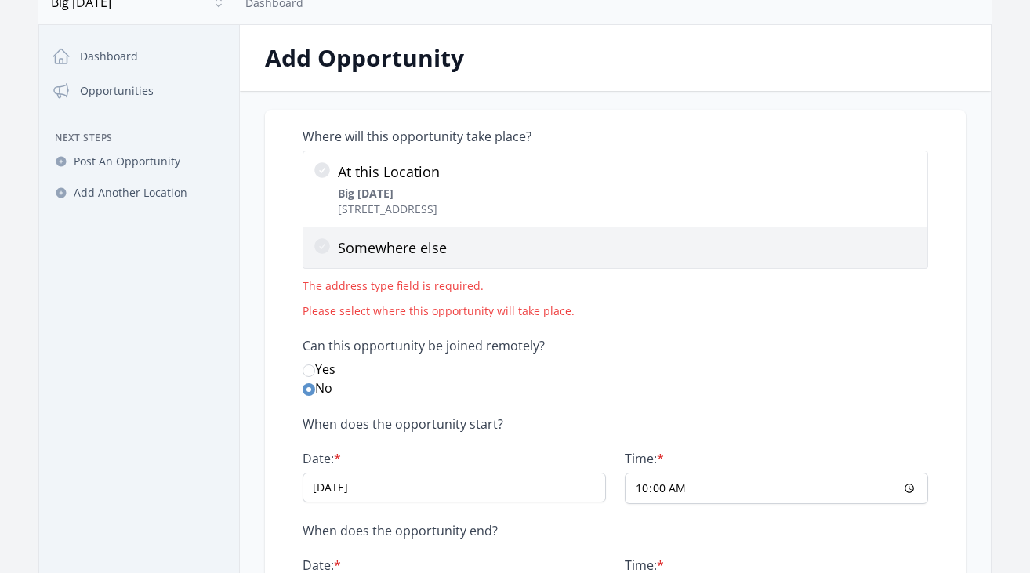
click at [0, 0] on input "Somewhere else" at bounding box center [0, 0] width 0 height 0
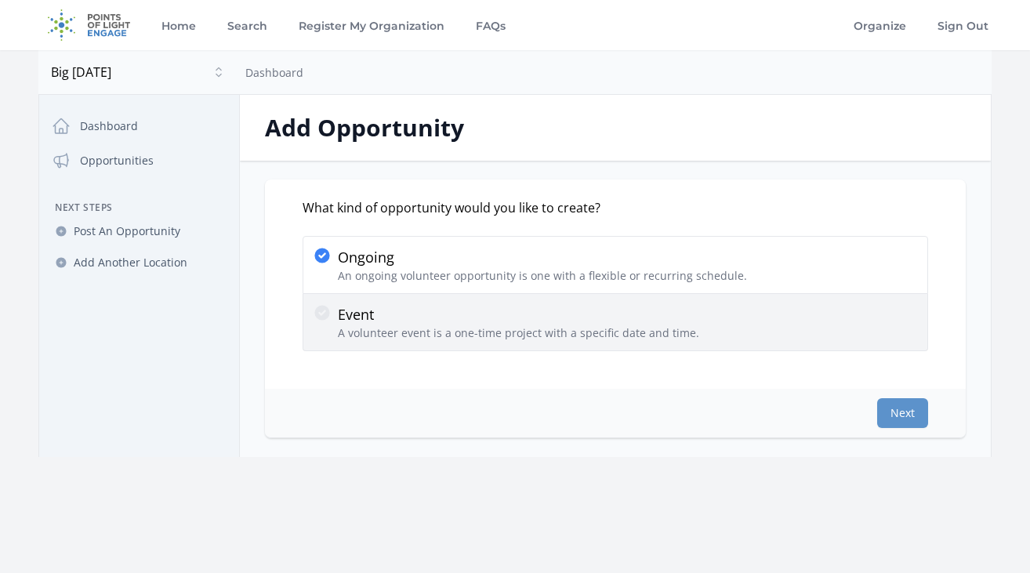
click at [503, 298] on label "Event A volunteer event is a one-time project with a specific date and time." at bounding box center [616, 322] width 626 height 57
click at [0, 0] on input "Event A volunteer event is a one-time project with a specific date and time." at bounding box center [0, 0] width 0 height 0
click at [634, 324] on div "Event A volunteer event is a one-time project with a specific date and time." at bounding box center [519, 322] width 362 height 38
click at [0, 0] on input "Event A volunteer event is a one-time project with a specific date and time." at bounding box center [0, 0] width 0 height 0
click at [634, 324] on p "Event" at bounding box center [519, 314] width 362 height 22
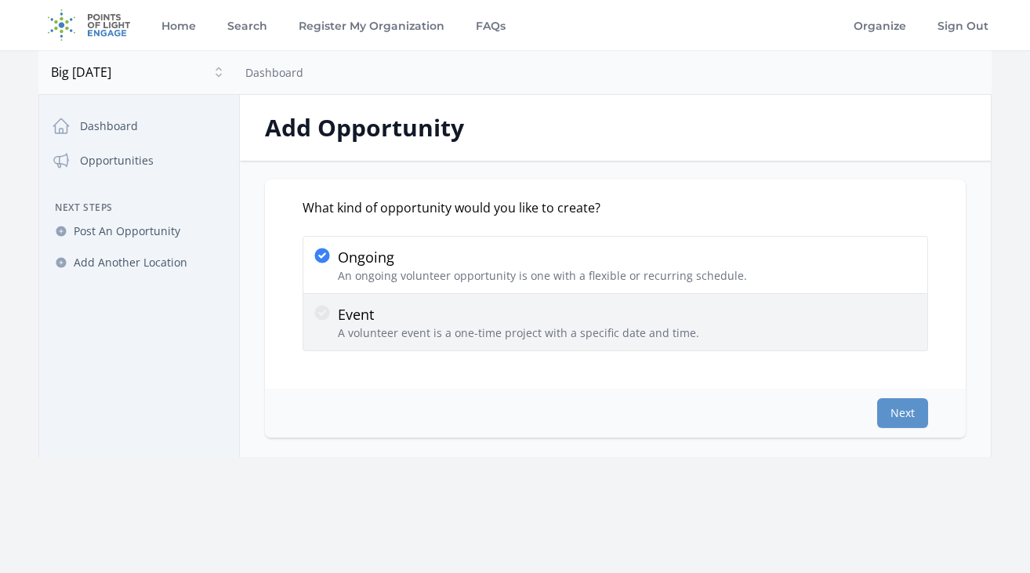
click at [0, 0] on input "Event A volunteer event is a one-time project with a specific date and time." at bounding box center [0, 0] width 0 height 0
click at [634, 324] on p "Event" at bounding box center [519, 314] width 362 height 22
click at [0, 0] on input "Event A volunteer event is a one-time project with a specific date and time." at bounding box center [0, 0] width 0 height 0
click at [634, 324] on p "Event" at bounding box center [519, 314] width 362 height 22
click at [0, 0] on input "Event A volunteer event is a one-time project with a specific date and time." at bounding box center [0, 0] width 0 height 0
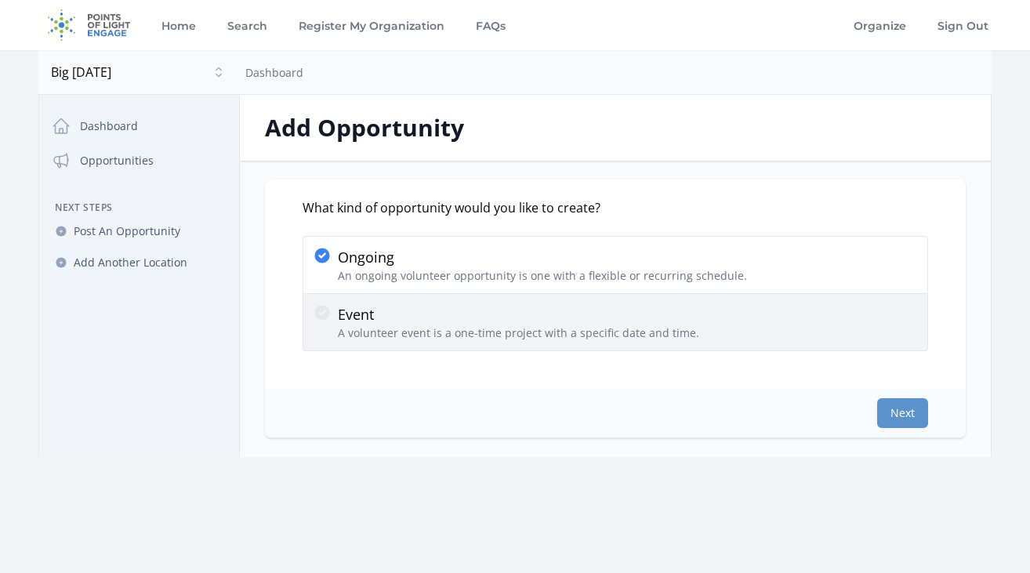
click at [343, 311] on p "Event" at bounding box center [519, 314] width 362 height 22
click at [0, 0] on input "Event A volunteer event is a one-time project with a specific date and time." at bounding box center [0, 0] width 0 height 0
click at [316, 308] on icon at bounding box center [322, 312] width 19 height 19
click at [0, 0] on input "Event A volunteer event is a one-time project with a specific date and time." at bounding box center [0, 0] width 0 height 0
click at [316, 308] on icon at bounding box center [322, 312] width 19 height 19
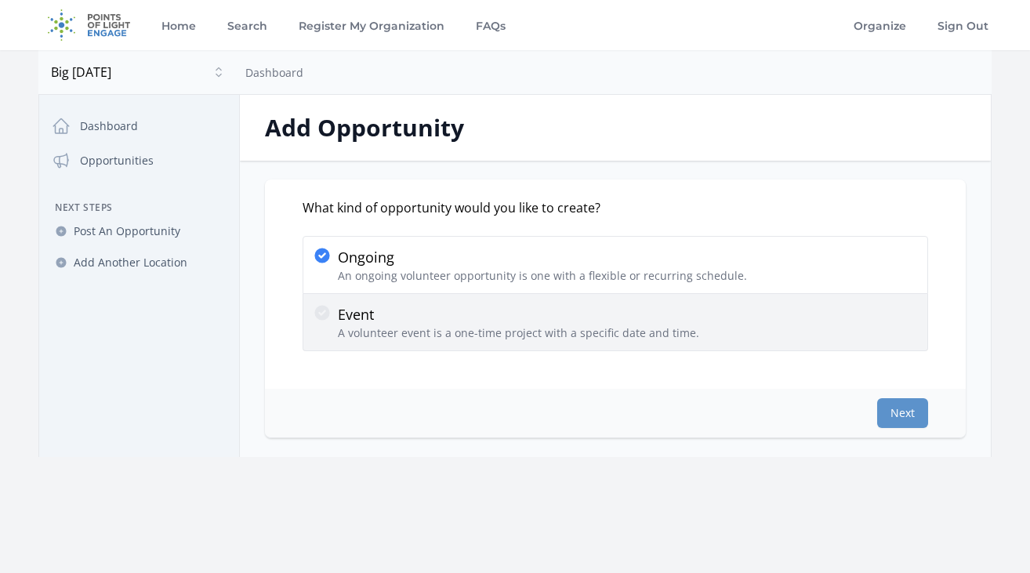
click at [0, 0] on input "Event A volunteer event is a one-time project with a specific date and time." at bounding box center [0, 0] width 0 height 0
click at [316, 308] on icon at bounding box center [322, 312] width 19 height 19
click at [0, 0] on input "Event A volunteer event is a one-time project with a specific date and time." at bounding box center [0, 0] width 0 height 0
click at [316, 308] on icon at bounding box center [322, 312] width 19 height 19
click at [0, 0] on input "Event A volunteer event is a one-time project with a specific date and time." at bounding box center [0, 0] width 0 height 0
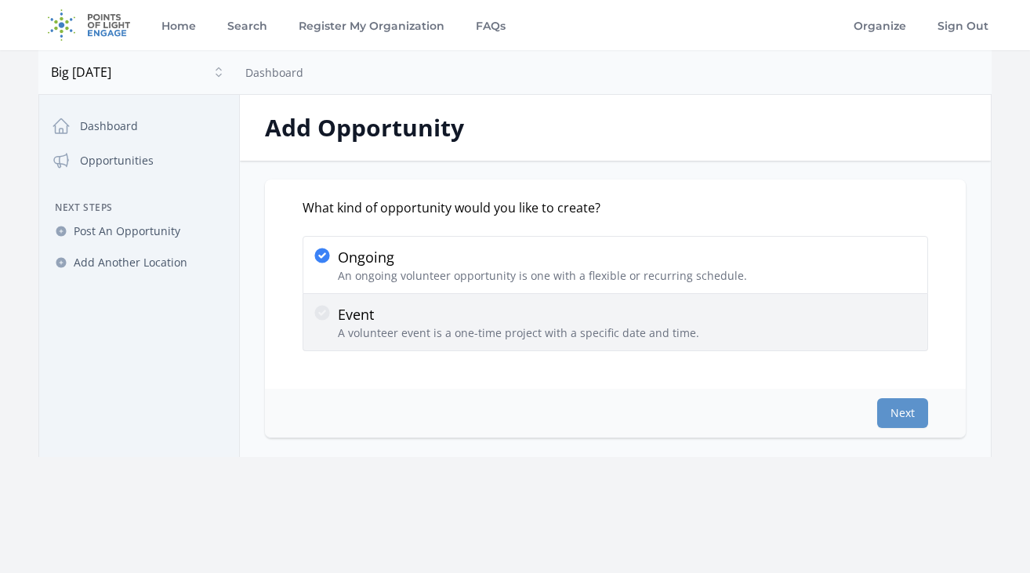
click at [316, 308] on icon at bounding box center [322, 312] width 19 height 19
click at [0, 0] on input "Event A volunteer event is a one-time project with a specific date and time." at bounding box center [0, 0] width 0 height 0
click at [539, 306] on p "Event" at bounding box center [519, 314] width 362 height 22
click at [0, 0] on input "Event A volunteer event is a one-time project with a specific date and time." at bounding box center [0, 0] width 0 height 0
click at [539, 306] on p "Event" at bounding box center [519, 314] width 362 height 22
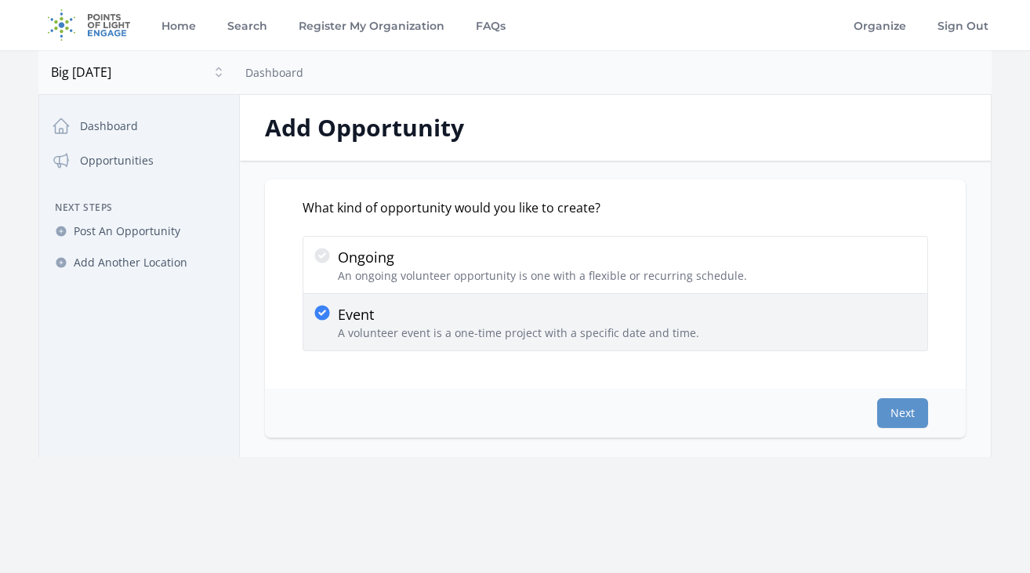
click at [0, 0] on input "Event A volunteer event is a one-time project with a specific date and time." at bounding box center [0, 0] width 0 height 0
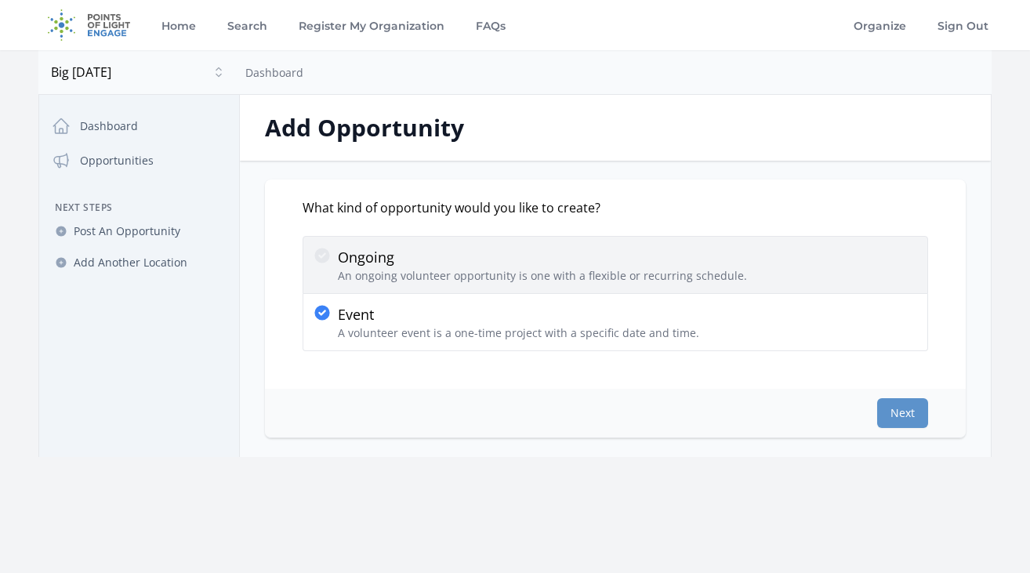
click at [508, 265] on p "Ongoing" at bounding box center [542, 257] width 409 height 22
click at [0, 0] on input "Ongoing An ongoing volunteer opportunity is one with a flexible or recurring sc…" at bounding box center [0, 0] width 0 height 0
click at [508, 265] on p "Ongoing" at bounding box center [542, 257] width 409 height 22
click at [0, 0] on input "Ongoing An ongoing volunteer opportunity is one with a flexible or recurring sc…" at bounding box center [0, 0] width 0 height 0
click at [508, 265] on p "Ongoing" at bounding box center [542, 257] width 409 height 22
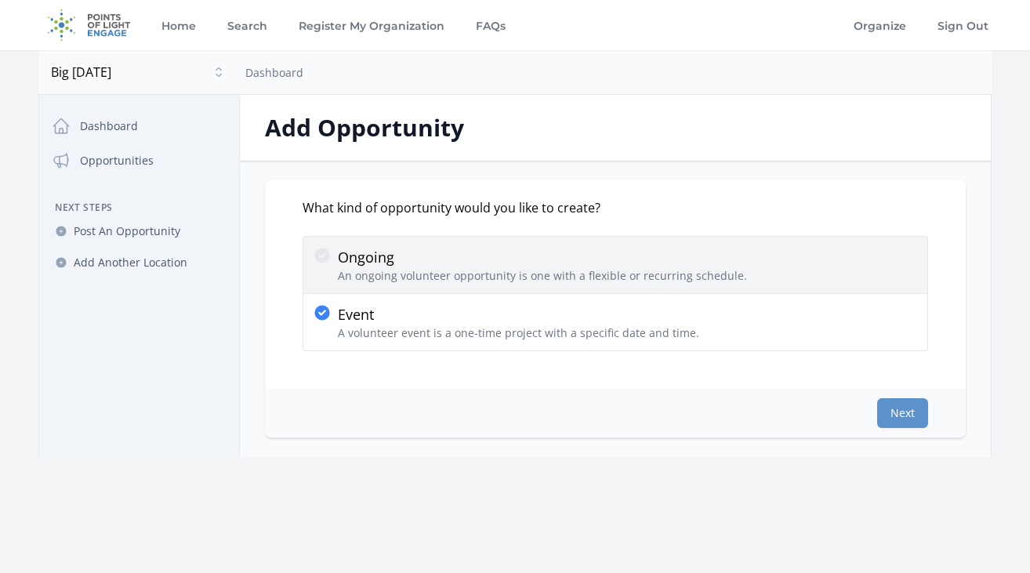
click at [0, 0] on input "Ongoing An ongoing volunteer opportunity is one with a flexible or recurring sc…" at bounding box center [0, 0] width 0 height 0
click at [508, 265] on p "Ongoing" at bounding box center [542, 257] width 409 height 22
click at [0, 0] on input "Ongoing An ongoing volunteer opportunity is one with a flexible or recurring sc…" at bounding box center [0, 0] width 0 height 0
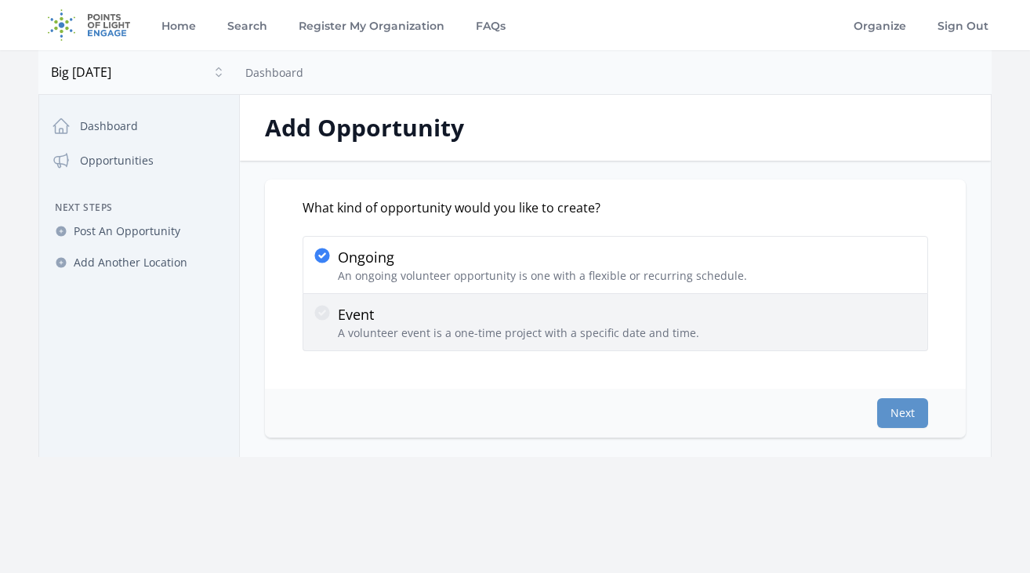
click at [445, 332] on p "A volunteer event is a one-time project with a specific date and time." at bounding box center [519, 333] width 362 height 16
click at [0, 0] on input "Event A volunteer event is a one-time project with a specific date and time." at bounding box center [0, 0] width 0 height 0
click at [445, 332] on p "A volunteer event is a one-time project with a specific date and time." at bounding box center [519, 333] width 362 height 16
click at [0, 0] on input "Event A volunteer event is a one-time project with a specific date and time." at bounding box center [0, 0] width 0 height 0
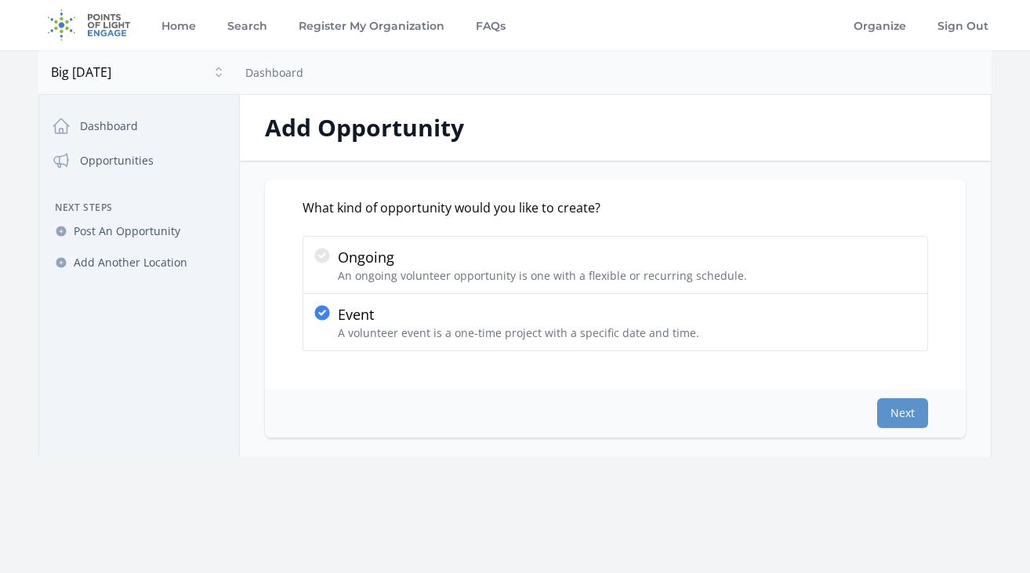
click at [946, 418] on div "Next" at bounding box center [615, 413] width 701 height 49
click at [906, 414] on button "Next" at bounding box center [902, 413] width 51 height 30
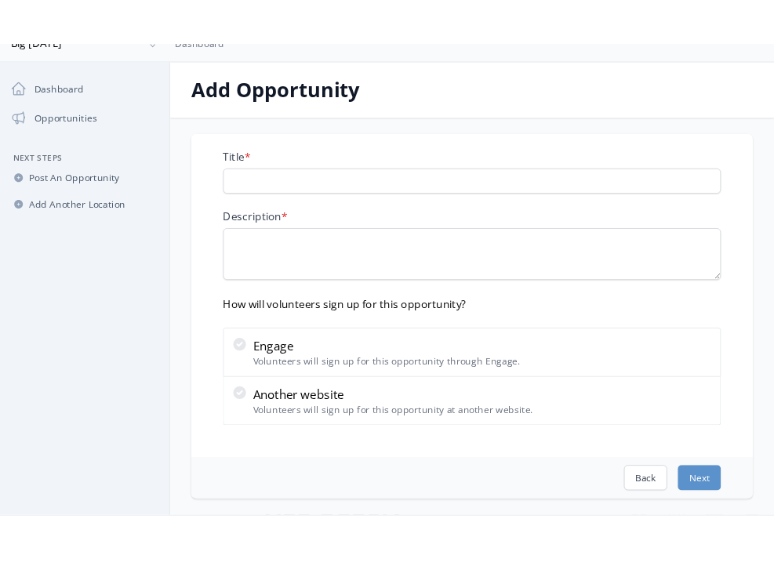
scroll to position [67, 0]
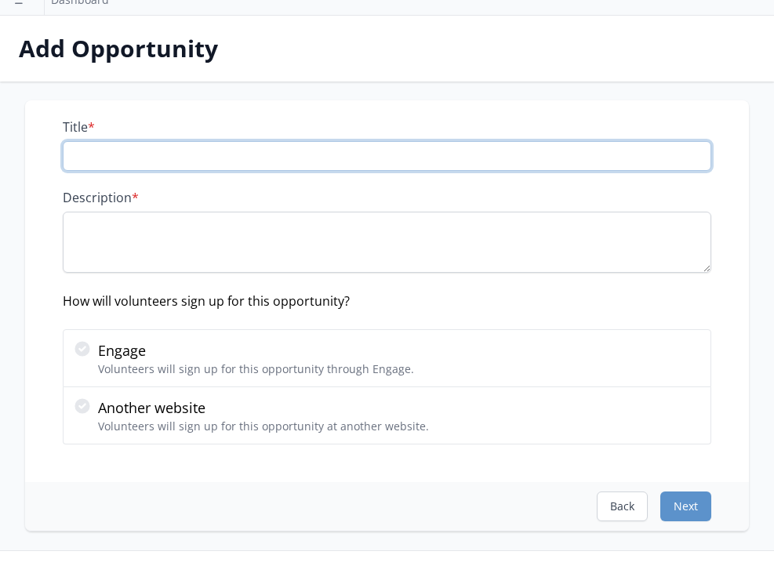
click at [198, 152] on input "Title *" at bounding box center [387, 156] width 649 height 30
paste input "Join us in discovering your Enneagram Number and unlock greater compassion for …"
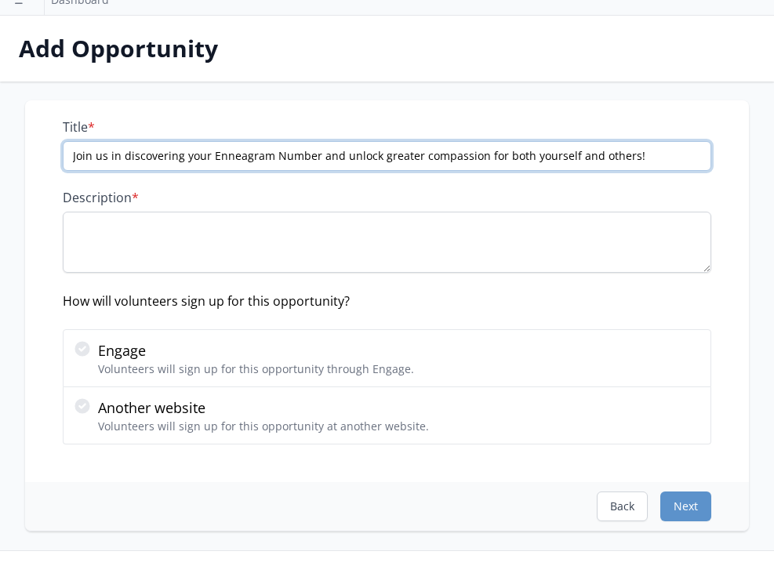
type input "Join us in discovering your Enneagram Number and unlock greater compassion for …"
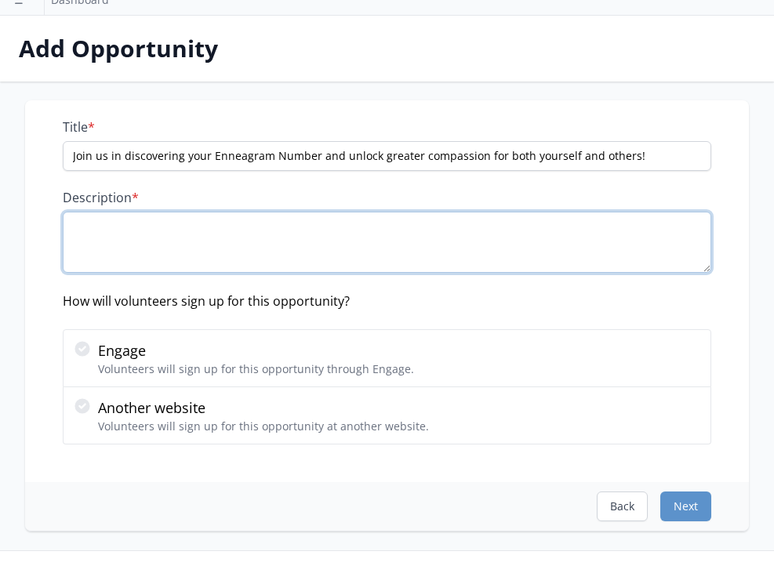
click at [187, 227] on textarea "Description *" at bounding box center [387, 242] width 649 height 61
paste textarea "Join us for an introduction to the Enneagram as part of our Wellness Monday Ser…"
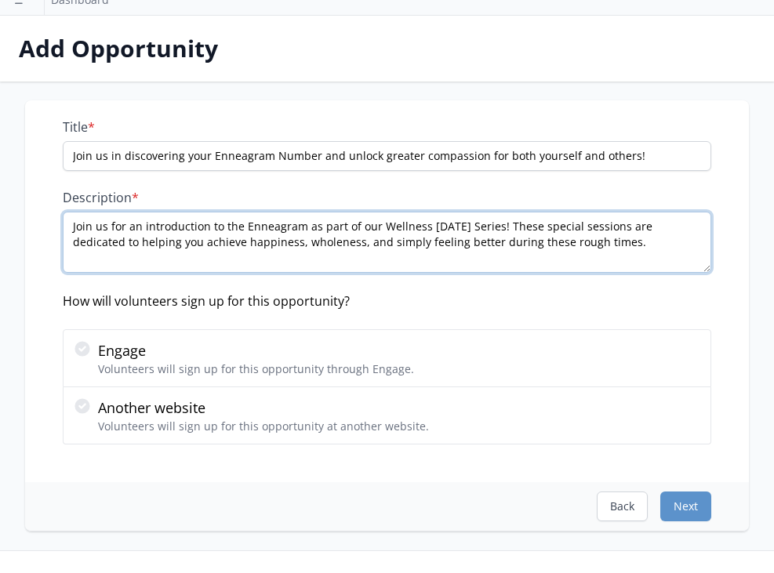
scroll to position [9, 0]
paste textarea "TJ Teems will be sharing about the powerful, relational tool of the Enneagram. …"
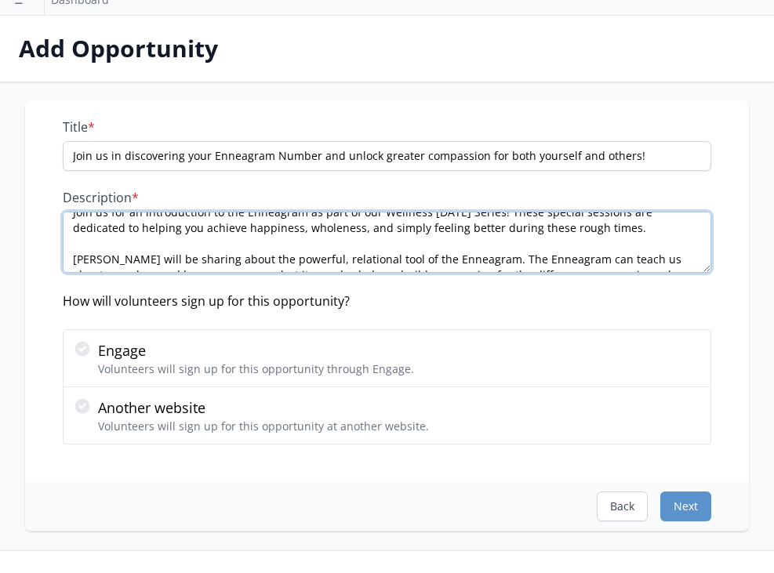
scroll to position [3, 0]
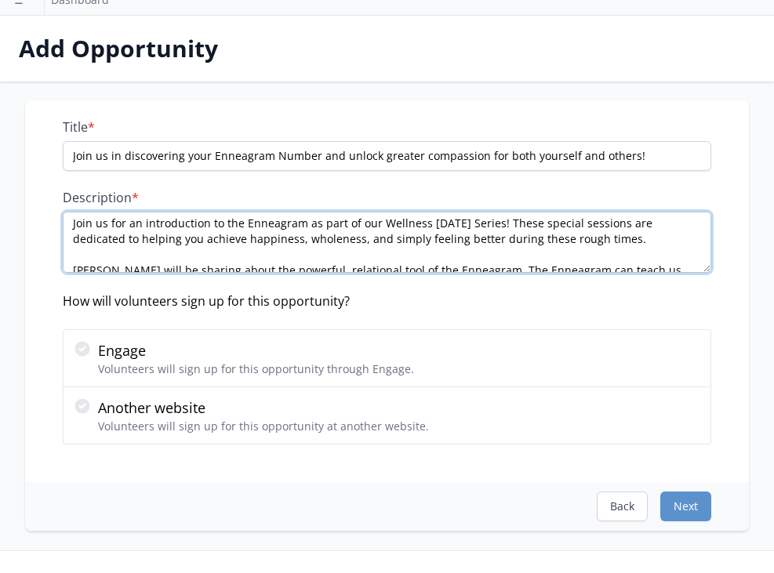
click at [343, 256] on textarea "Join us for an introduction to the Enneagram as part of our Wellness Monday Ser…" at bounding box center [387, 242] width 649 height 61
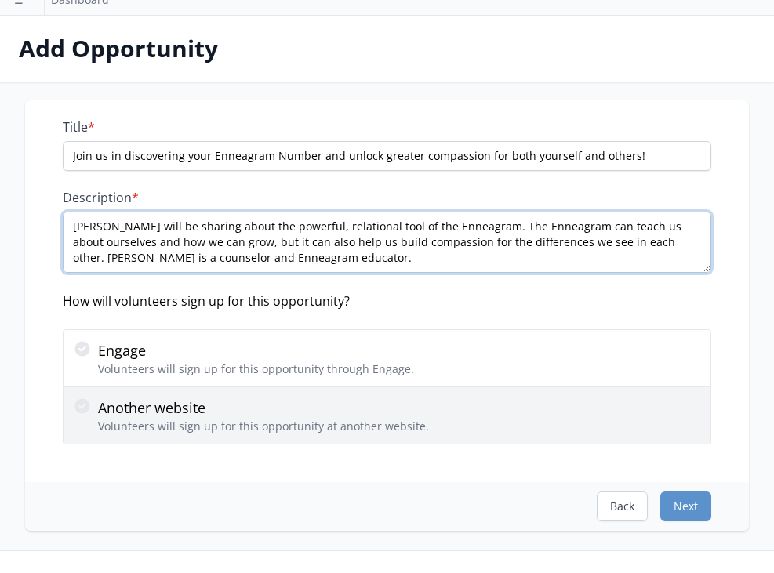
type textarea "Join us for an introduction to the Enneagram as part of our Wellness Monday Ser…"
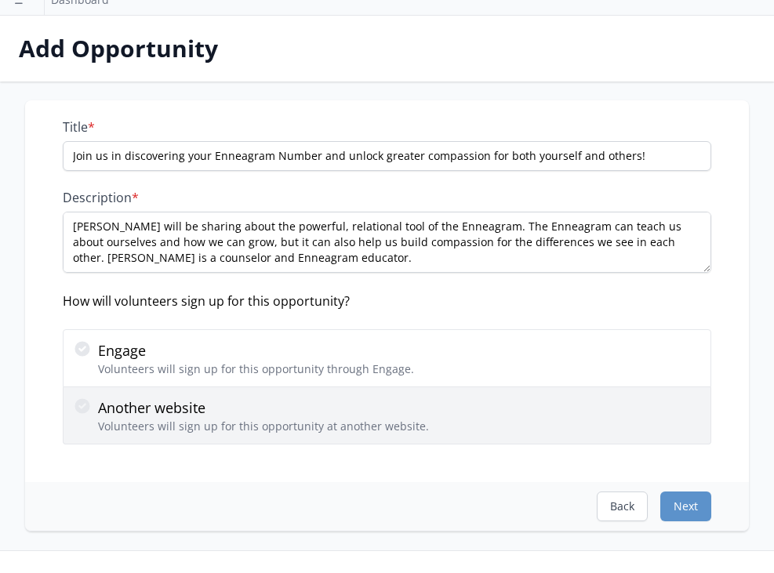
click at [85, 411] on icon at bounding box center [81, 405] width 15 height 15
click at [0, 0] on input "Another website Volunteers will sign up for this opportunity at another website." at bounding box center [0, 0] width 0 height 0
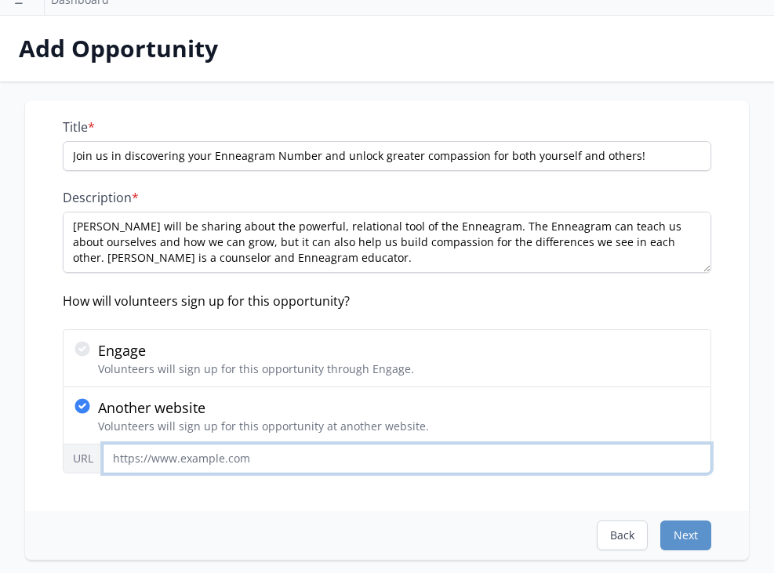
click at [162, 460] on input "URL" at bounding box center [407, 459] width 609 height 30
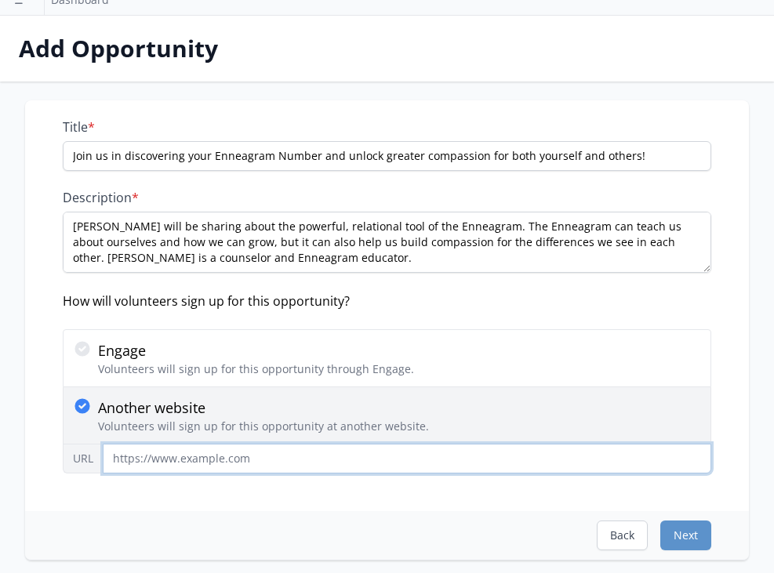
paste input "https://bigsundayorg.wufoo.com/forms/wellness-monday-2025/"
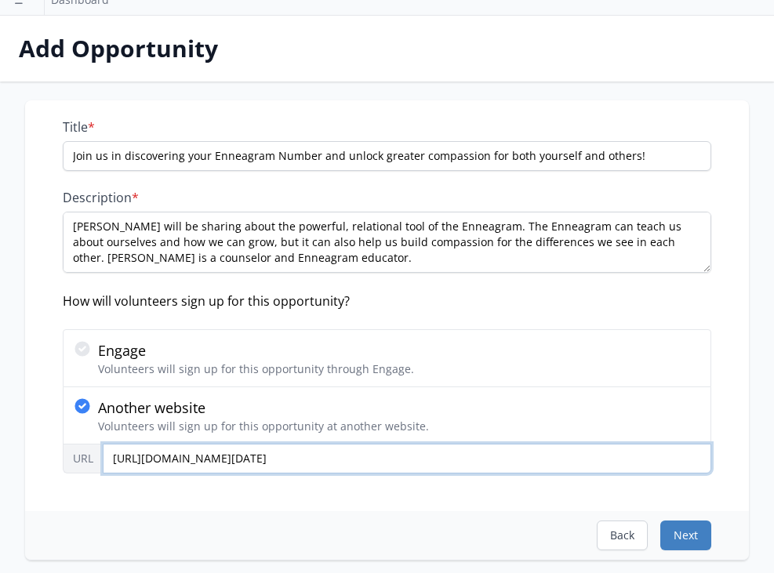
type input "https://bigsundayorg.wufoo.com/forms/wellness-monday-2025/"
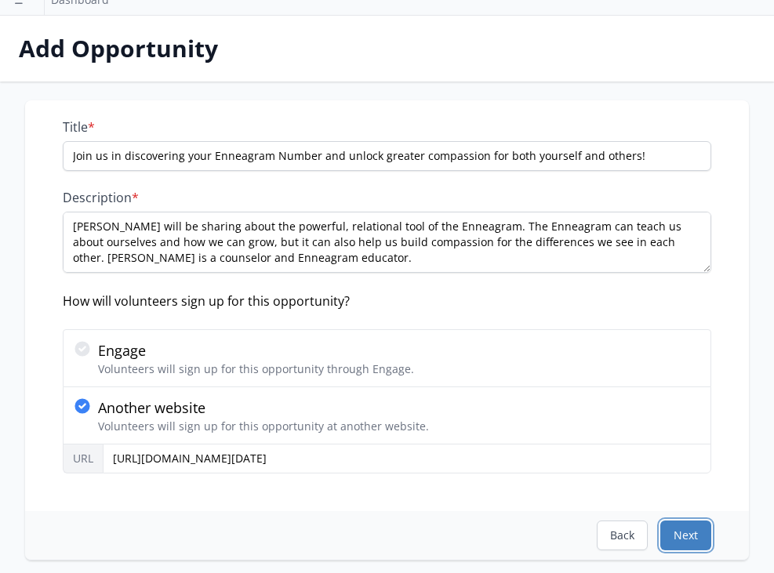
click at [695, 534] on button "Next" at bounding box center [685, 536] width 51 height 30
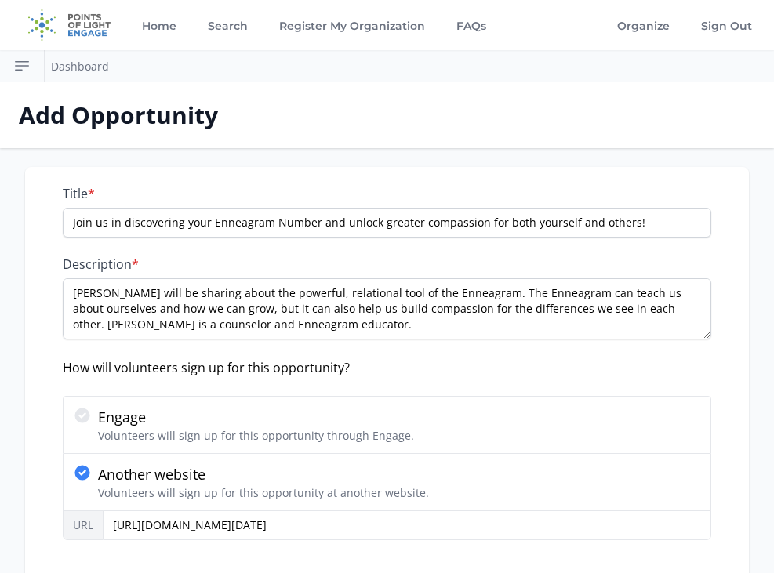
select select "US/Eastern"
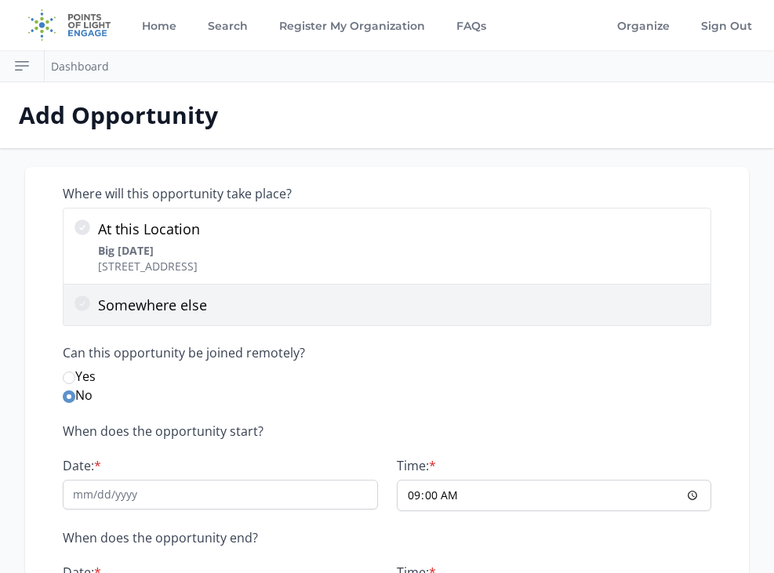
click at [82, 312] on icon at bounding box center [82, 303] width 19 height 19
click at [0, 0] on input "Somewhere else" at bounding box center [0, 0] width 0 height 0
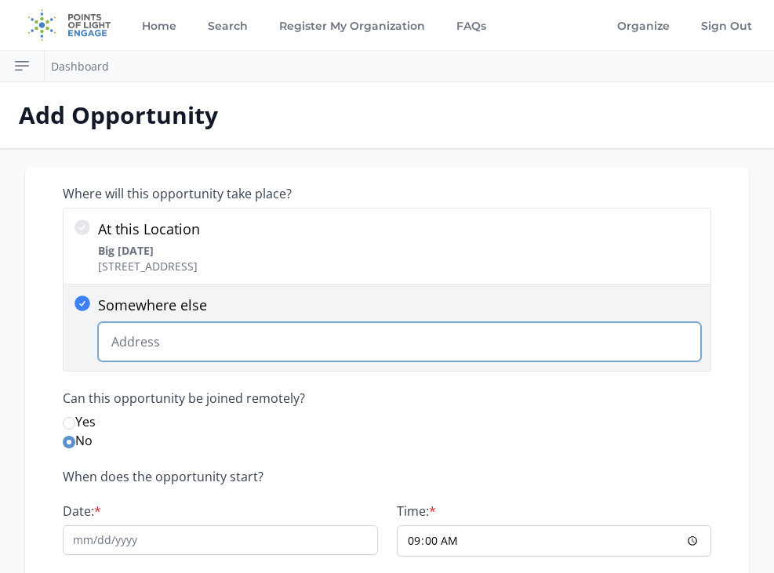
click at [148, 350] on input "Somewhere else Change Predictions" at bounding box center [399, 341] width 603 height 39
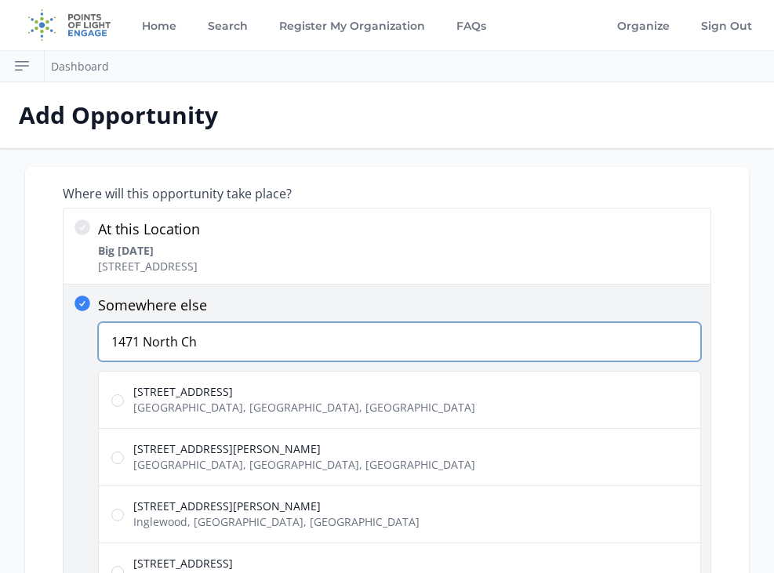
type input "1471 North Ch"
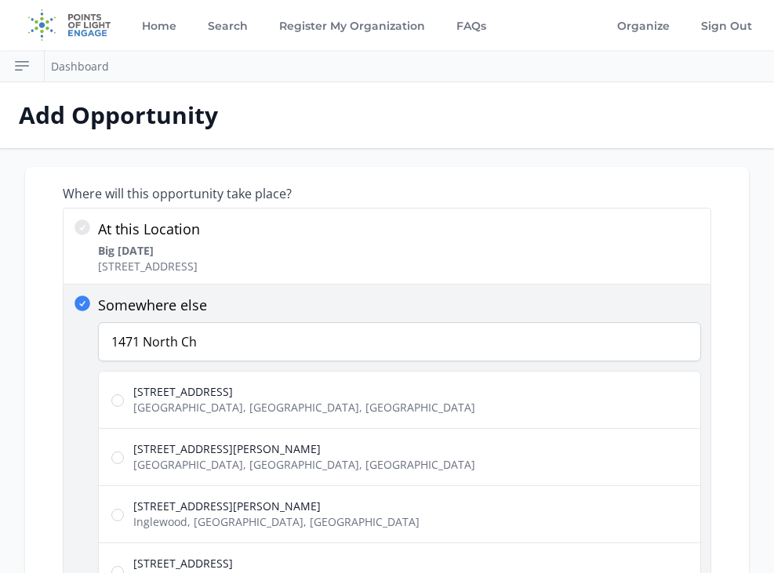
click at [175, 409] on span "Los Angeles, CA, USA" at bounding box center [304, 408] width 342 height 16
click at [124, 407] on input "1471 North Cherokee Avenue Los Angeles, CA, USA" at bounding box center [117, 400] width 13 height 13
radio input "true"
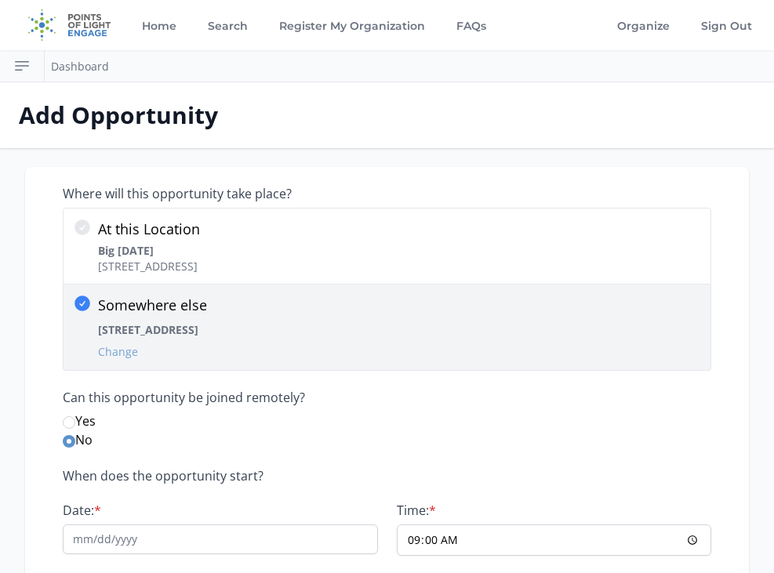
click at [125, 358] on button "Change" at bounding box center [118, 352] width 40 height 16
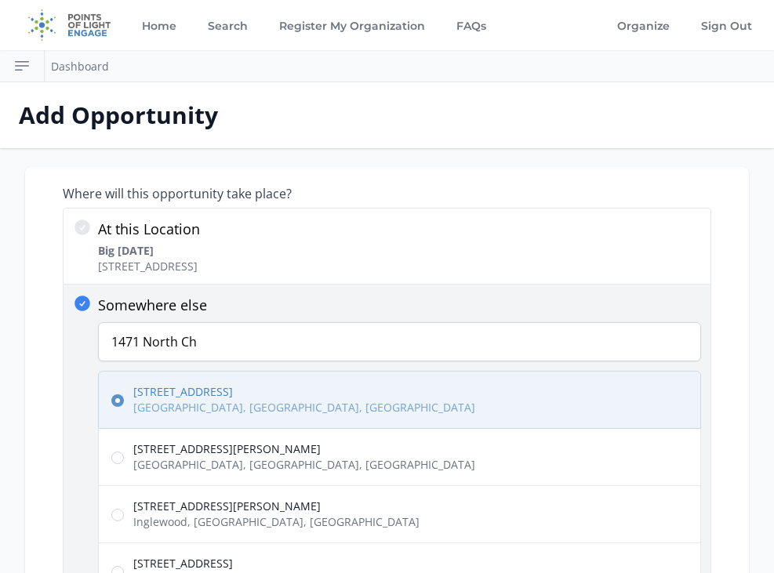
radio input "false"
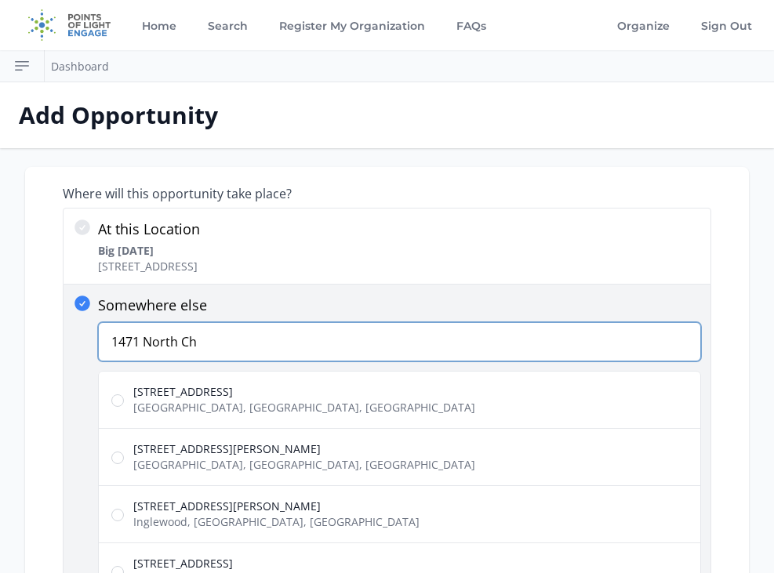
click at [127, 347] on input "1471 North Ch" at bounding box center [399, 341] width 603 height 39
type input "1741 North Ch"
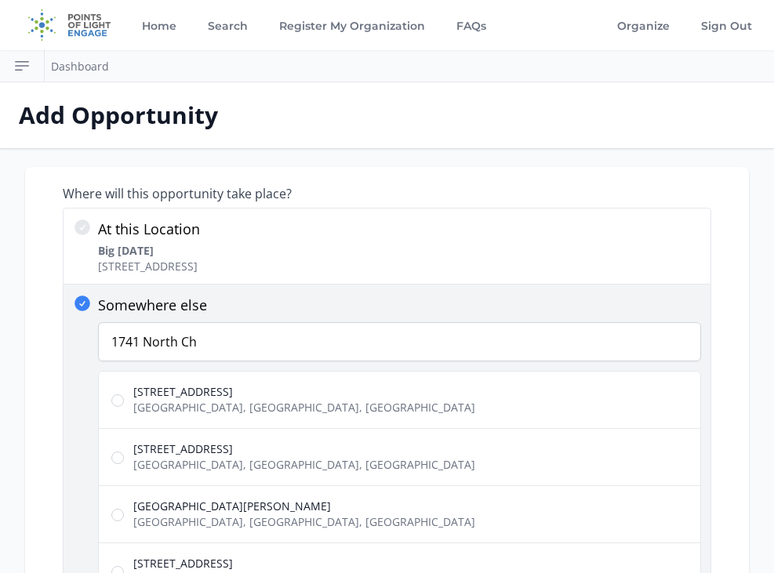
click at [257, 402] on span "Los Angeles, CA, USA" at bounding box center [304, 408] width 342 height 16
click at [124, 402] on input "1741 North Cherokee Avenue Los Angeles, CA, USA" at bounding box center [117, 400] width 13 height 13
radio input "true"
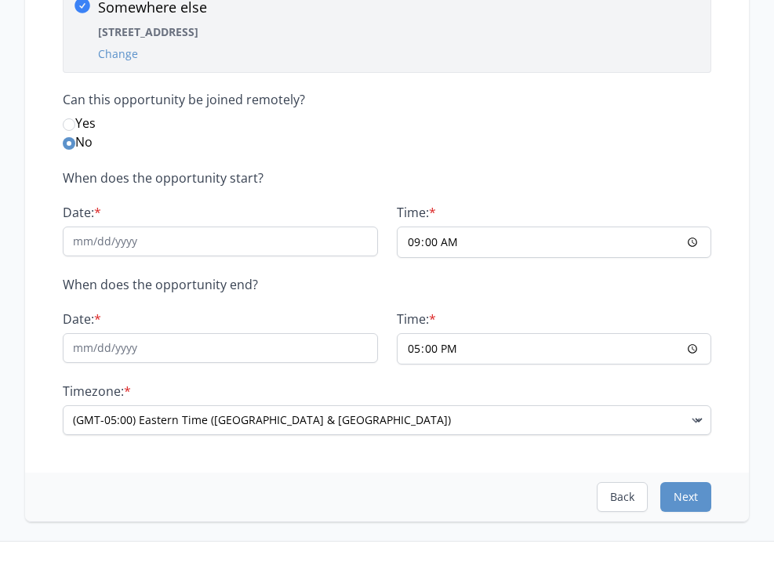
scroll to position [305, 0]
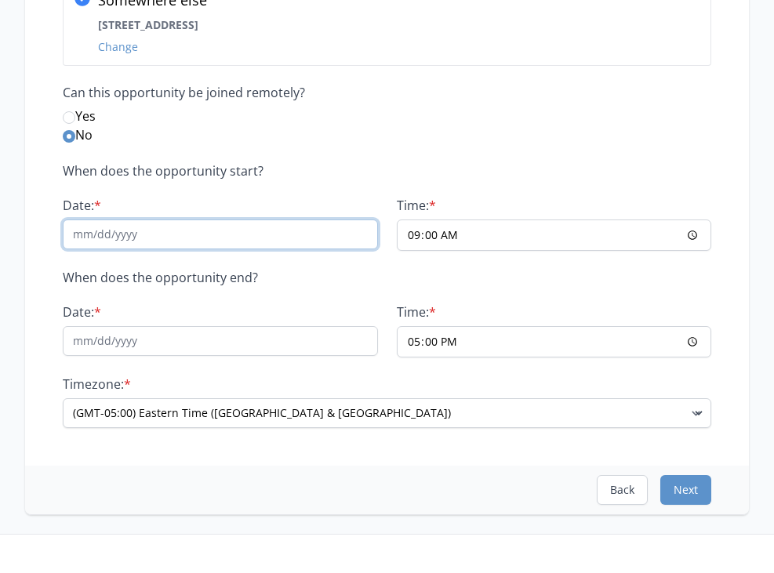
click at [314, 232] on input "Date: *" at bounding box center [220, 235] width 315 height 30
type input "10/20/25"
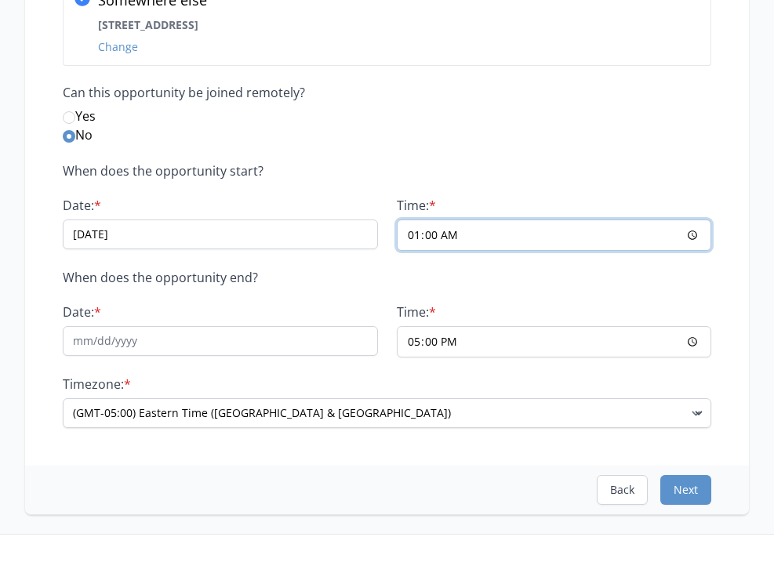
type input "10:00"
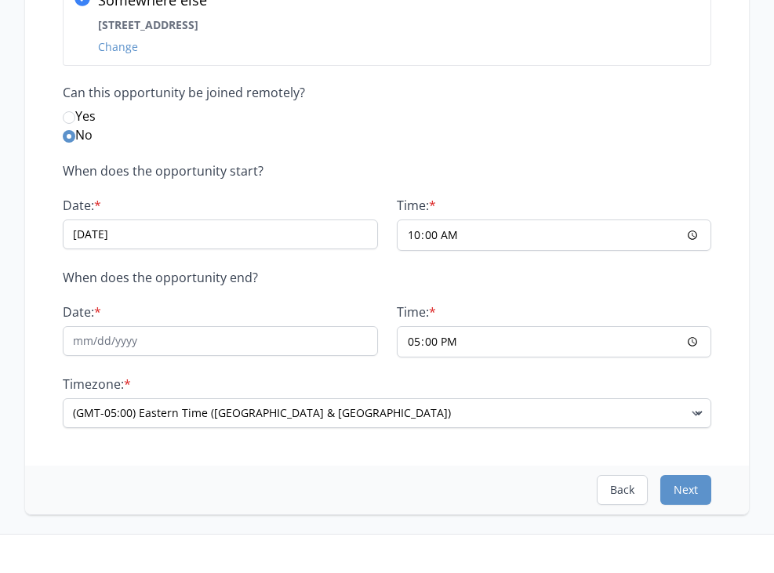
click at [176, 358] on div "When does the opportunity start? Date: * 10/20/25 Time: * 10:00 When does the o…" at bounding box center [387, 295] width 649 height 265
click at [171, 350] on input "Date: *" at bounding box center [220, 341] width 315 height 30
type input "10/20/25"
type input "12:00"
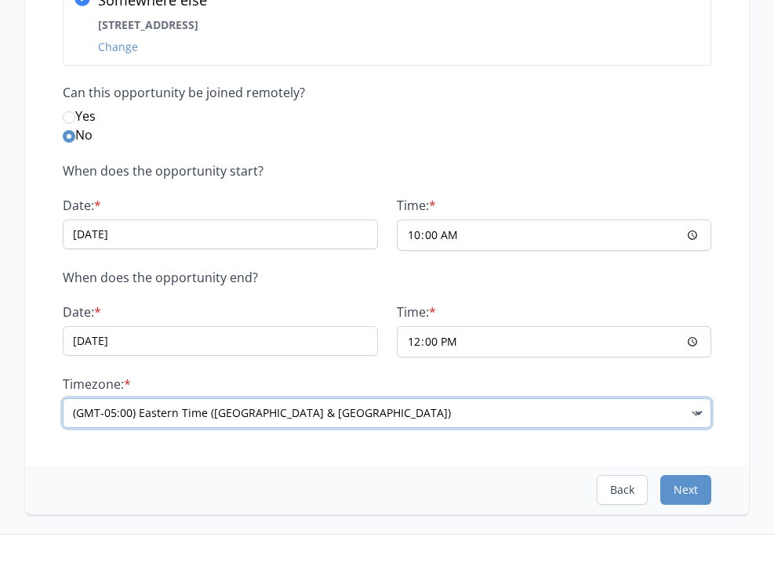
click at [192, 416] on select "(GMT-11:00) Samoa (GMT-10:00) Hawaii (GMT-09:00) Alaska (GMT-08:00) Pacific Tim…" at bounding box center [387, 413] width 649 height 30
select select "US/Pacific"
click at [63, 398] on select "(GMT-11:00) Samoa (GMT-10:00) Hawaii (GMT-09:00) Alaska (GMT-08:00) Pacific Tim…" at bounding box center [387, 413] width 649 height 30
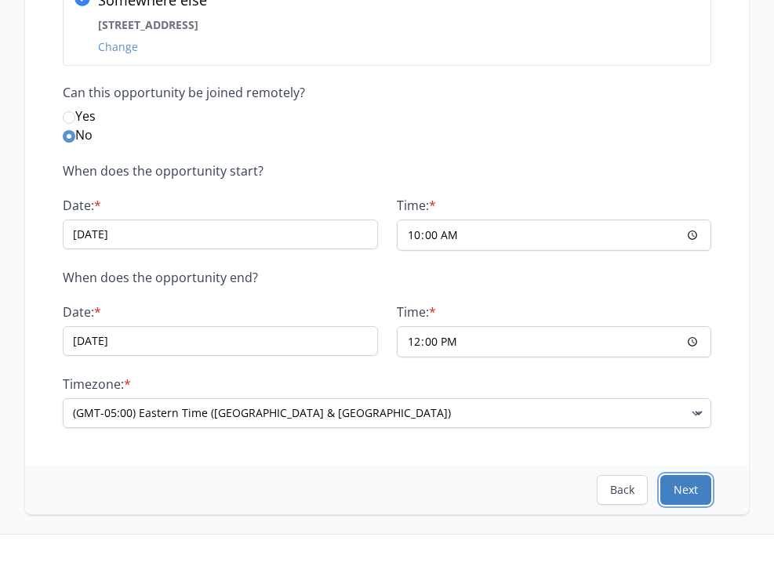
click at [703, 492] on button "Next" at bounding box center [685, 490] width 51 height 30
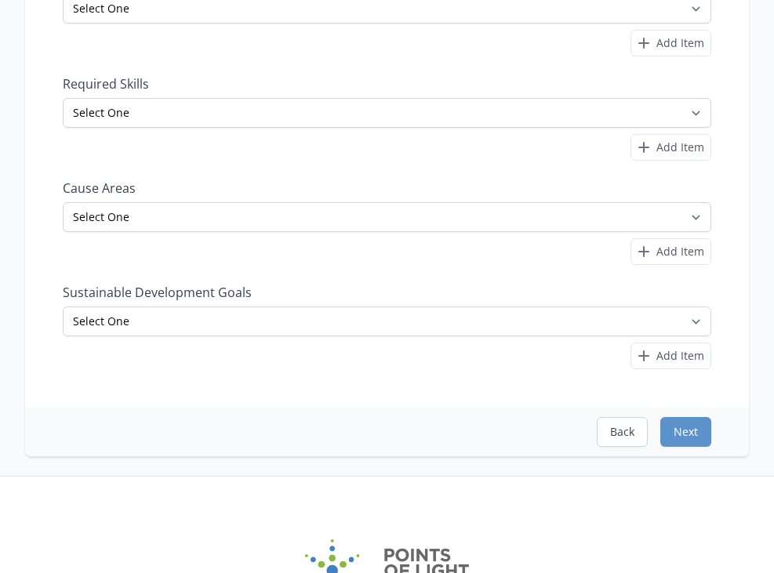
scroll to position [0, 0]
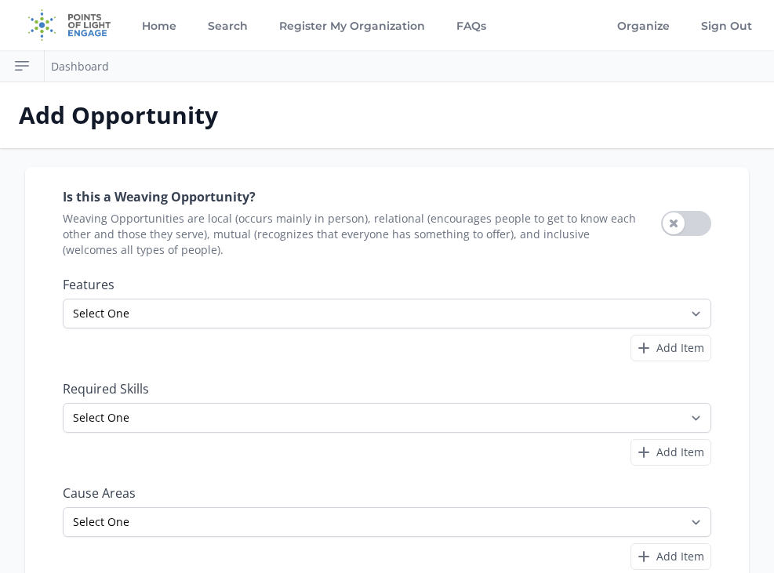
click at [695, 205] on div "Is this a Weaving Opportunity? Weaving Opportunities are local (occurs mainly i…" at bounding box center [387, 223] width 649 height 69
click at [687, 227] on button "Use setting" at bounding box center [686, 223] width 50 height 25
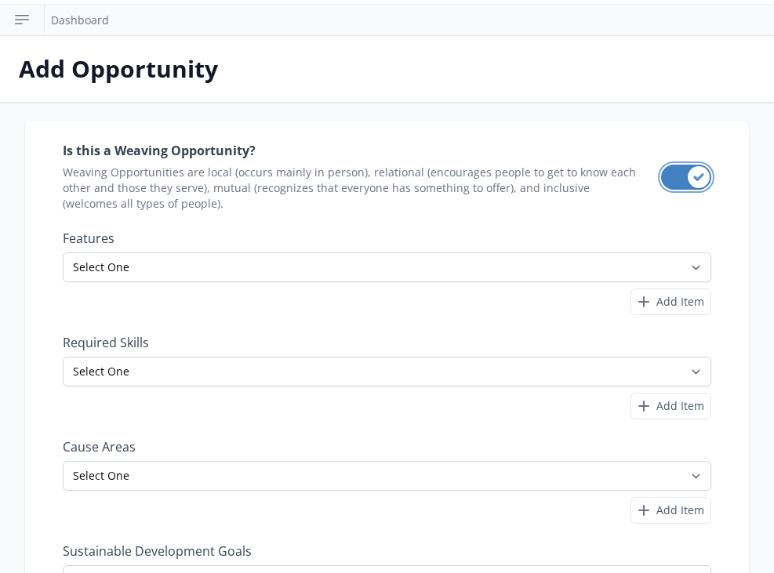
scroll to position [51, 0]
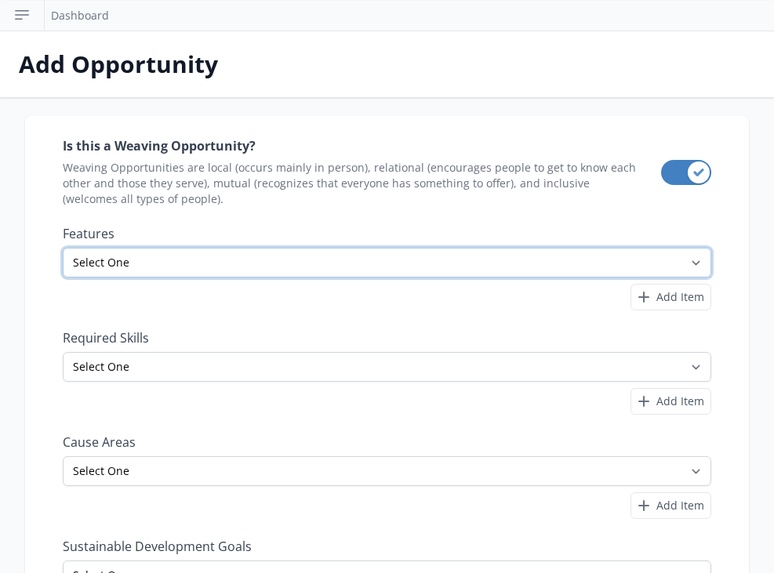
click at [525, 267] on select "Select One All Ages Court-Ordered Eligible Good for Families Good for Groups Go…" at bounding box center [387, 263] width 649 height 30
select select "All Ages"
click at [63, 248] on select "Select One All Ages Court-Ordered Eligible Good for Families Good for Groups Go…" at bounding box center [387, 263] width 649 height 30
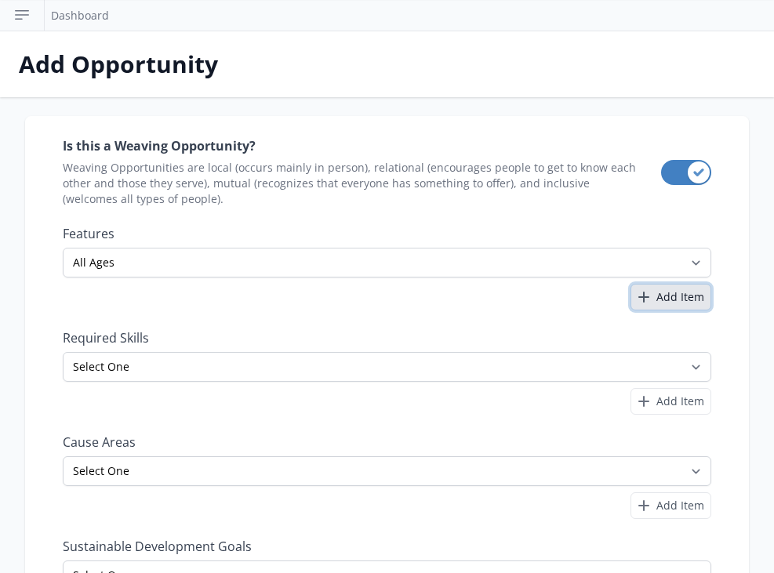
click at [684, 296] on span "Add Item" at bounding box center [680, 297] width 48 height 16
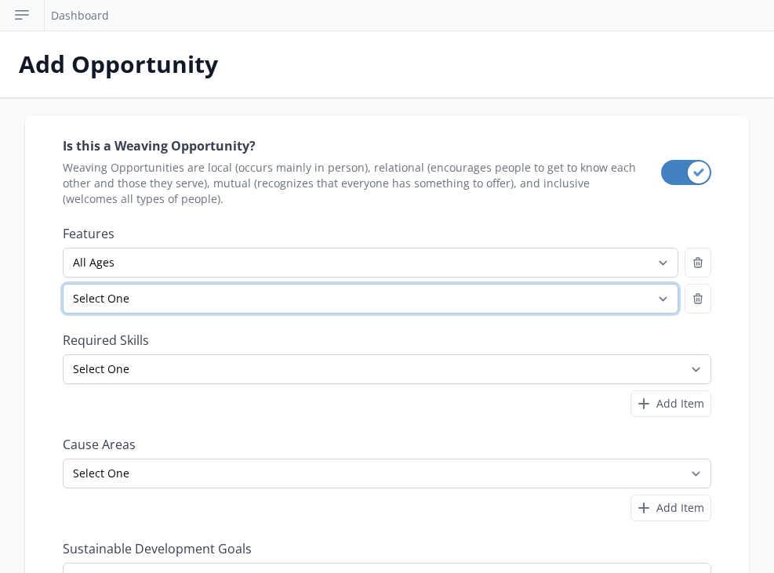
click at [510, 306] on select "Select One All Ages Court-Ordered Eligible Good for Families Good for Groups Go…" at bounding box center [371, 299] width 616 height 30
select select "Good for Seniors"
click at [63, 284] on select "Select One All Ages Court-Ordered Eligible Good for Families Good for Groups Go…" at bounding box center [371, 299] width 616 height 30
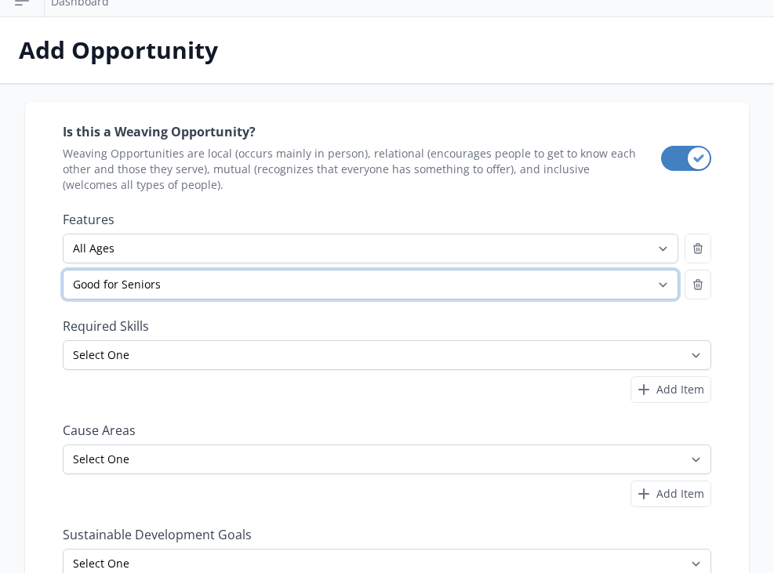
scroll to position [80, 0]
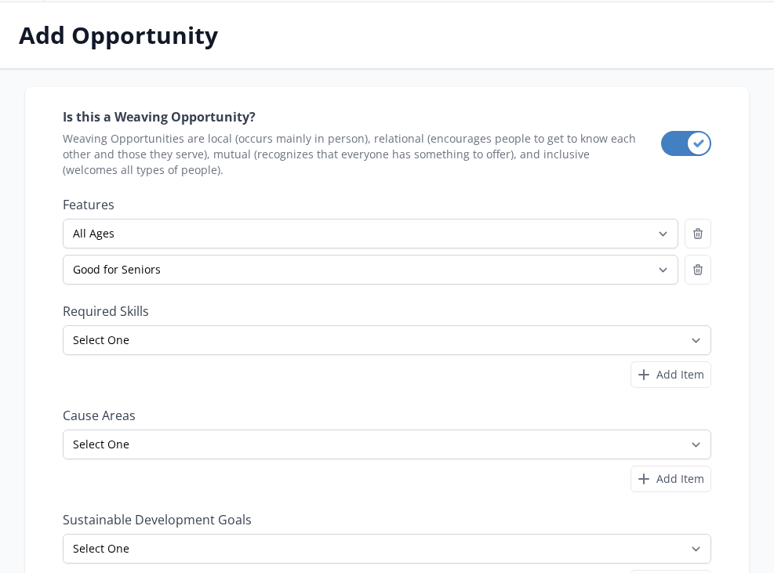
click at [580, 310] on label "Required Skills" at bounding box center [387, 311] width 649 height 16
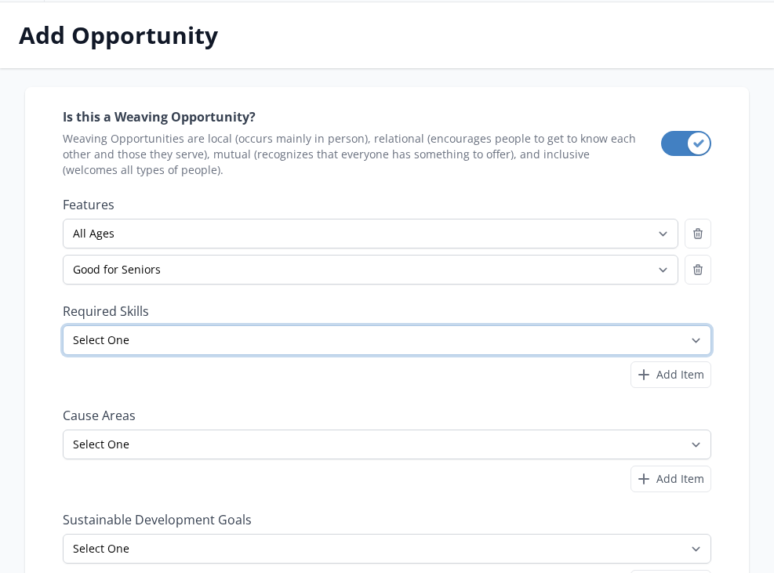
click at [610, 348] on select "Select One Accounting Advocacy Administrative Arts Board Service Business Skill…" at bounding box center [387, 340] width 649 height 30
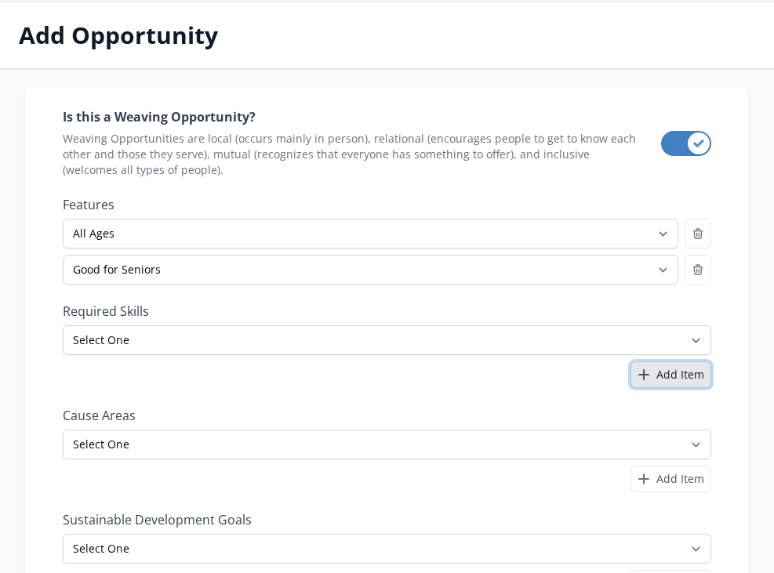
click at [643, 375] on icon "button" at bounding box center [643, 374] width 9 height 9
select select
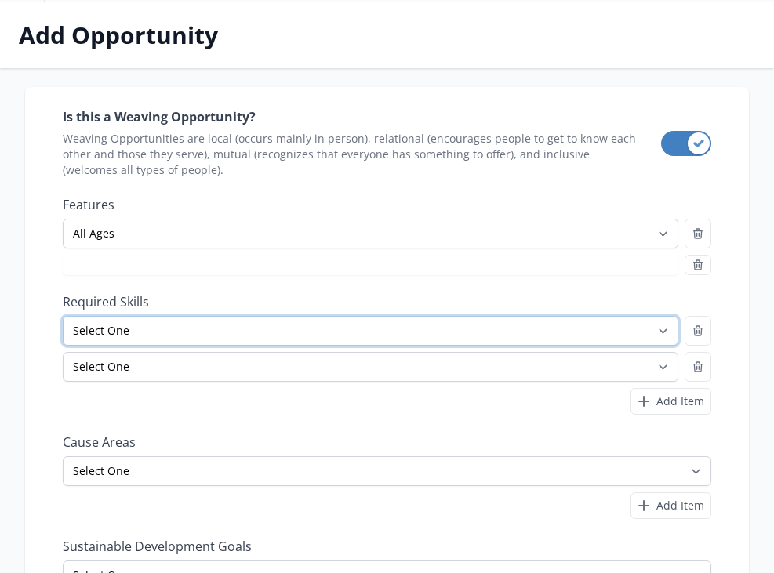
click at [590, 337] on select "Select One Accounting Advocacy Administrative Arts Board Service Business Skill…" at bounding box center [371, 331] width 616 height 30
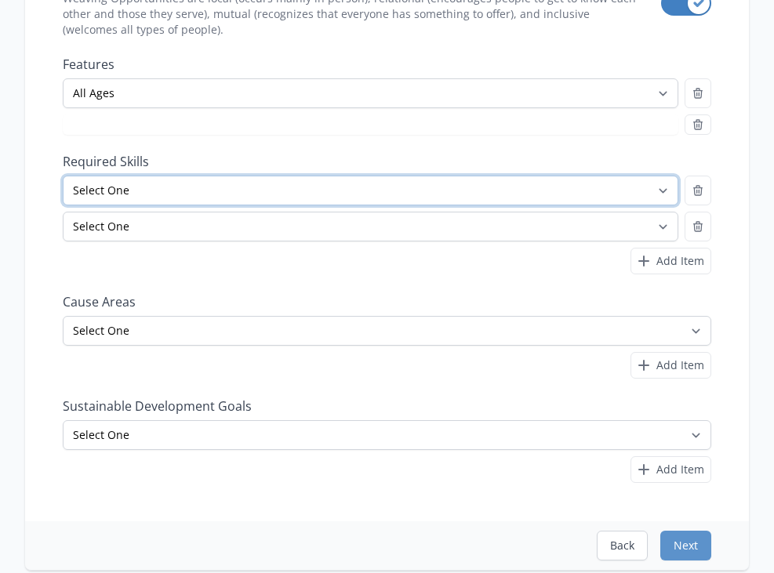
scroll to position [223, 0]
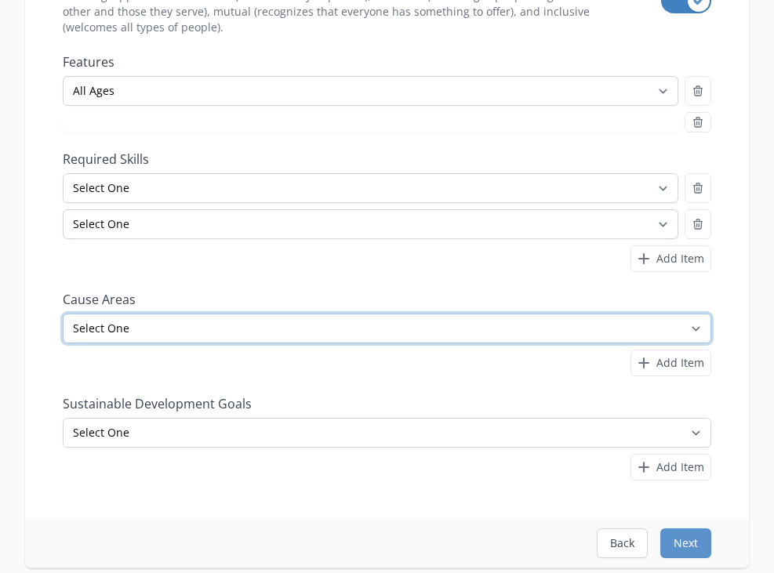
click at [387, 325] on select "Select One Adult Education Animals Arts & Culture Children & Youth Civil Rights…" at bounding box center [387, 329] width 649 height 30
select select "Health & Wellness"
click at [63, 314] on select "Select One Adult Education Animals Arts & Culture Children & Youth Civil Rights…" at bounding box center [387, 329] width 649 height 30
select select "Good for Seniors"
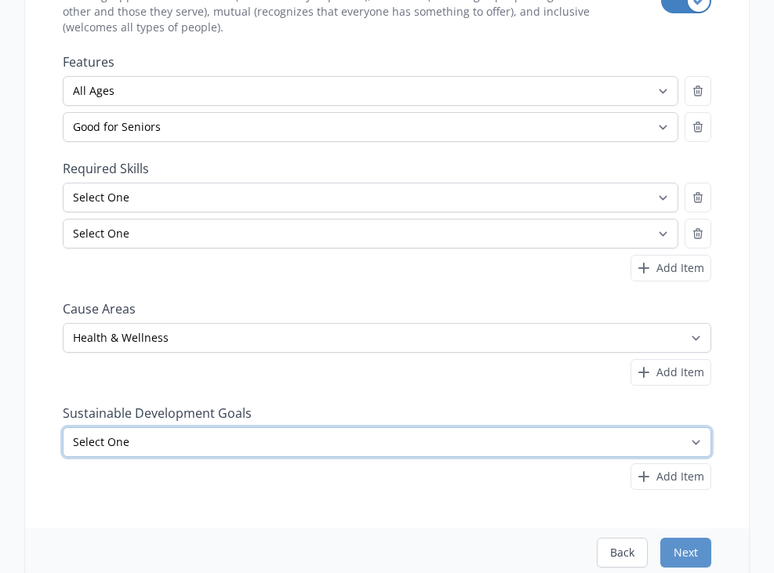
click at [209, 441] on select "Select One No Poverty Zero Hunger Good Health and Well-Being Quality Education …" at bounding box center [387, 442] width 649 height 30
select select "Good Health and Well-Being"
click at [63, 427] on select "Select One No Poverty Zero Hunger Good Health and Well-Being Quality Education …" at bounding box center [387, 442] width 649 height 30
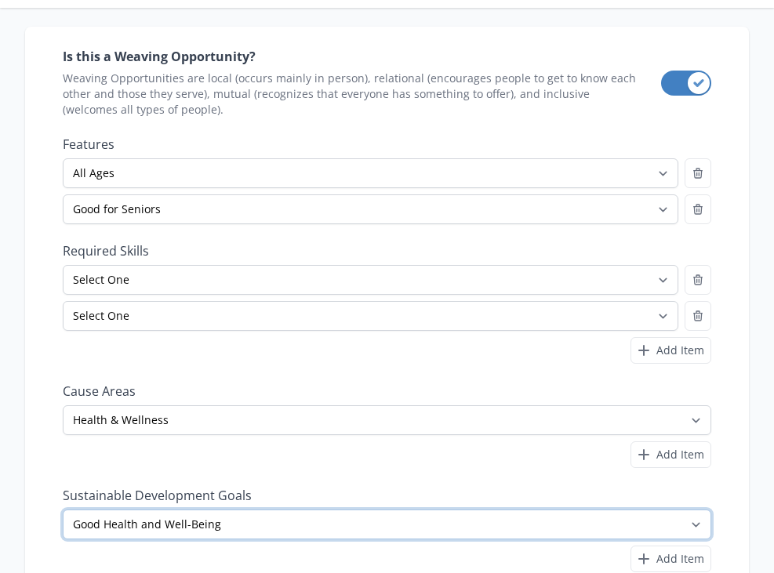
scroll to position [133, 0]
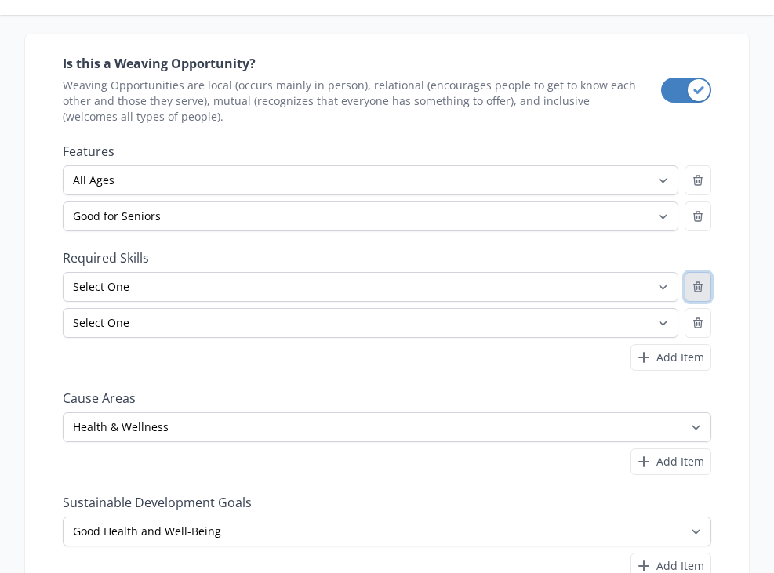
click at [695, 292] on icon "button" at bounding box center [698, 286] width 9 height 9
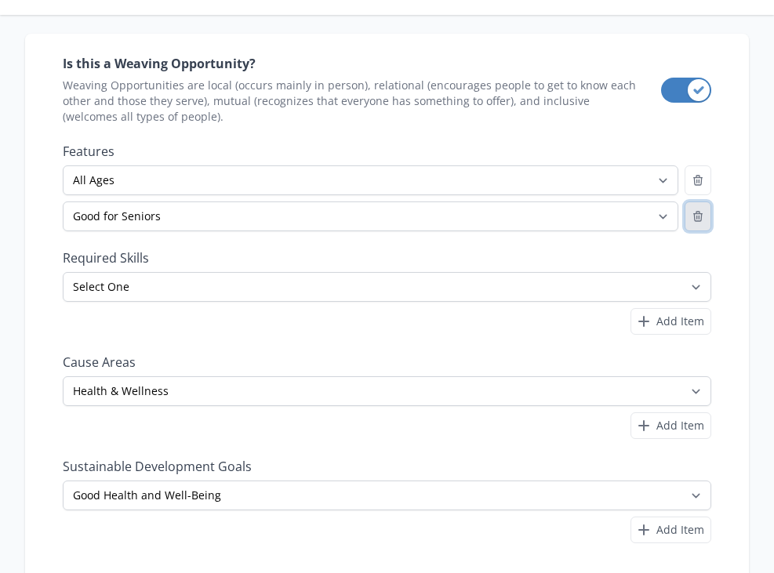
click at [699, 217] on icon "button" at bounding box center [698, 216] width 9 height 9
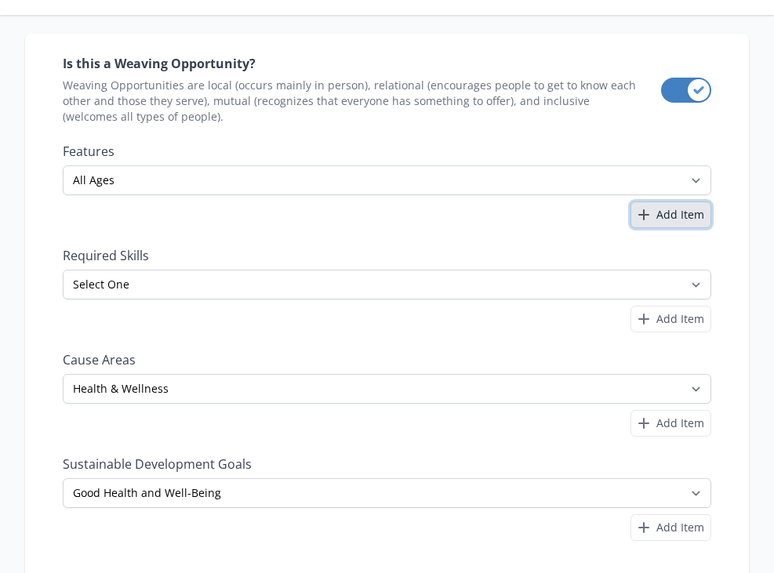
click at [659, 227] on button "Add Item" at bounding box center [670, 215] width 81 height 27
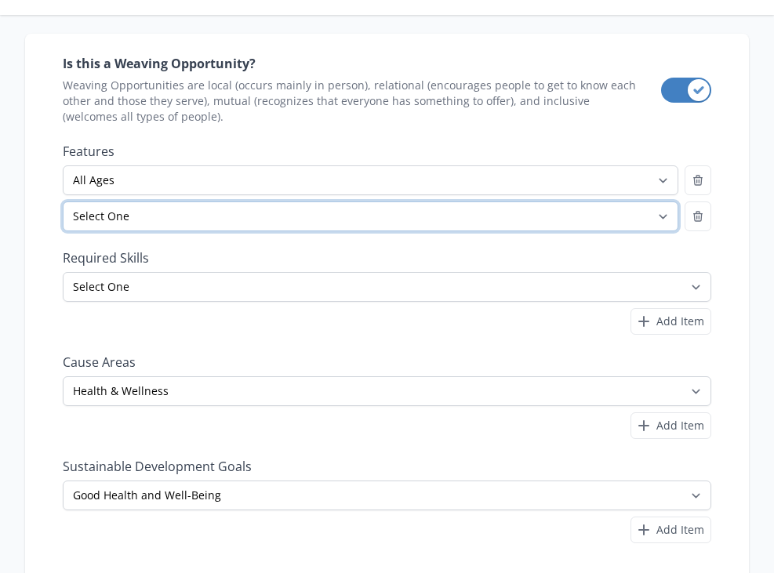
click at [576, 218] on select "Select One All Ages Court-Ordered Eligible Good for Families Good for Groups Go…" at bounding box center [371, 217] width 616 height 30
select select "Indoor Activity"
click at [63, 202] on select "Select One All Ages Court-Ordered Eligible Good for Families Good for Groups Go…" at bounding box center [371, 217] width 616 height 30
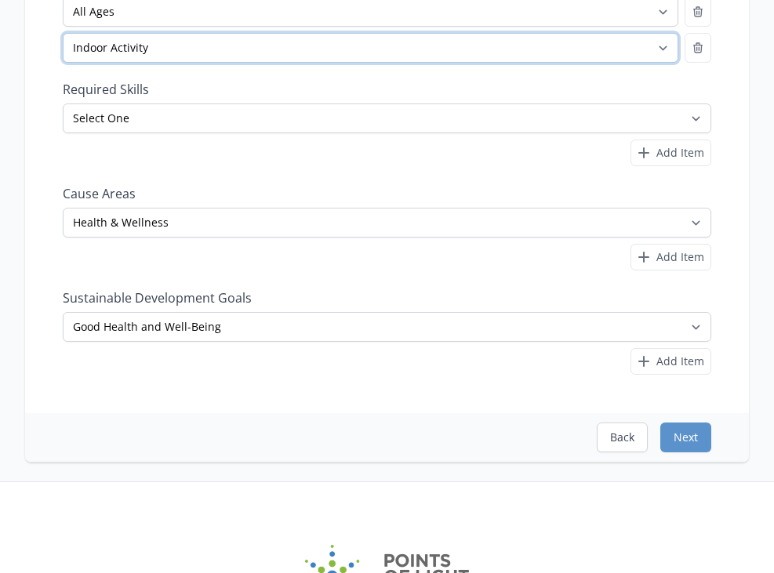
scroll to position [310, 0]
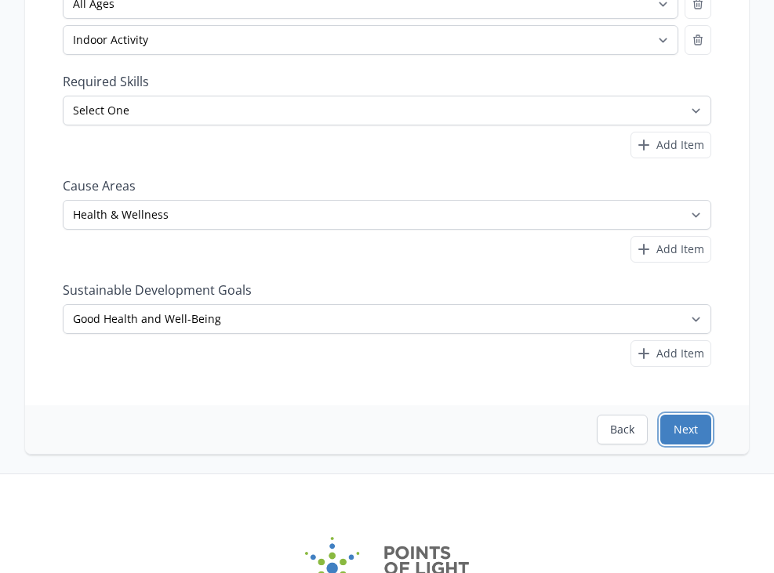
click at [699, 434] on button "Next" at bounding box center [685, 430] width 51 height 30
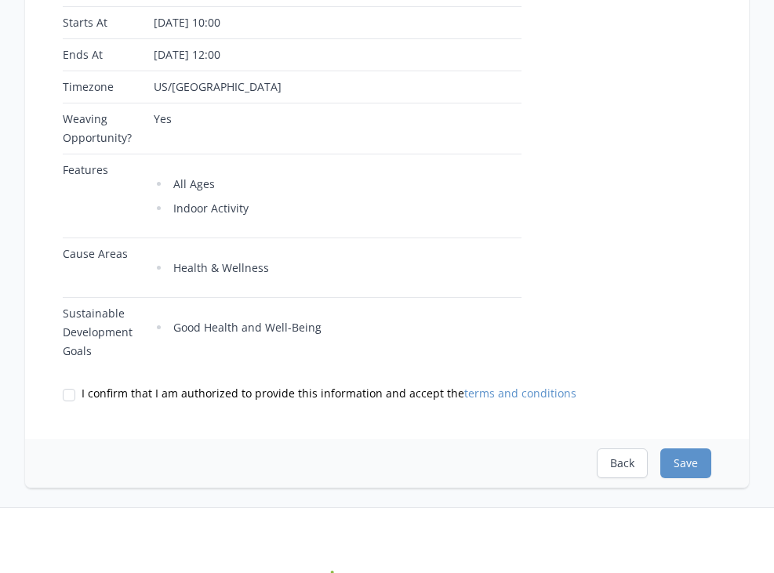
scroll to position [588, 0]
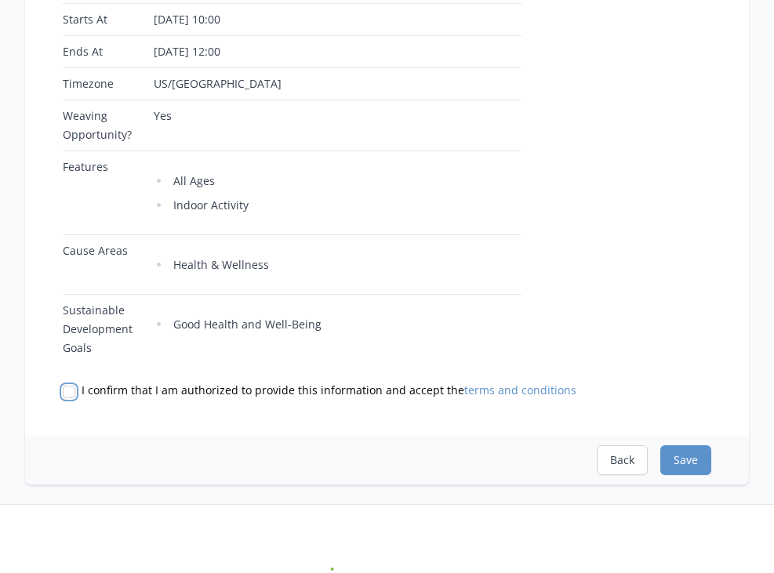
click at [71, 386] on input "I confirm that I am authorized to provide this information and accept the terms…" at bounding box center [69, 392] width 13 height 13
checkbox input "true"
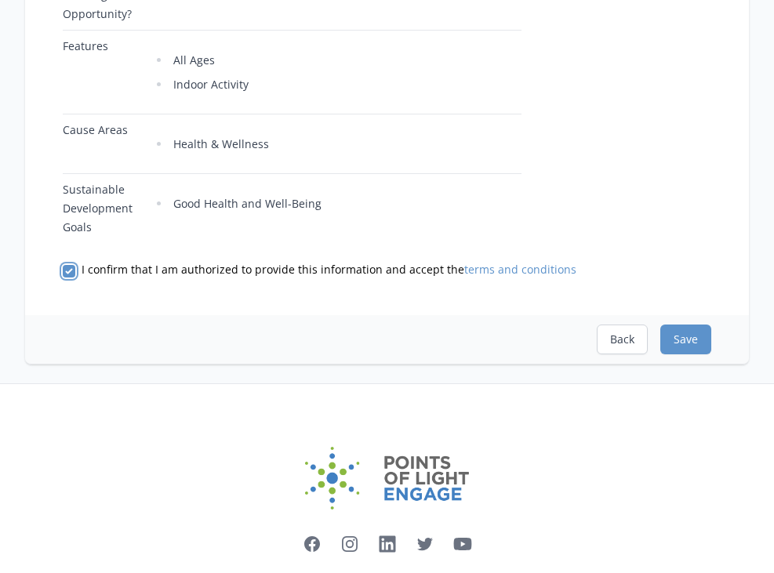
scroll to position [710, 0]
click at [690, 324] on button "Save" at bounding box center [685, 339] width 51 height 30
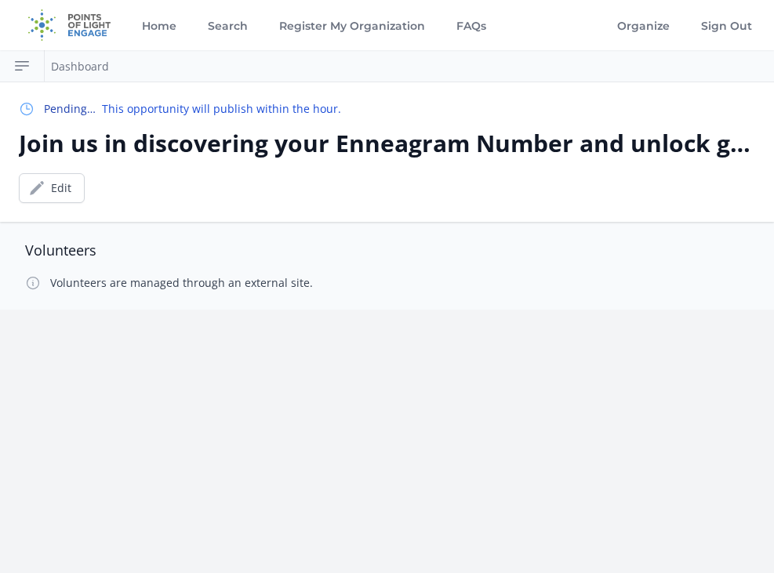
click at [218, 287] on p "Volunteers are managed through an external site." at bounding box center [181, 283] width 263 height 16
click at [397, 338] on div "Home Search Register My Organization FAQs Organize" at bounding box center [387, 286] width 774 height 573
click at [13, 76] on button "Open sidebar" at bounding box center [22, 65] width 45 height 31
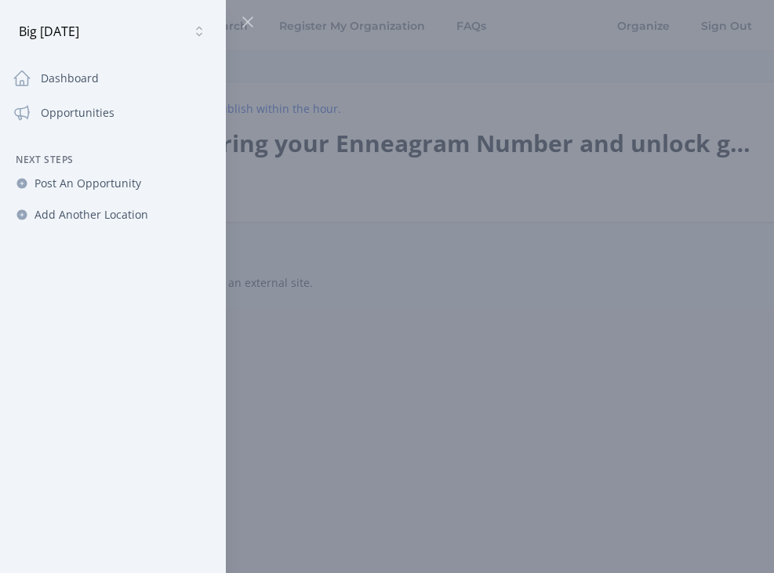
click at [402, 302] on div at bounding box center [387, 286] width 774 height 573
